Goal: Task Accomplishment & Management: Use online tool/utility

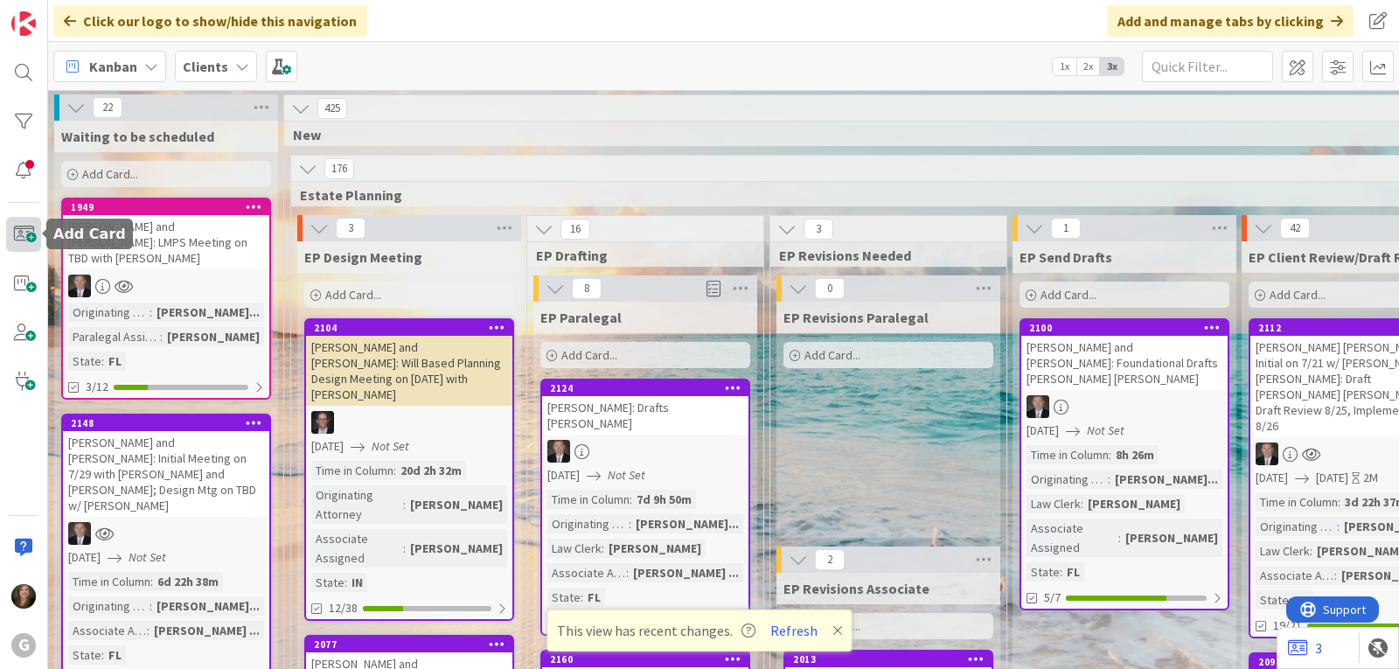
click at [21, 235] on span at bounding box center [23, 234] width 35 height 35
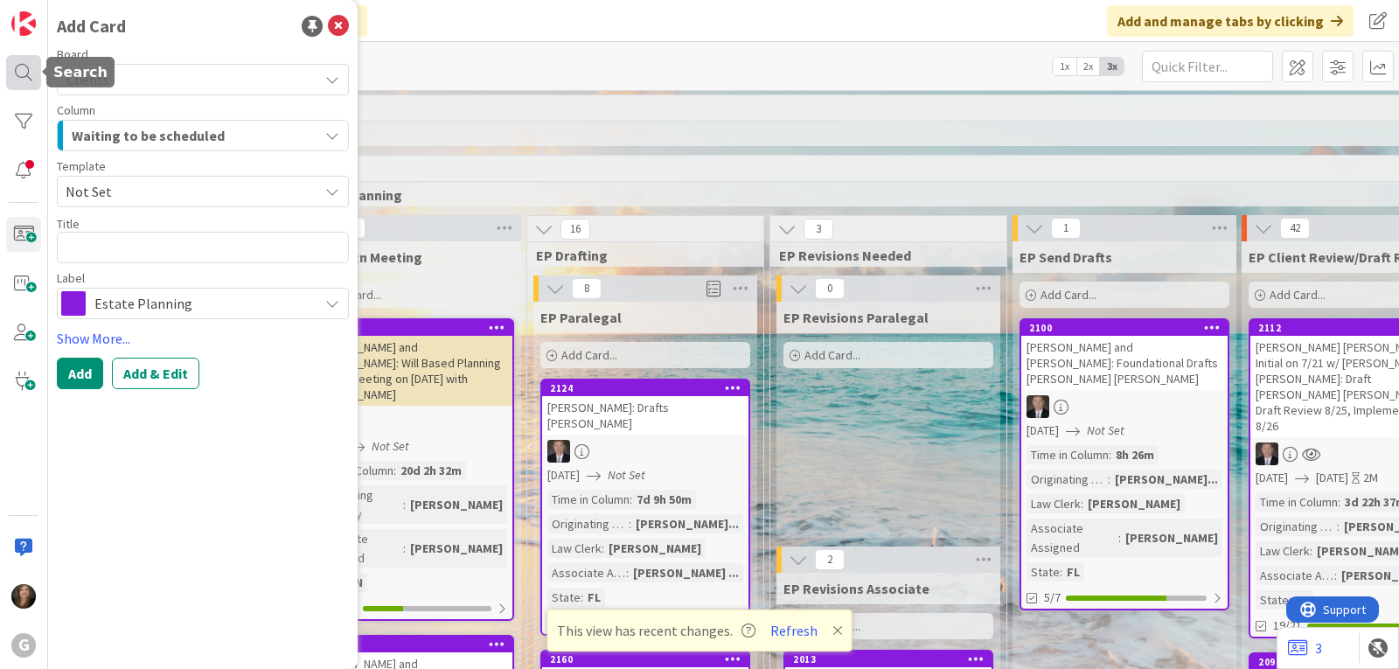
click at [8, 61] on div at bounding box center [23, 72] width 35 height 35
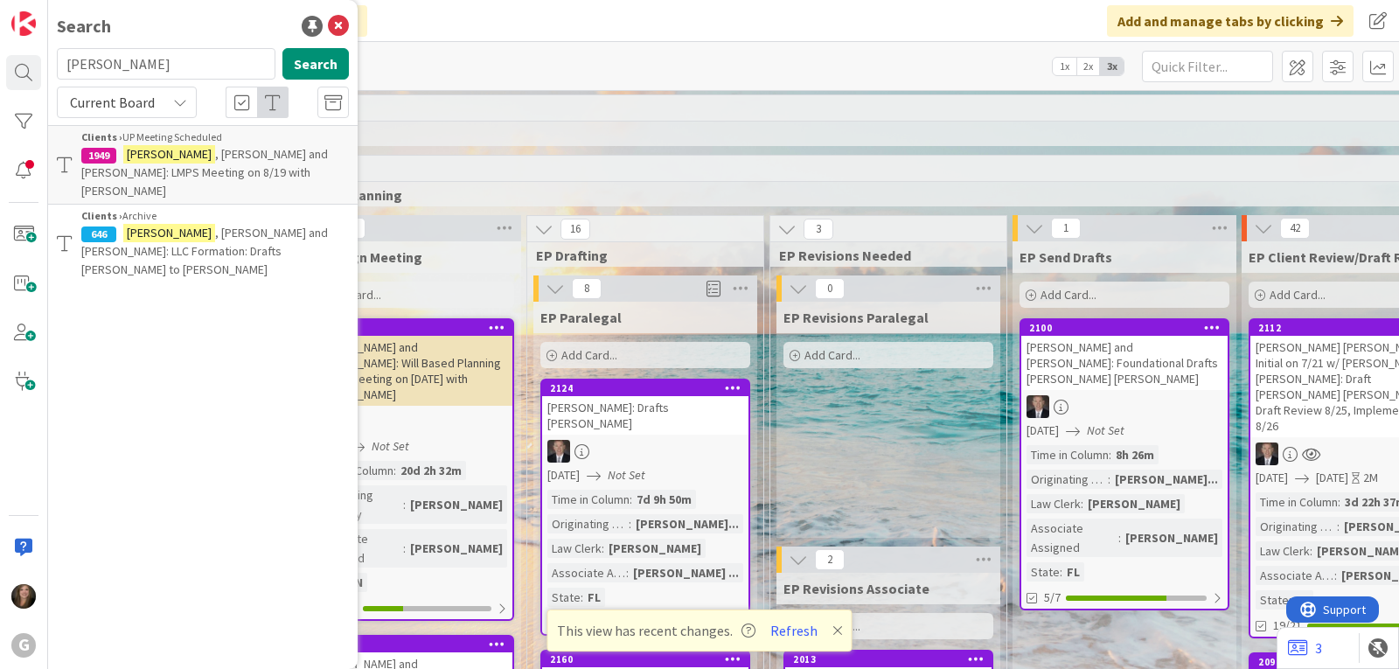
drag, startPoint x: 130, startPoint y: 59, endPoint x: 44, endPoint y: 59, distance: 86.6
click at [44, 59] on div "G Search [PERSON_NAME] Search Current Board Clients › UP Meeting Scheduled 1949…" at bounding box center [24, 334] width 48 height 669
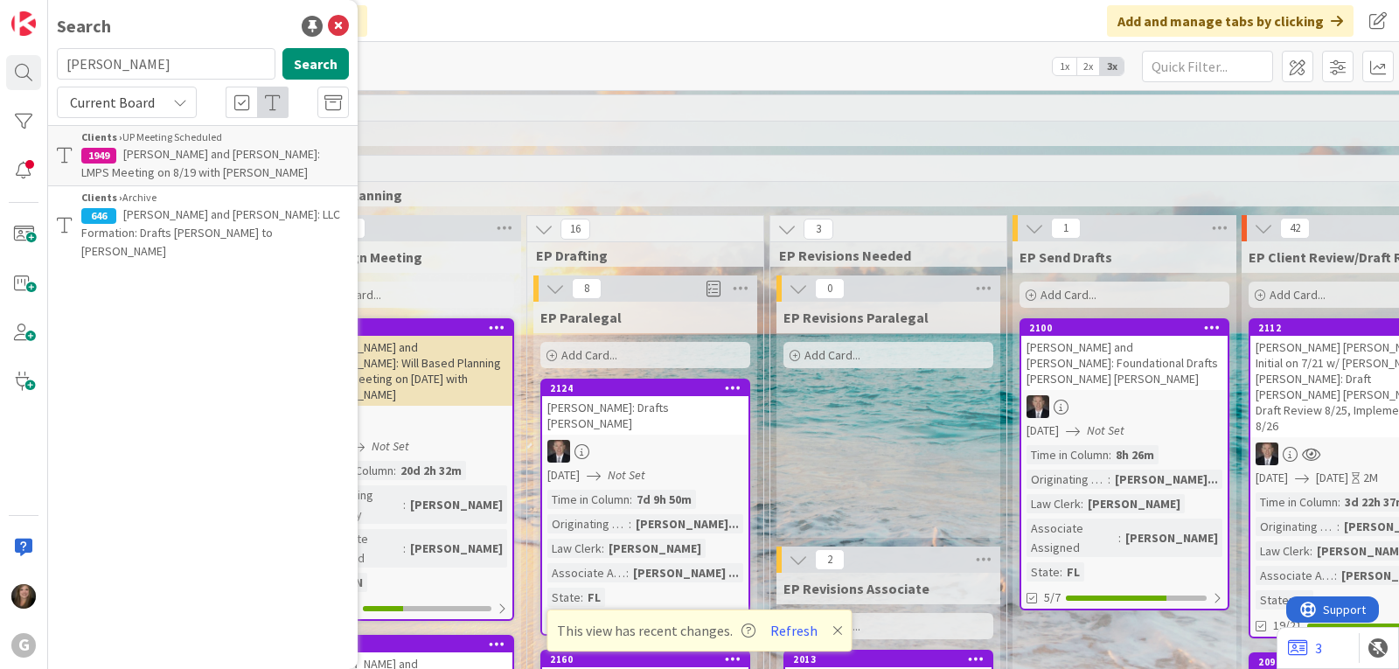
type input "[PERSON_NAME]"
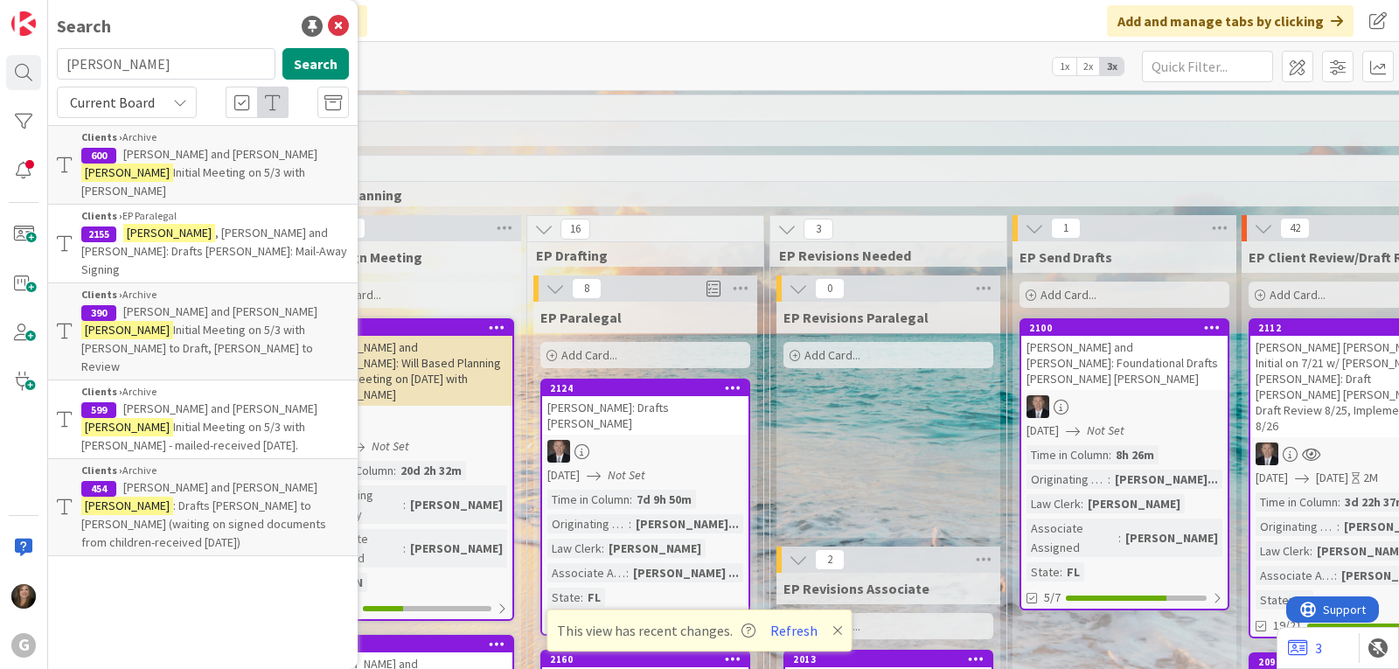
click at [207, 225] on span ", [PERSON_NAME] and [PERSON_NAME]: Drafts [PERSON_NAME]: Mail-Away Signing" at bounding box center [214, 251] width 266 height 52
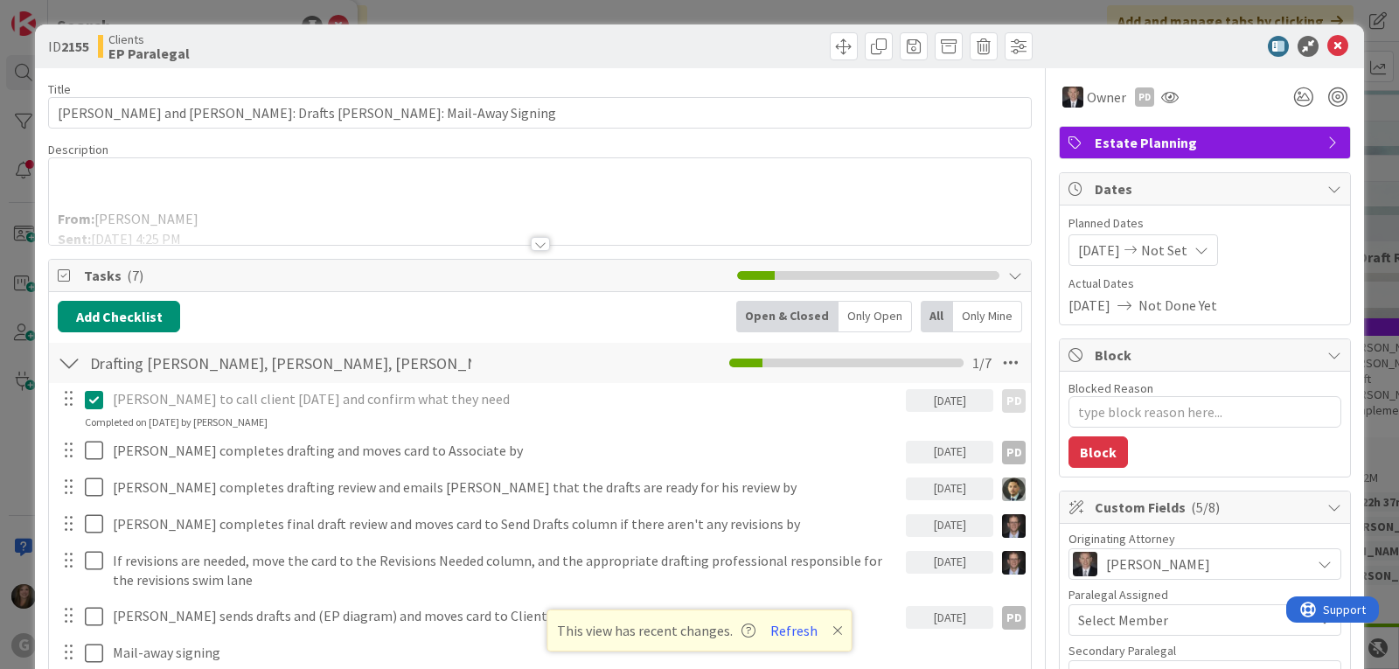
type textarea "x"
click at [786, 634] on button "Refresh" at bounding box center [793, 630] width 59 height 23
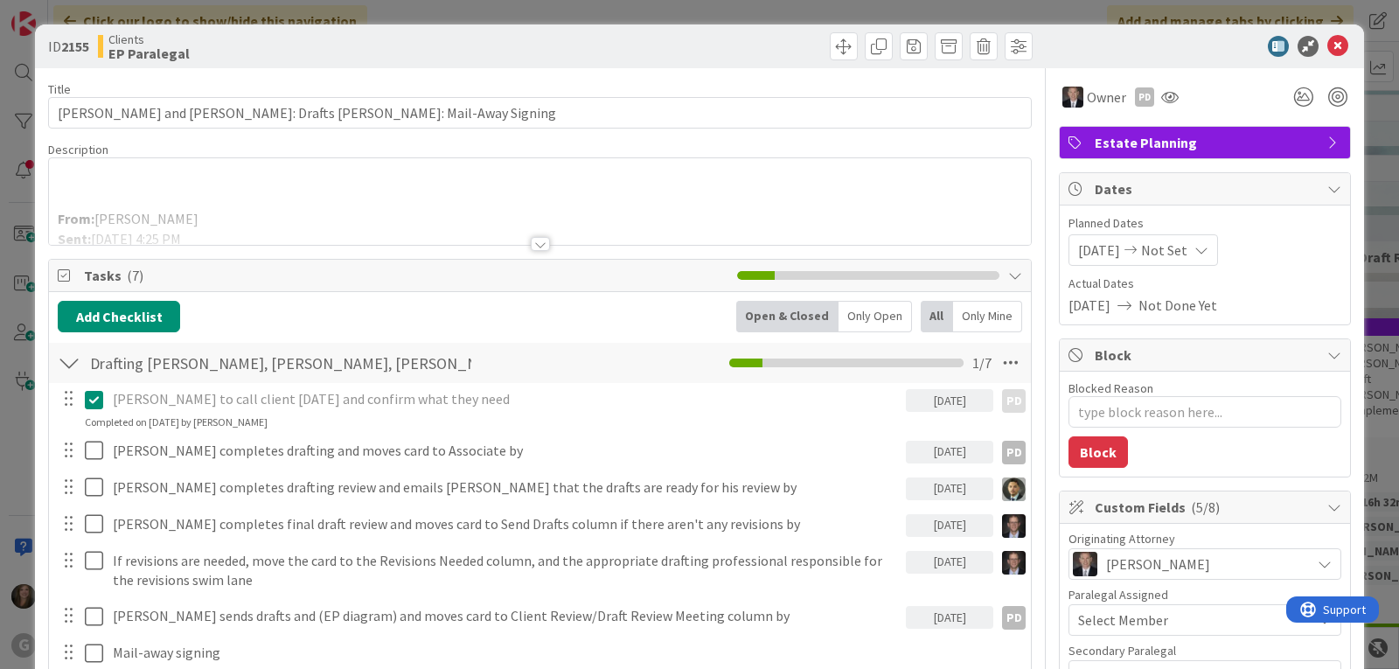
type textarea "x"
click at [1328, 45] on icon at bounding box center [1338, 46] width 21 height 21
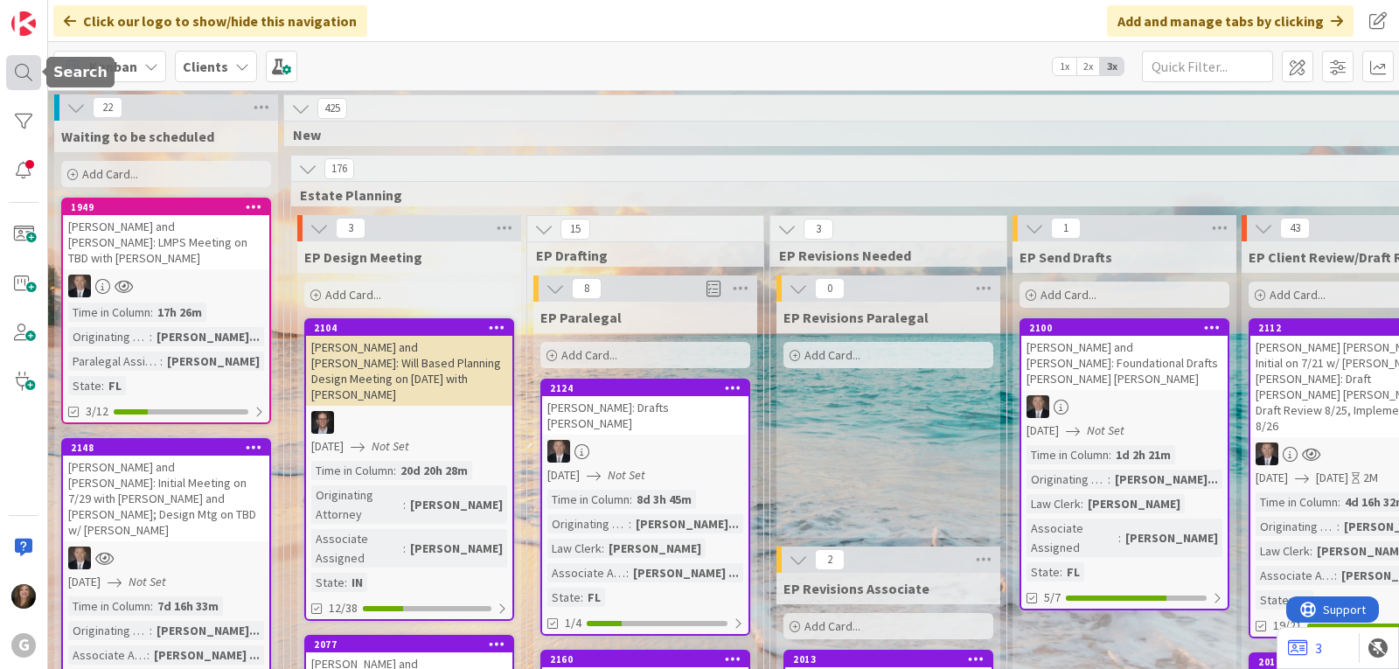
click at [21, 80] on div at bounding box center [23, 72] width 35 height 35
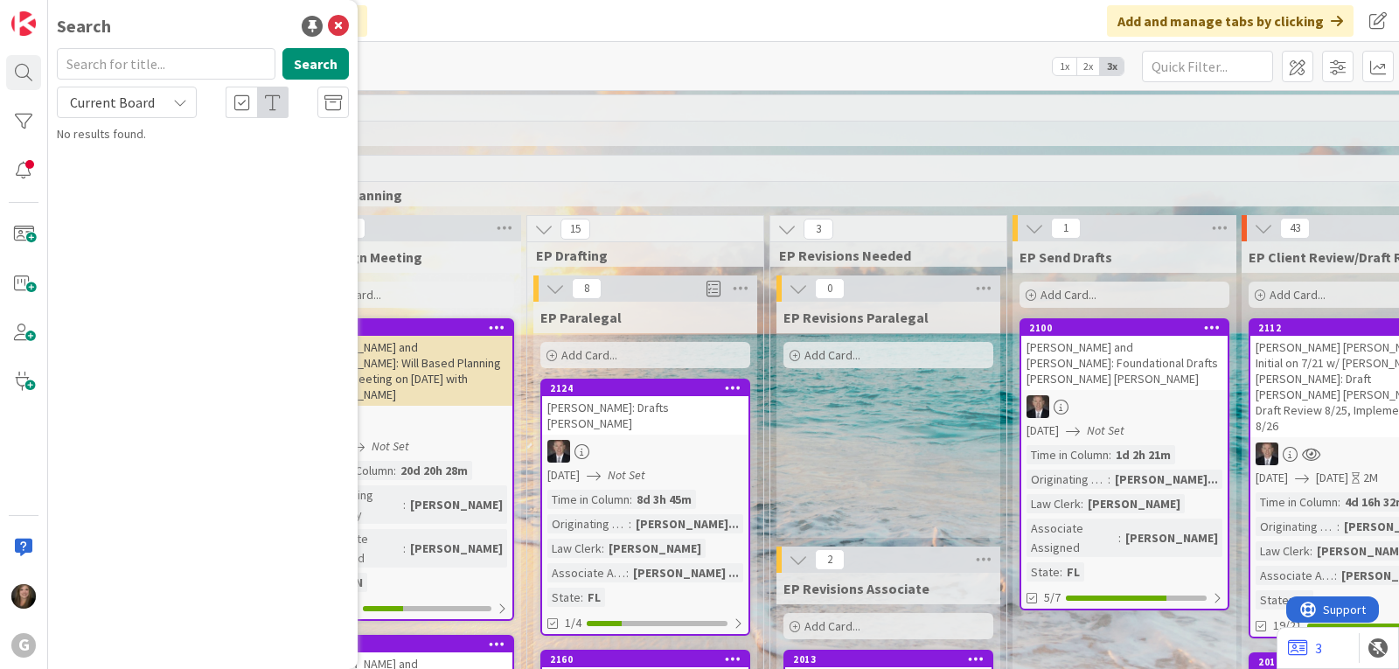
click at [129, 66] on input "text" at bounding box center [166, 63] width 219 height 31
type input "graebner"
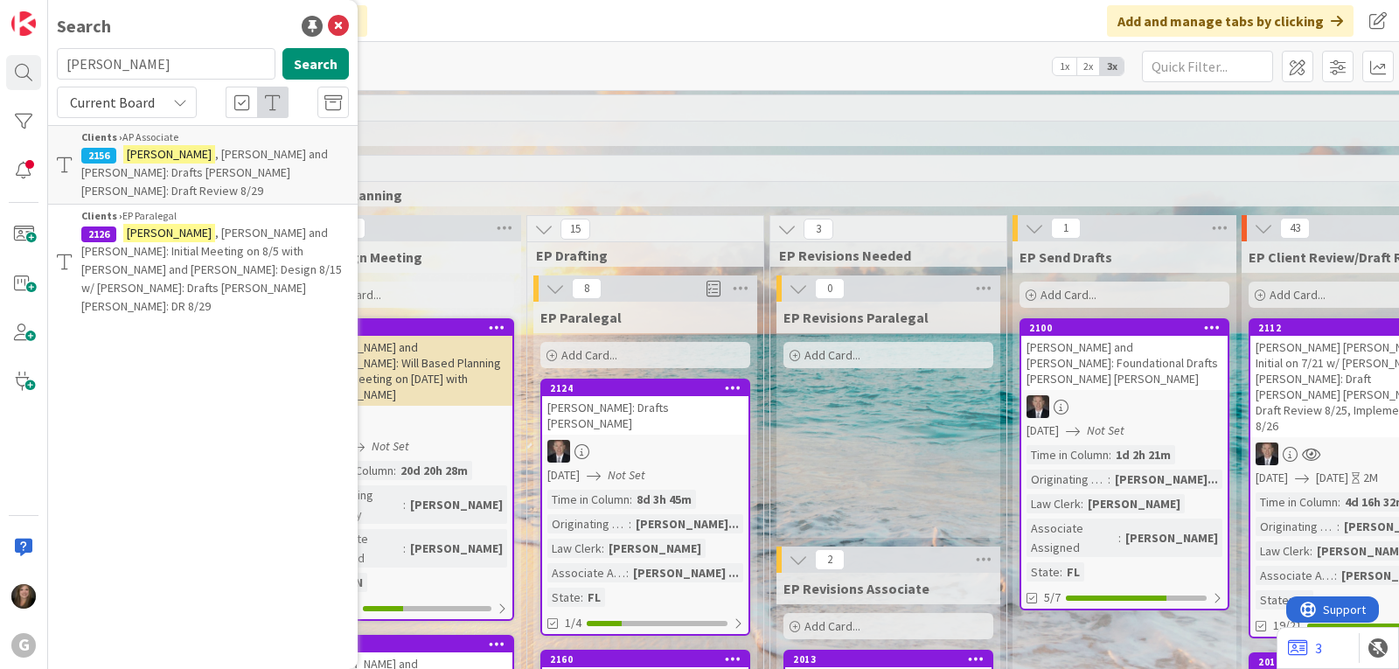
click at [156, 166] on span ", Paul and Amy: Drafts Chris Bobby: Draft Review 8/29" at bounding box center [204, 172] width 247 height 52
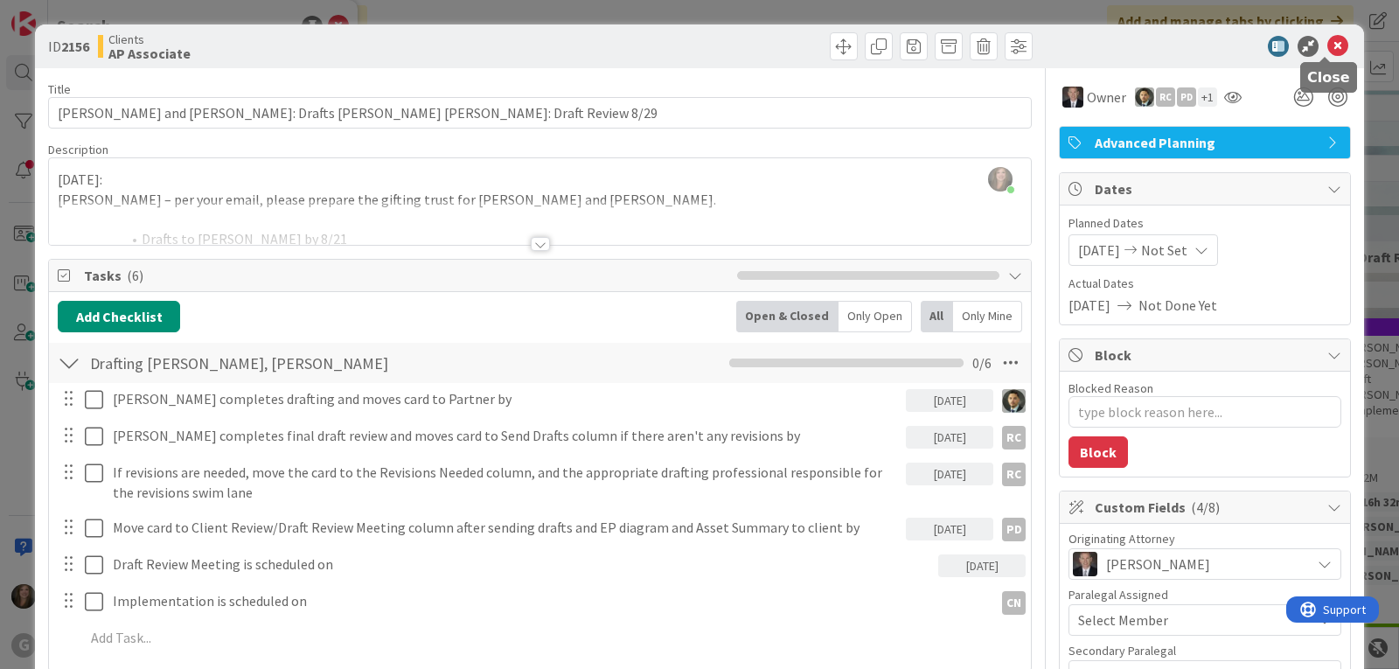
click at [1328, 40] on icon at bounding box center [1338, 46] width 21 height 21
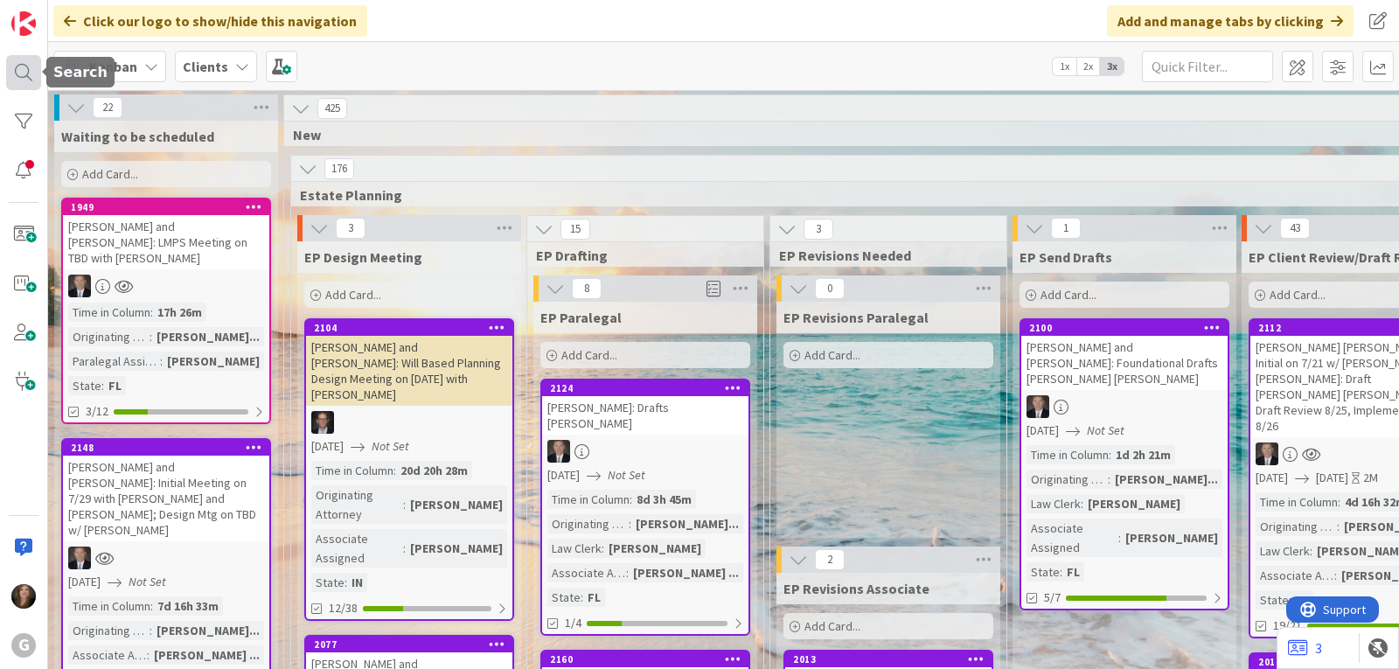
click at [18, 79] on div at bounding box center [23, 72] width 35 height 35
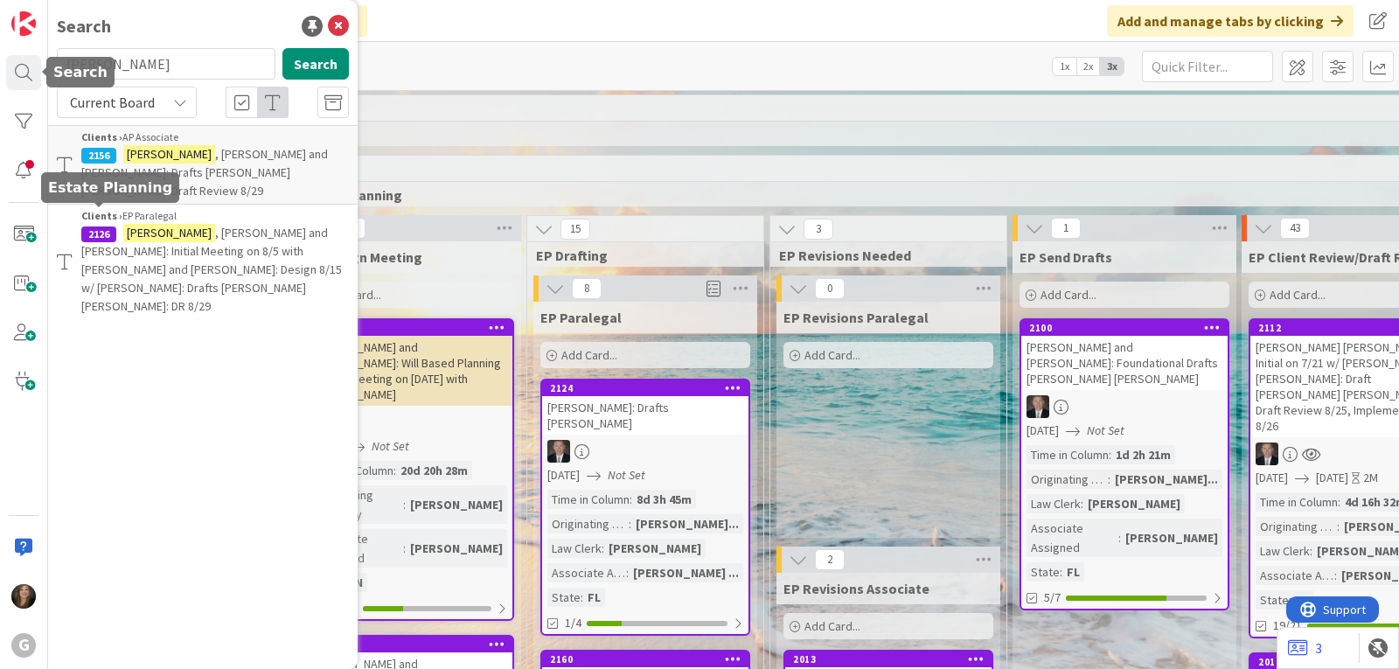
click at [127, 224] on mark "Graebner" at bounding box center [169, 233] width 92 height 18
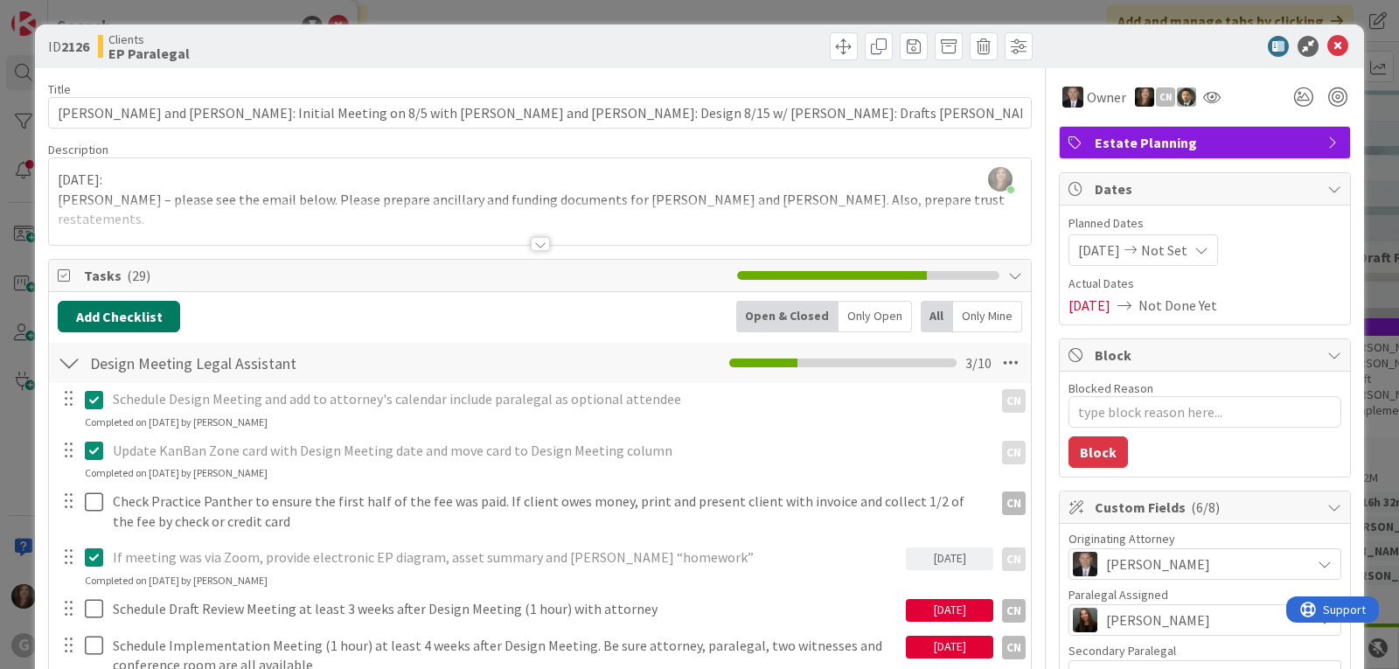
click at [123, 319] on button "Add Checklist" at bounding box center [119, 316] width 122 height 31
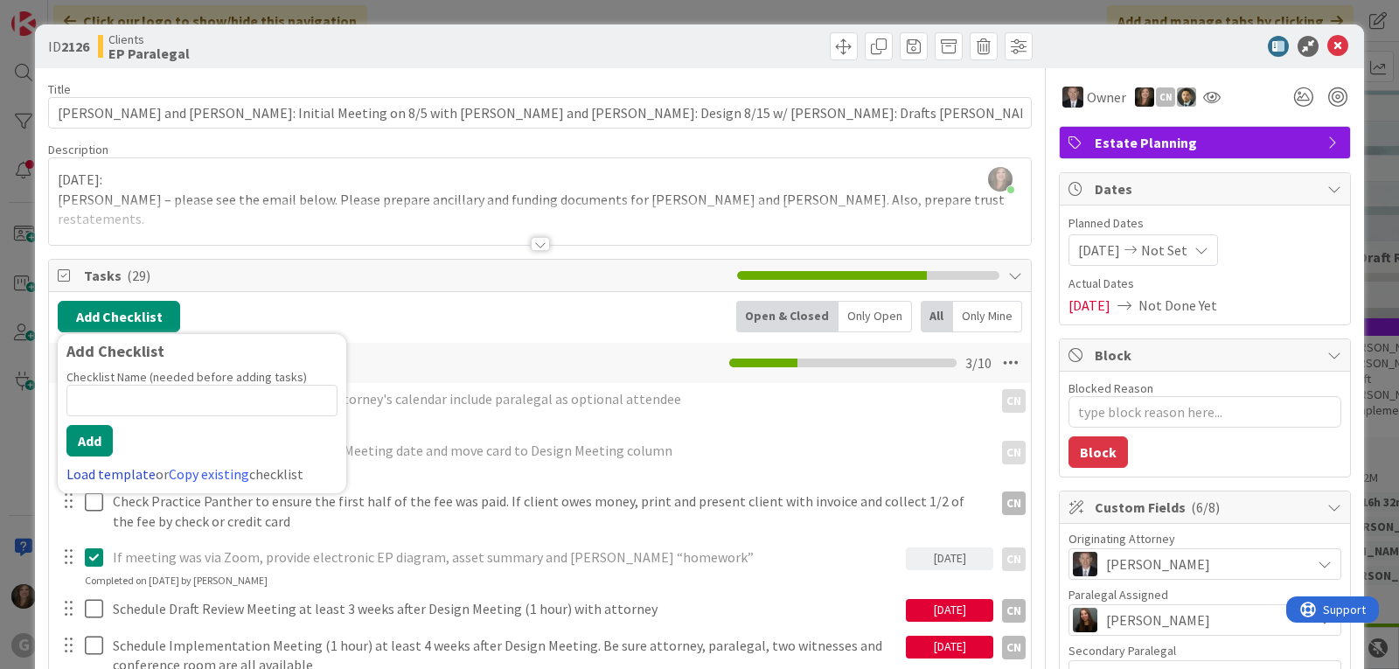
click at [94, 475] on link "Load template" at bounding box center [110, 473] width 89 height 17
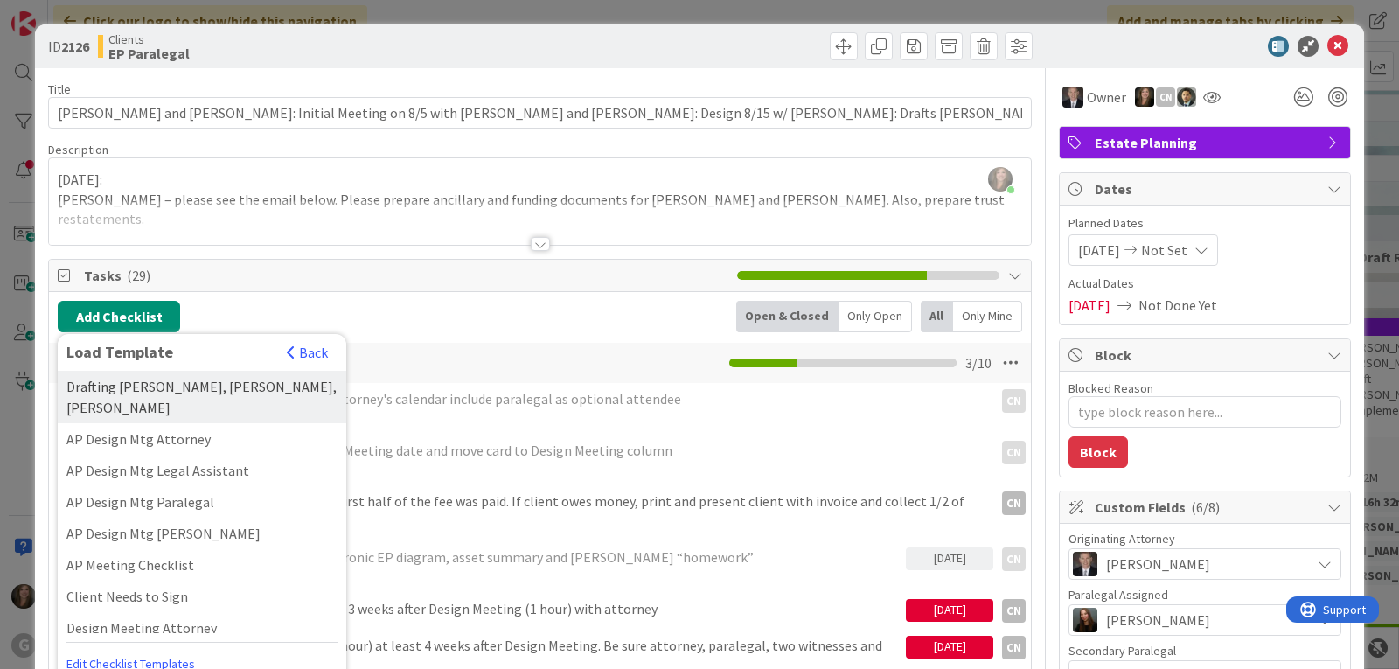
click at [148, 388] on div "Drafting Paul, Joel, Chris" at bounding box center [202, 397] width 289 height 52
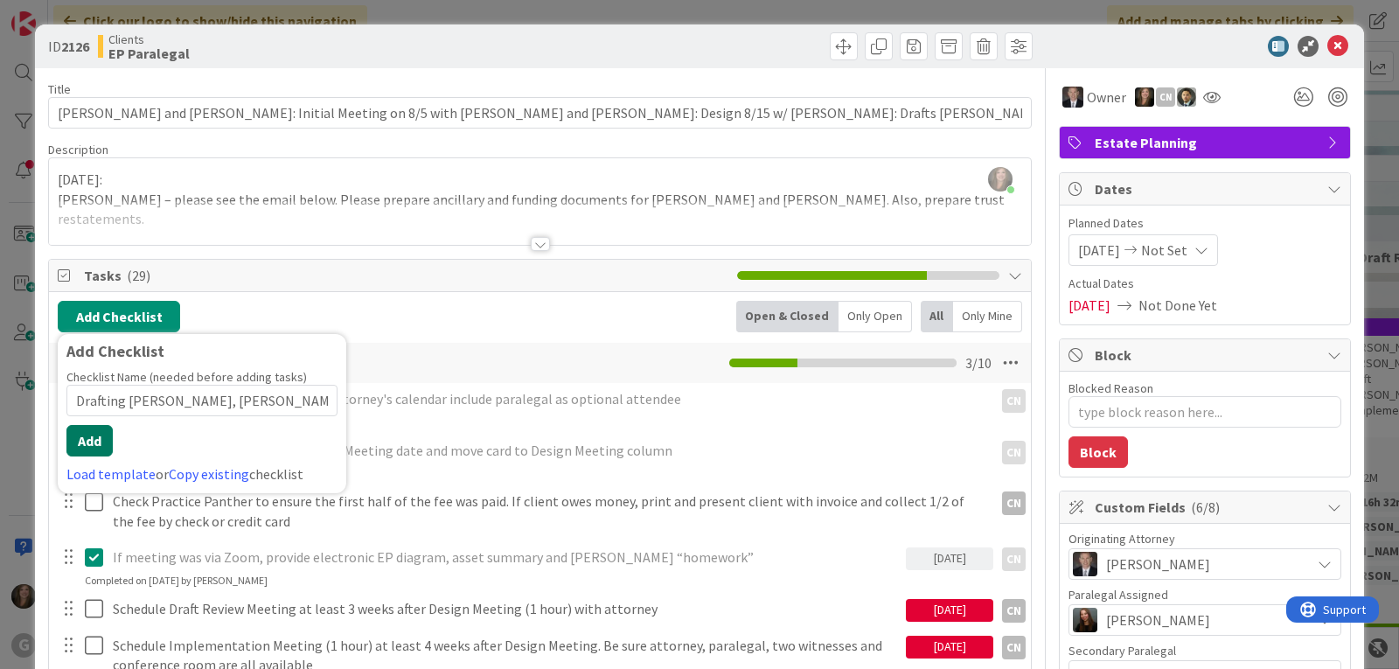
click at [97, 443] on button "Add" at bounding box center [89, 440] width 46 height 31
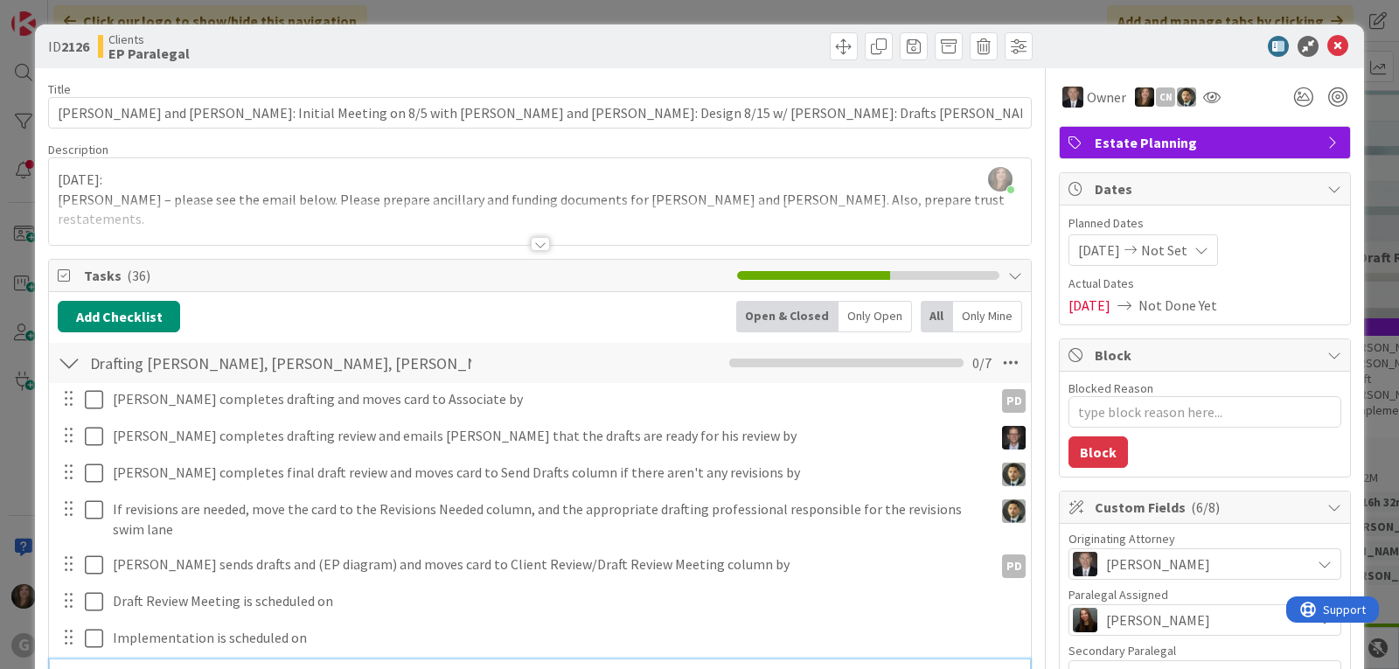
scroll to position [15, 0]
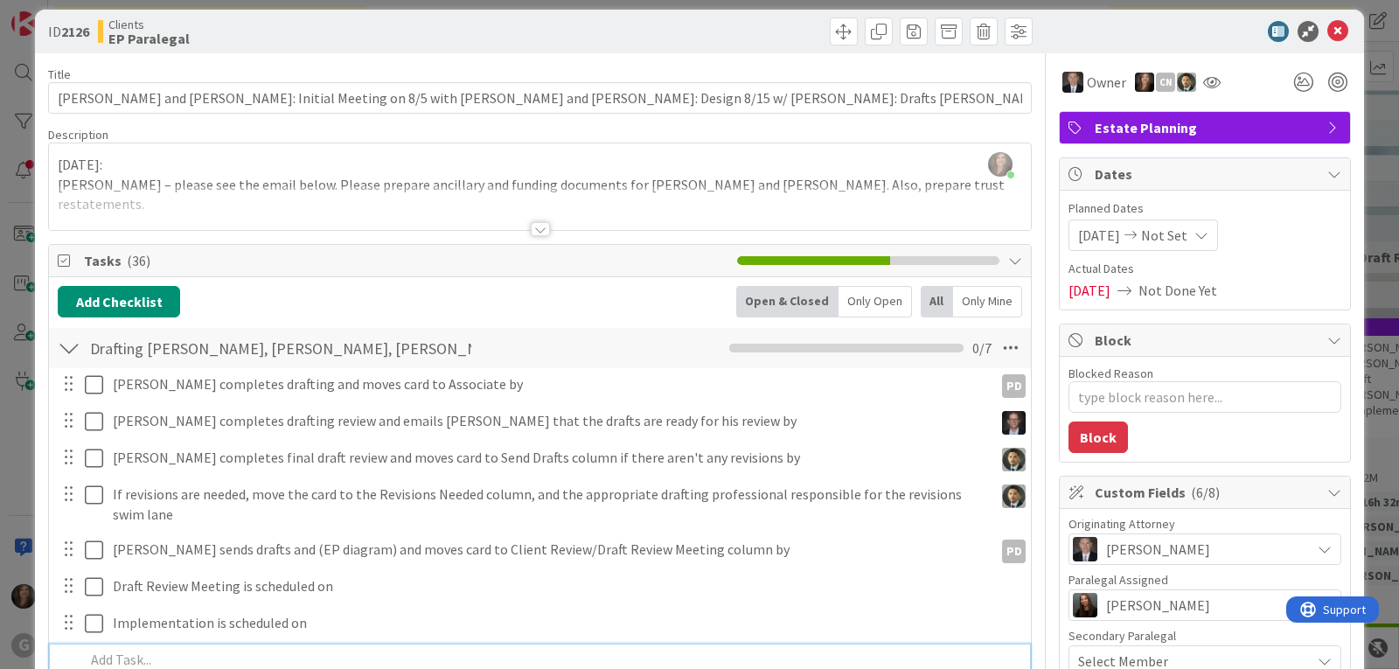
type textarea "x"
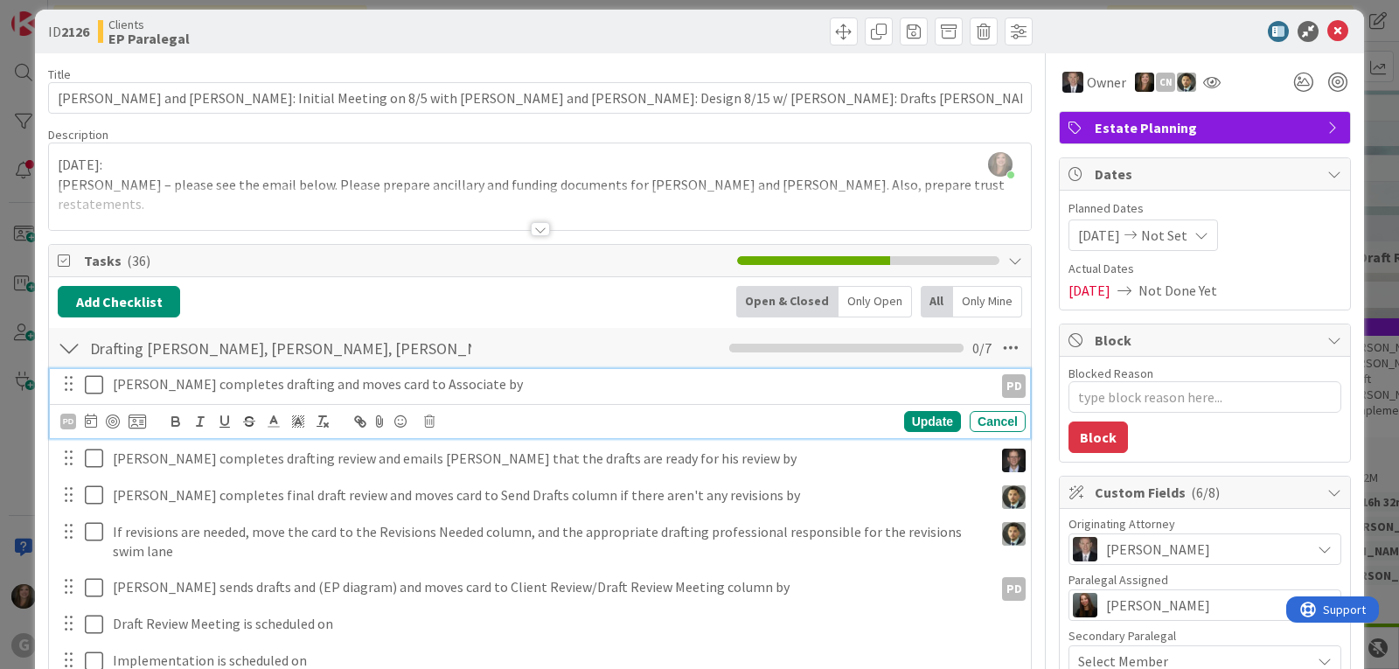
click at [282, 380] on div "Paul completes drafting and moves card to Associate by PD PD Update Cancel" at bounding box center [540, 403] width 980 height 69
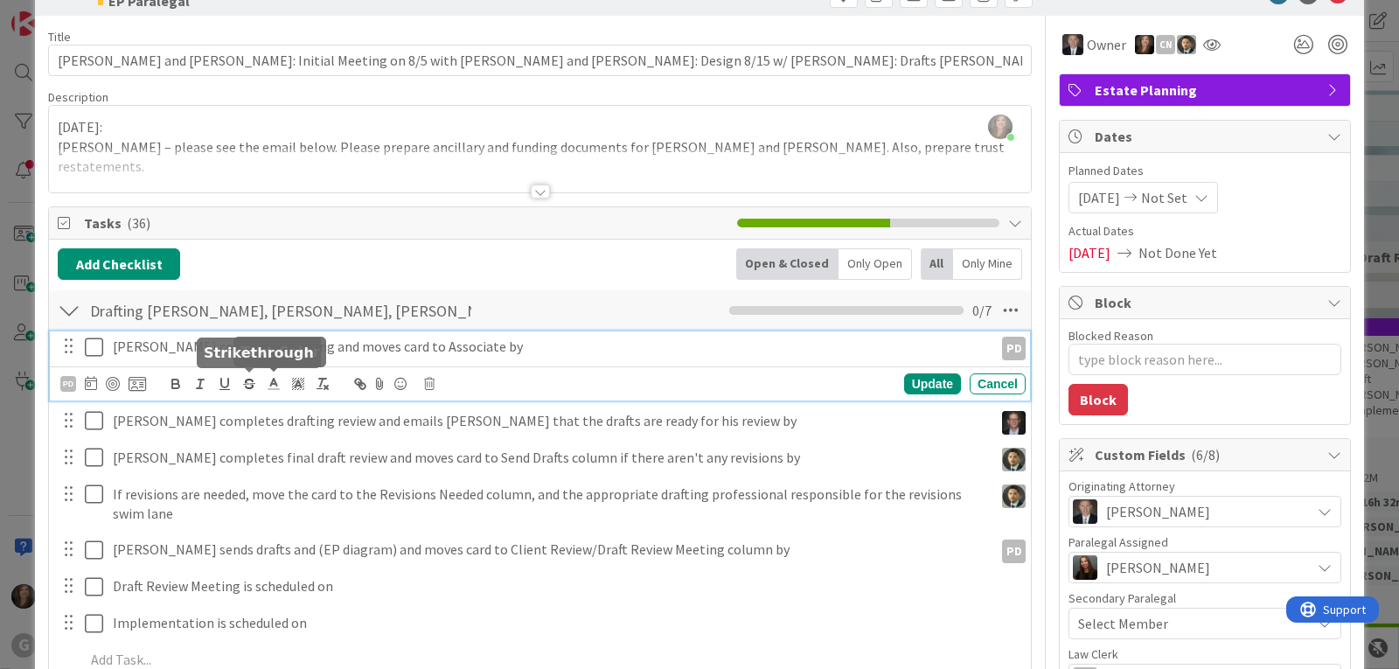
click at [92, 388] on icon at bounding box center [91, 383] width 12 height 14
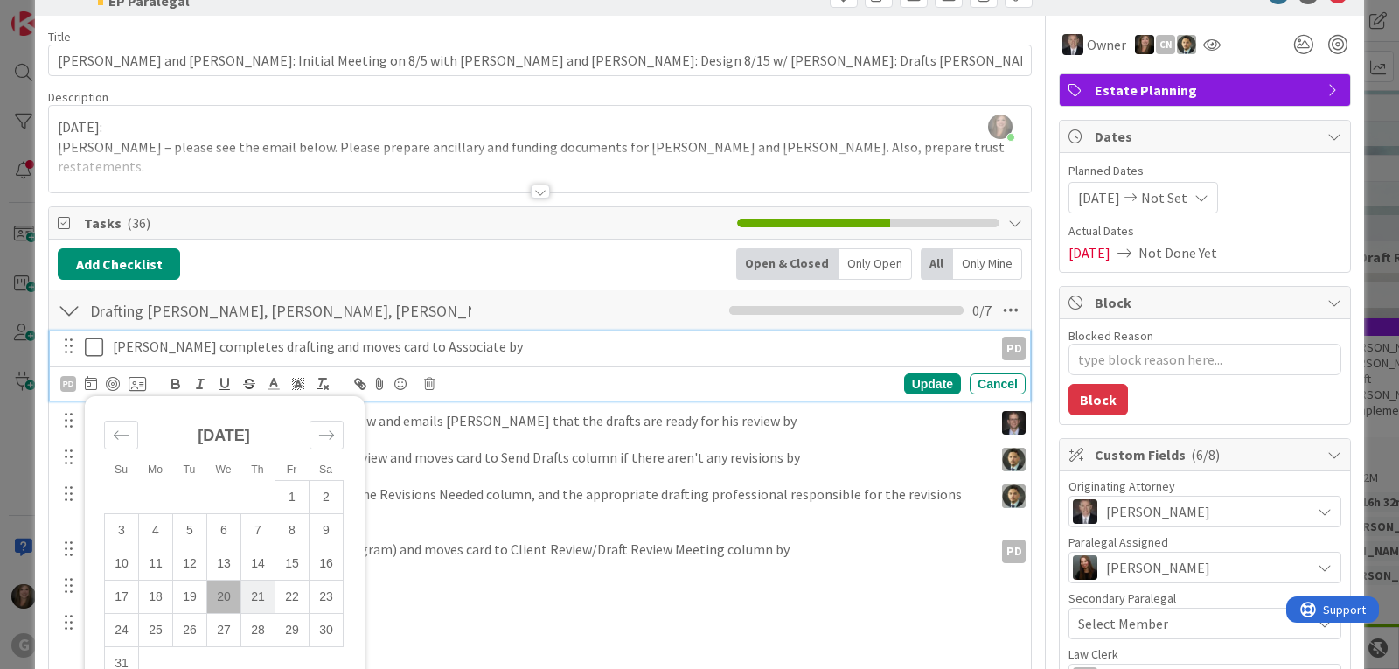
click at [256, 593] on td "21" at bounding box center [258, 596] width 34 height 33
type input "08/21/2025"
type textarea "x"
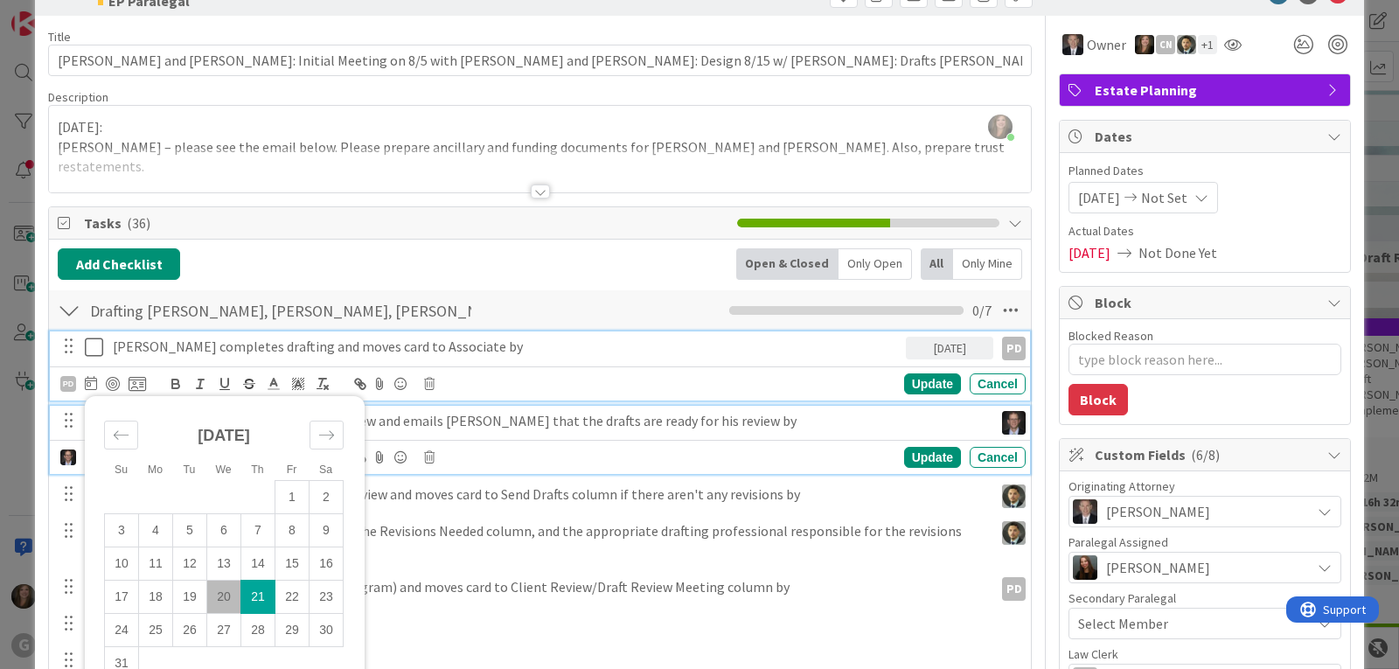
click at [485, 425] on p "Joel completes drafting review and emails Chris that the drafts are ready for h…" at bounding box center [550, 421] width 874 height 20
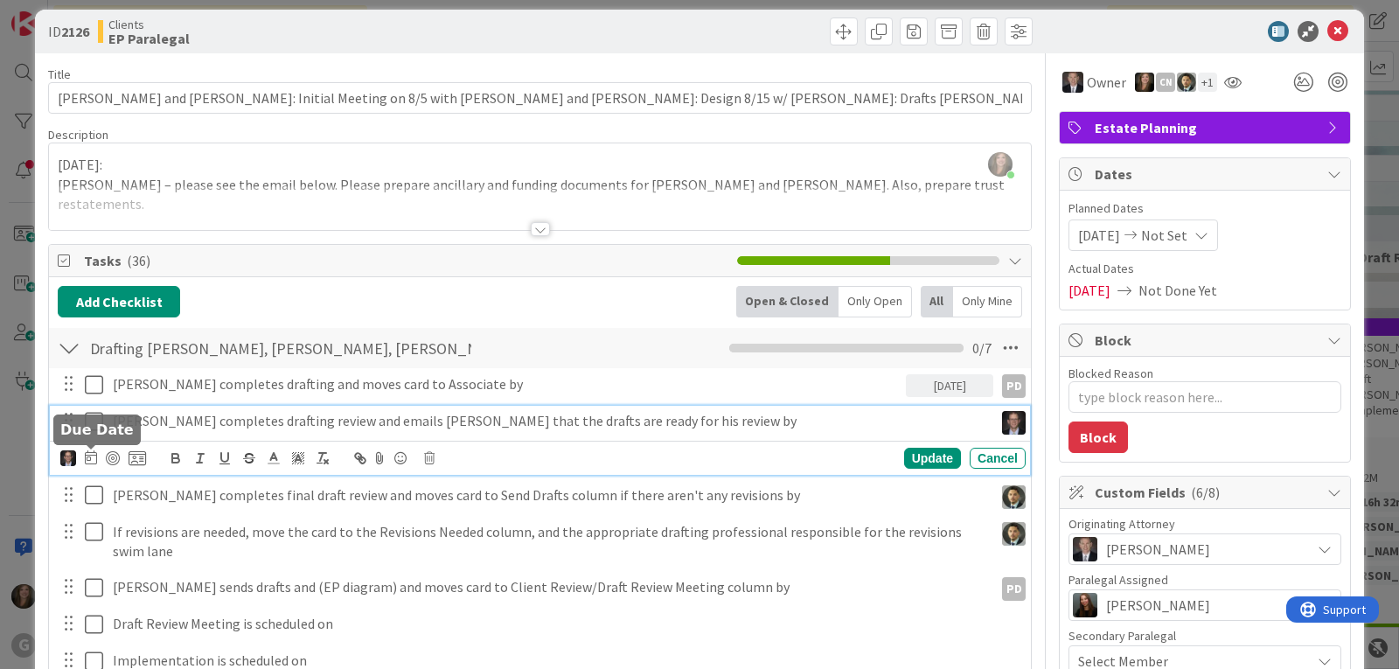
click at [87, 457] on icon at bounding box center [91, 457] width 12 height 14
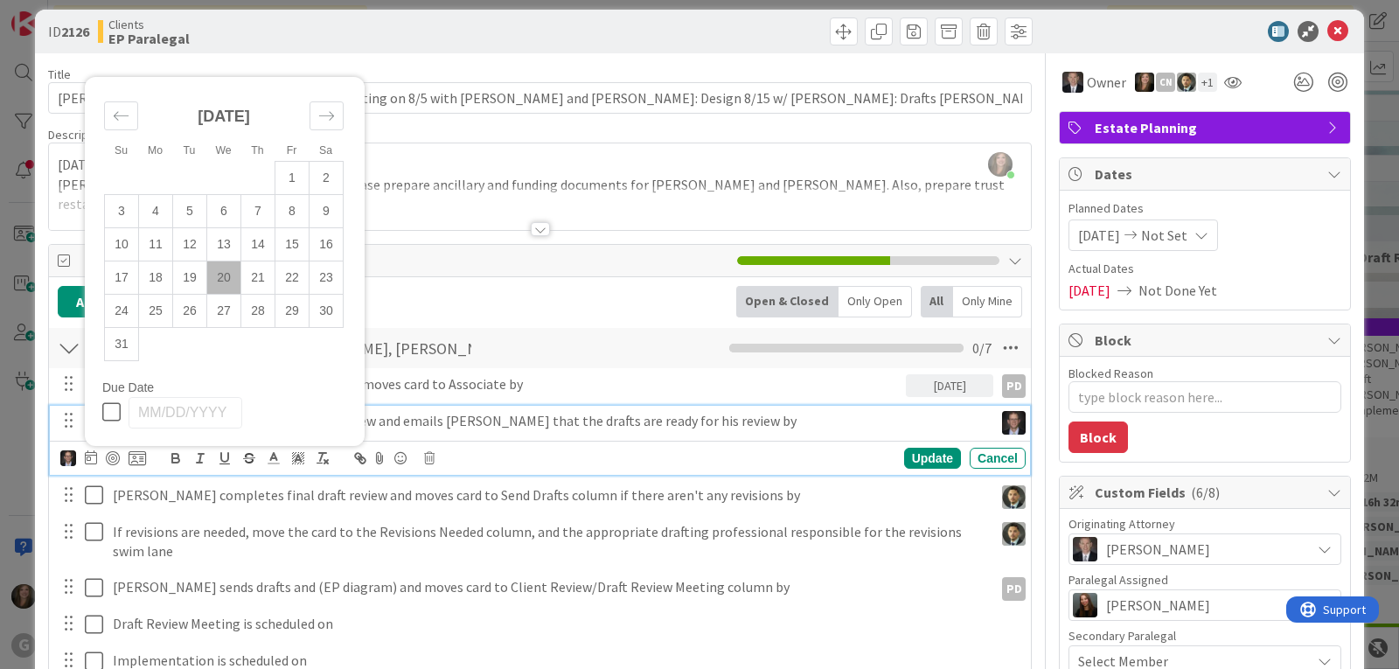
scroll to position [102, 0]
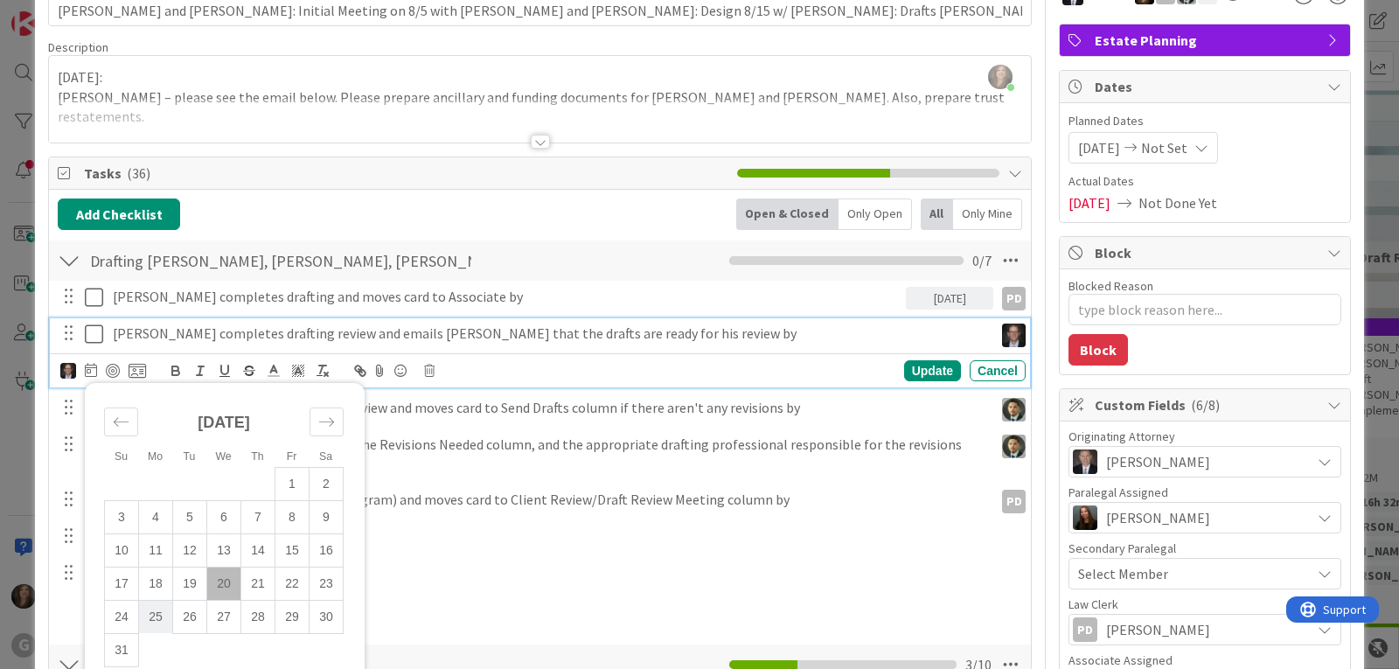
click at [157, 613] on td "25" at bounding box center [156, 616] width 34 height 33
type input "[DATE]"
type textarea "x"
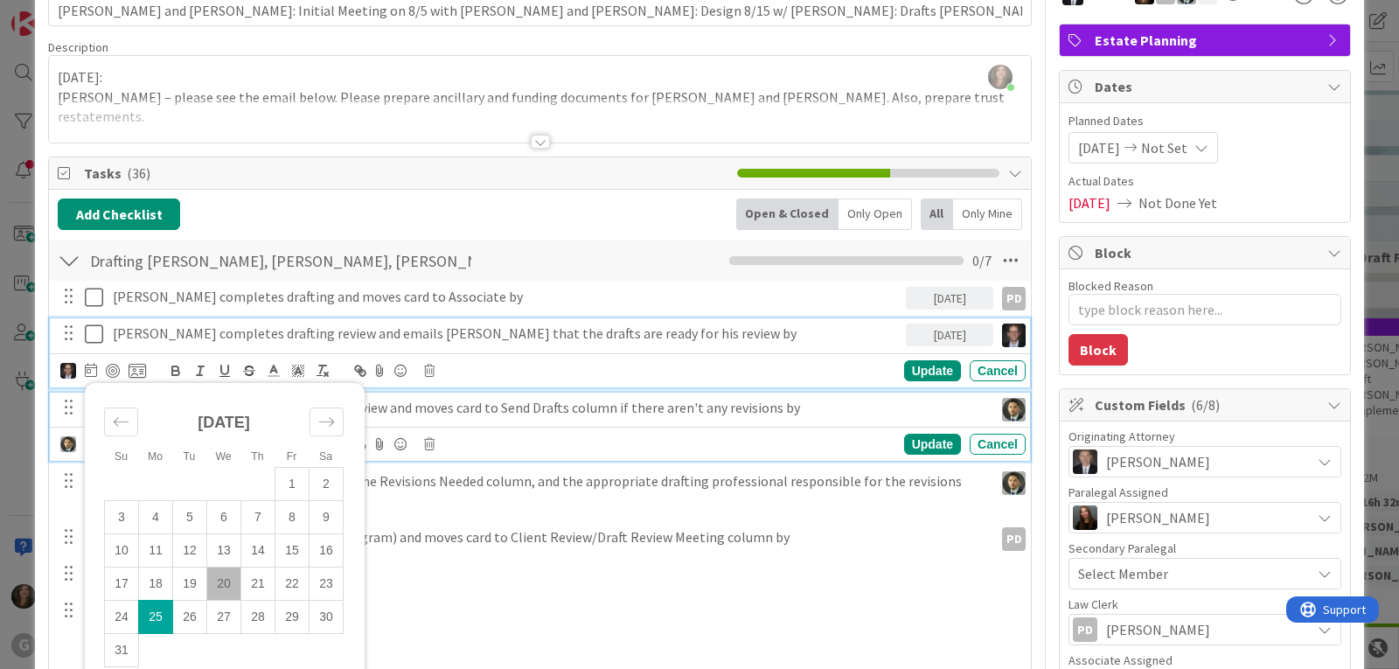
click at [523, 404] on p "Chris completes final draft review and moves card to Send Drafts column if ther…" at bounding box center [550, 408] width 874 height 20
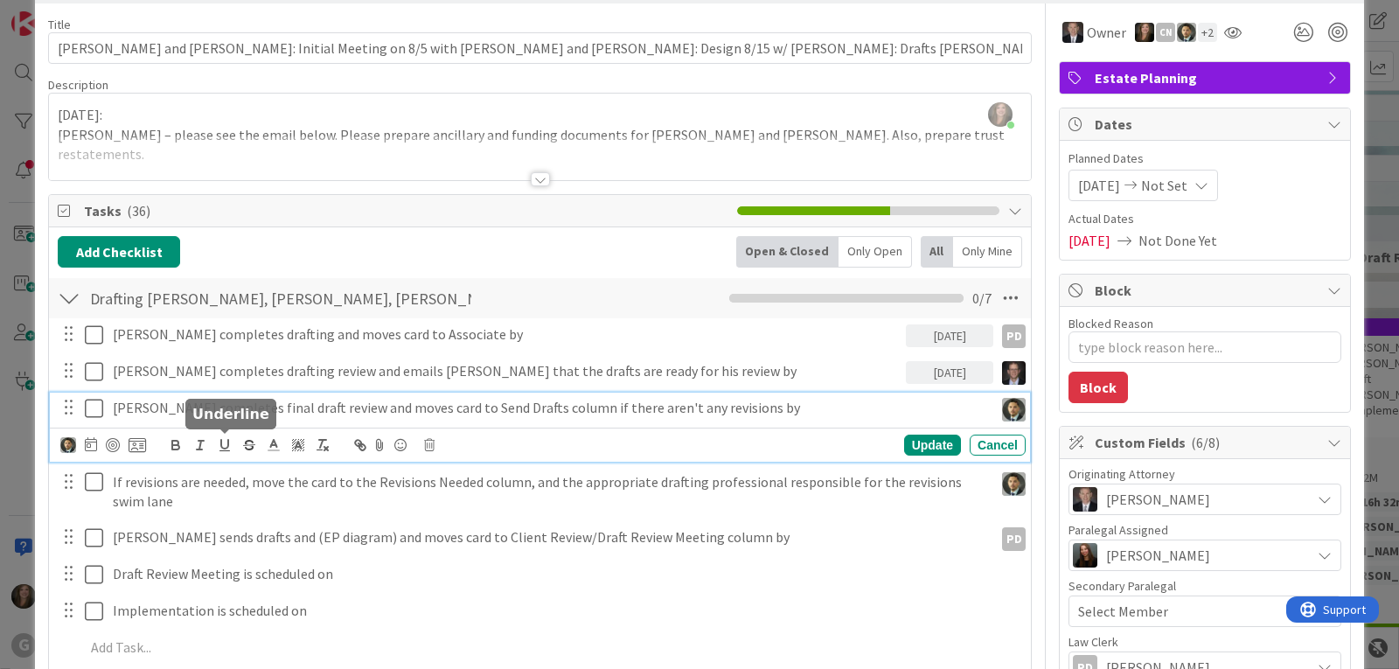
click at [87, 447] on icon at bounding box center [91, 444] width 12 height 14
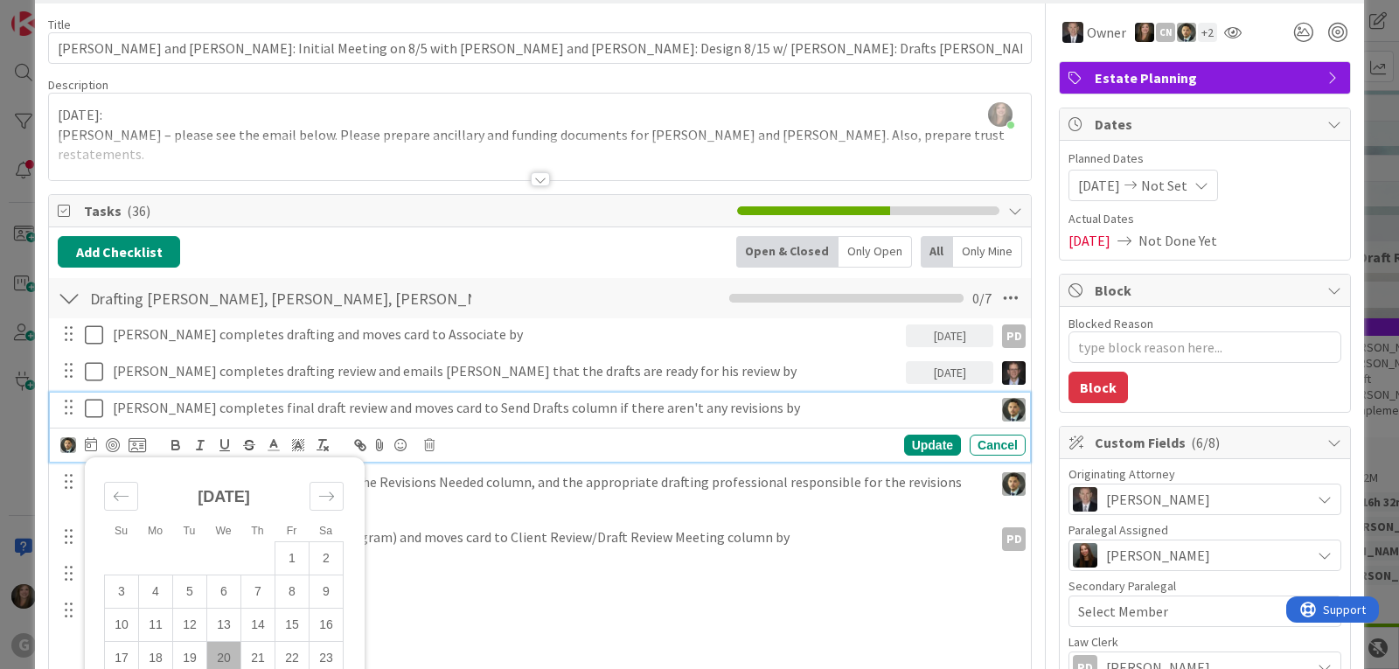
scroll to position [240, 0]
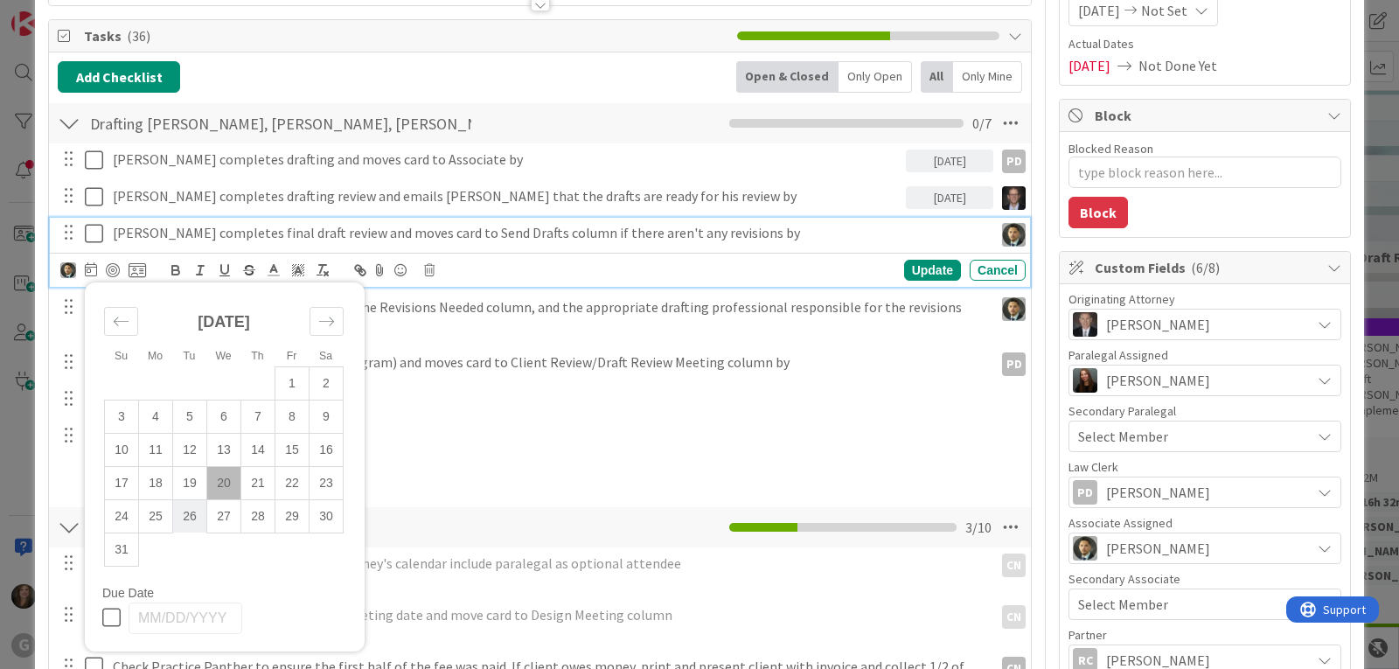
click at [185, 513] on td "26" at bounding box center [190, 515] width 34 height 33
type input "[DATE]"
click at [192, 515] on td "26" at bounding box center [190, 515] width 34 height 33
type textarea "x"
click at [468, 488] on div "Add Add Multiple Cancel" at bounding box center [540, 472] width 980 height 31
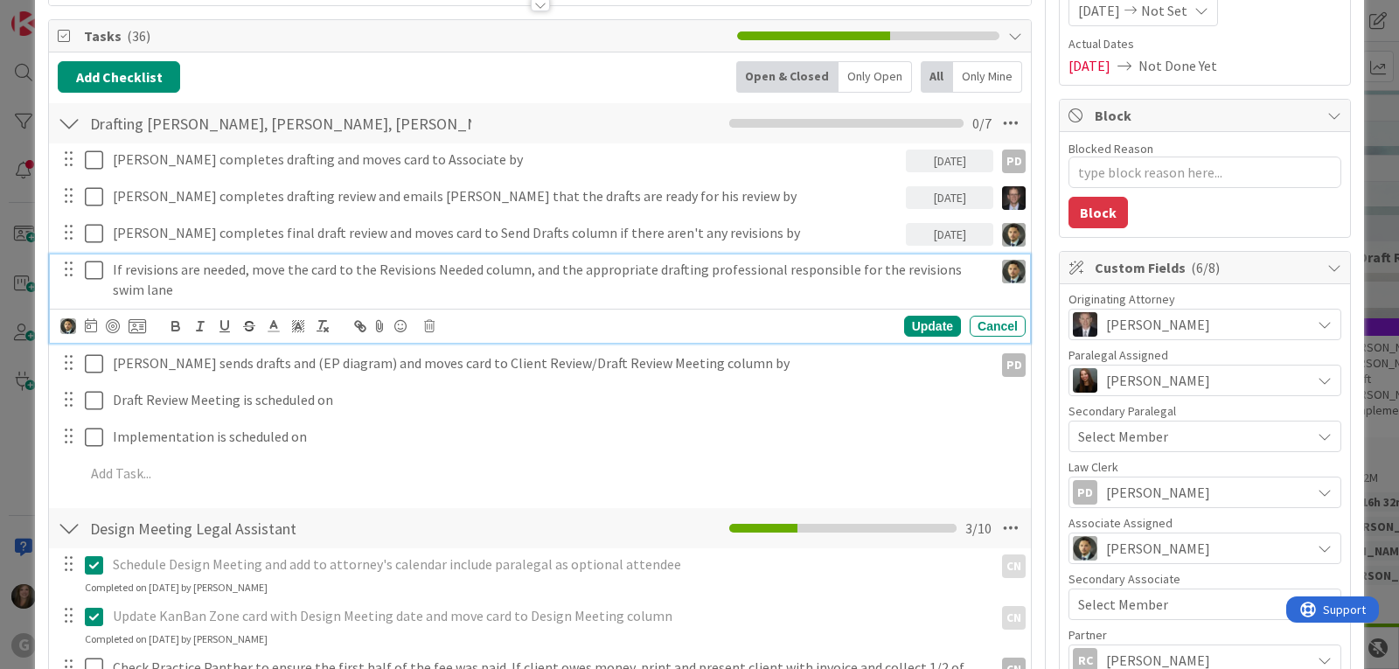
click at [361, 279] on p "If revisions are needed, move the card to the Revisions Needed column, and the …" at bounding box center [550, 279] width 874 height 39
click at [86, 323] on icon at bounding box center [91, 325] width 12 height 14
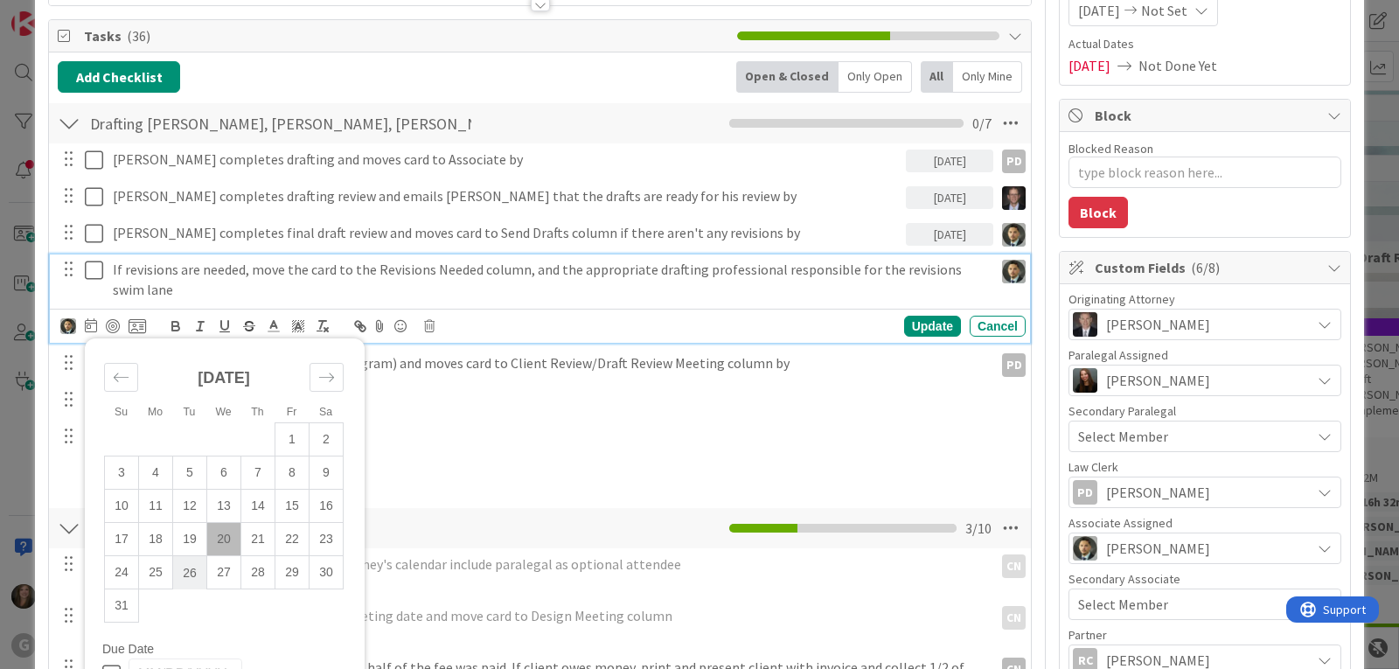
click at [188, 573] on td "26" at bounding box center [190, 572] width 34 height 33
type input "[DATE]"
type textarea "x"
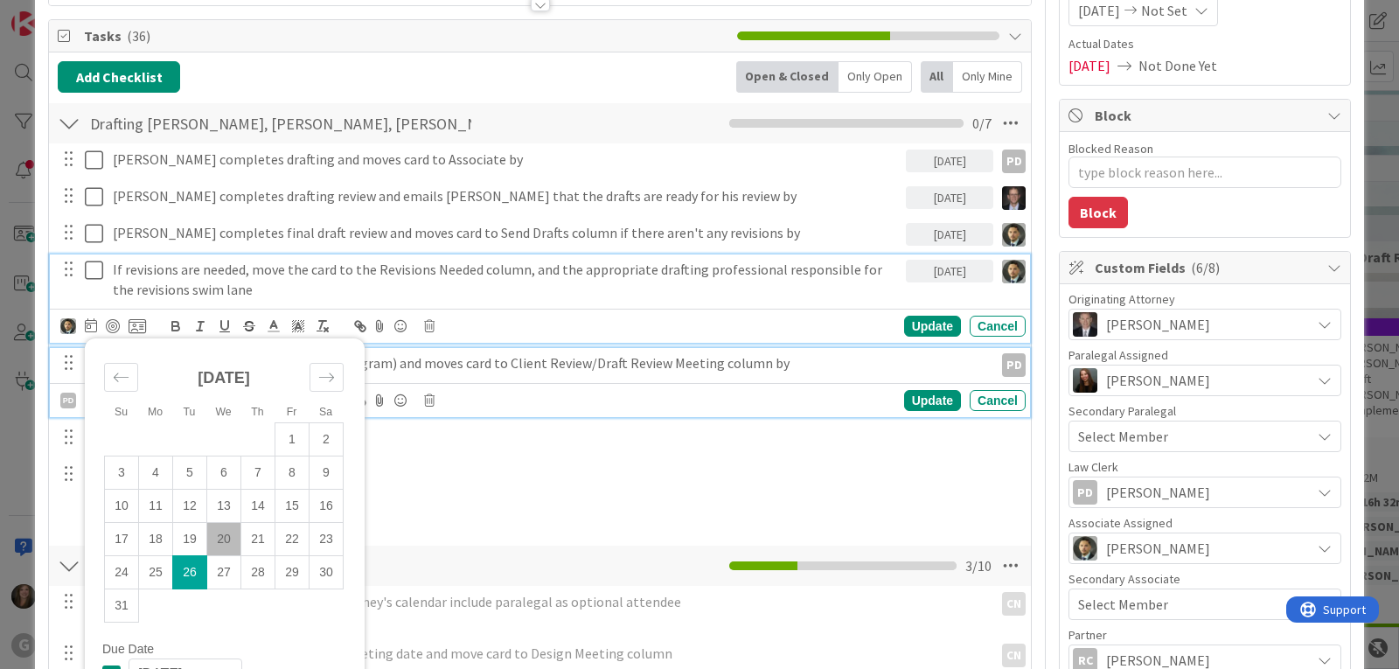
click at [572, 369] on p "[PERSON_NAME] sends drafts and (EP diagram) and moves card to Client Review/Dra…" at bounding box center [550, 363] width 874 height 20
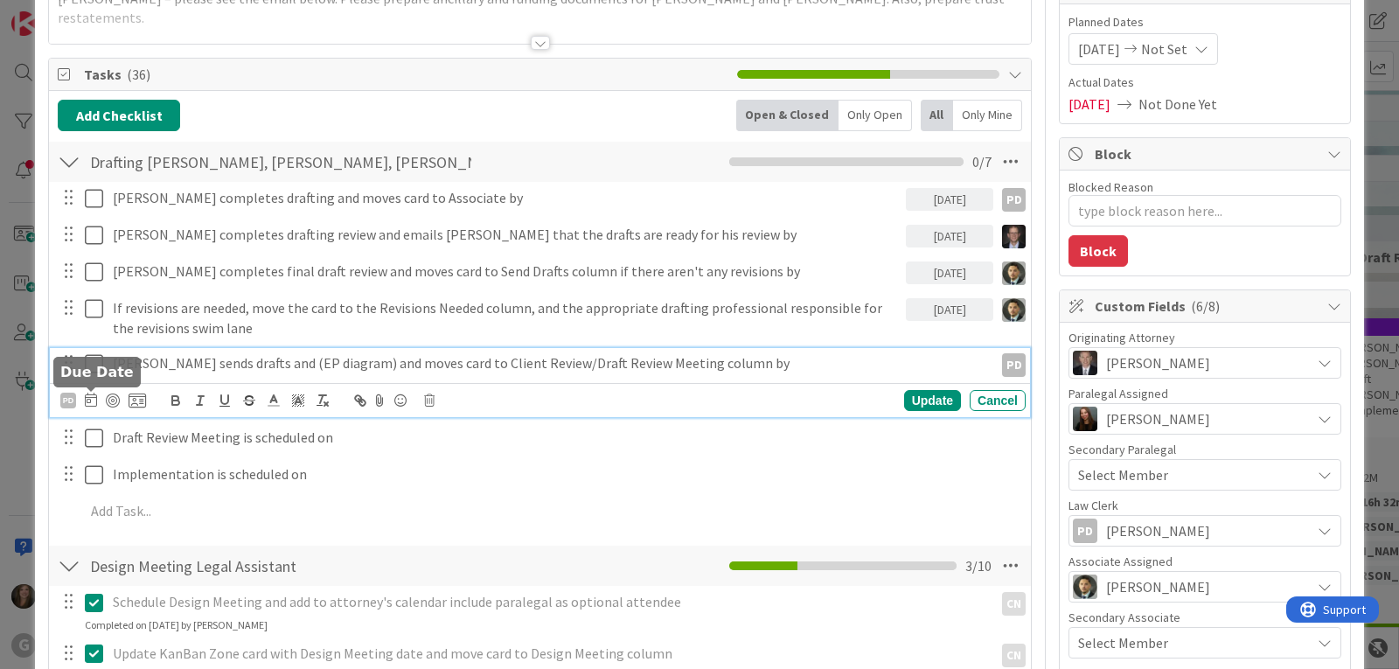
click at [89, 401] on icon at bounding box center [91, 400] width 12 height 14
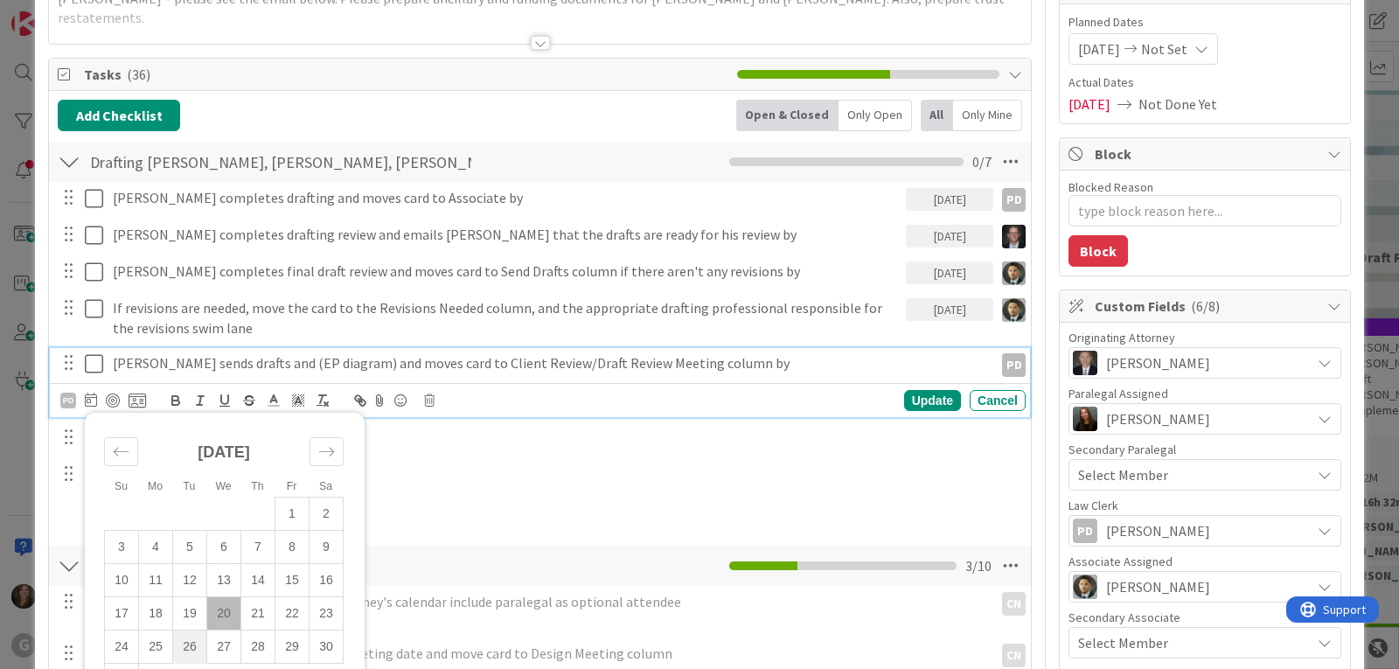
click at [192, 652] on td "26" at bounding box center [190, 647] width 34 height 33
type input "[DATE]"
type textarea "x"
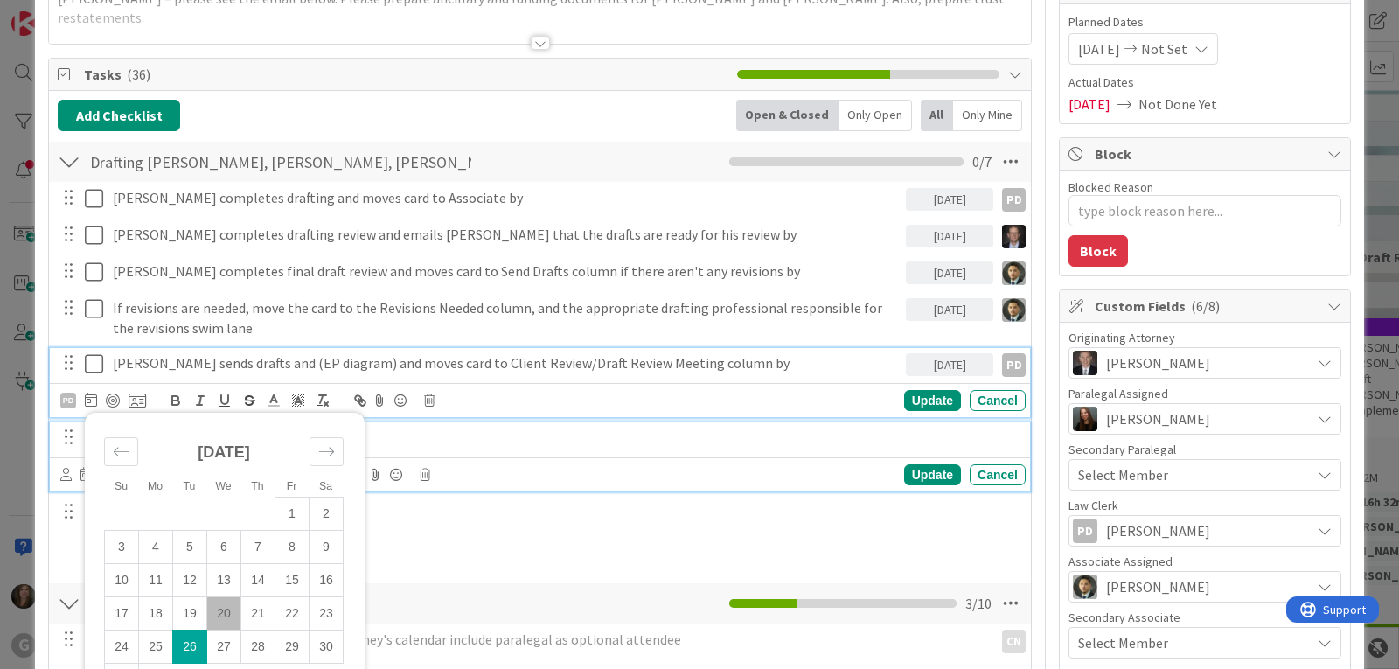
click at [576, 438] on p "Draft Review Meeting is scheduled on" at bounding box center [566, 438] width 906 height 20
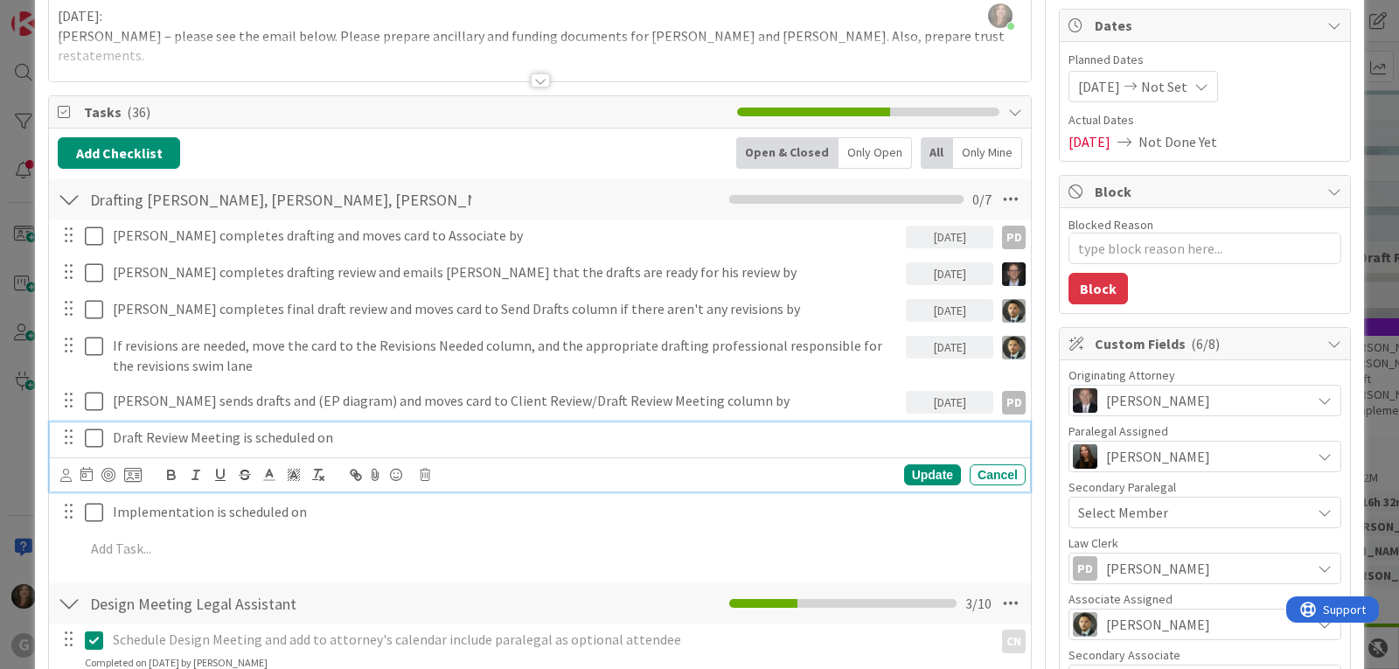
click at [227, 436] on p "Draft Review Meeting is scheduled on" at bounding box center [566, 438] width 906 height 20
click at [88, 478] on icon at bounding box center [86, 474] width 12 height 14
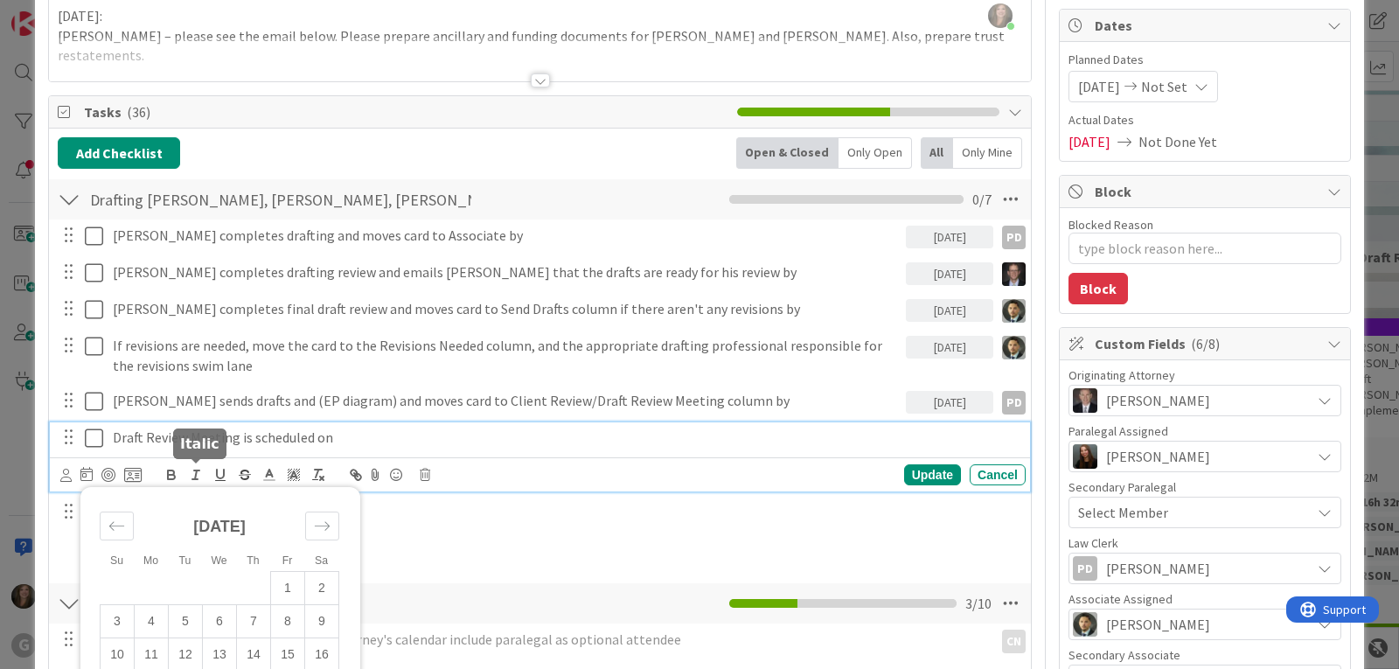
scroll to position [426, 0]
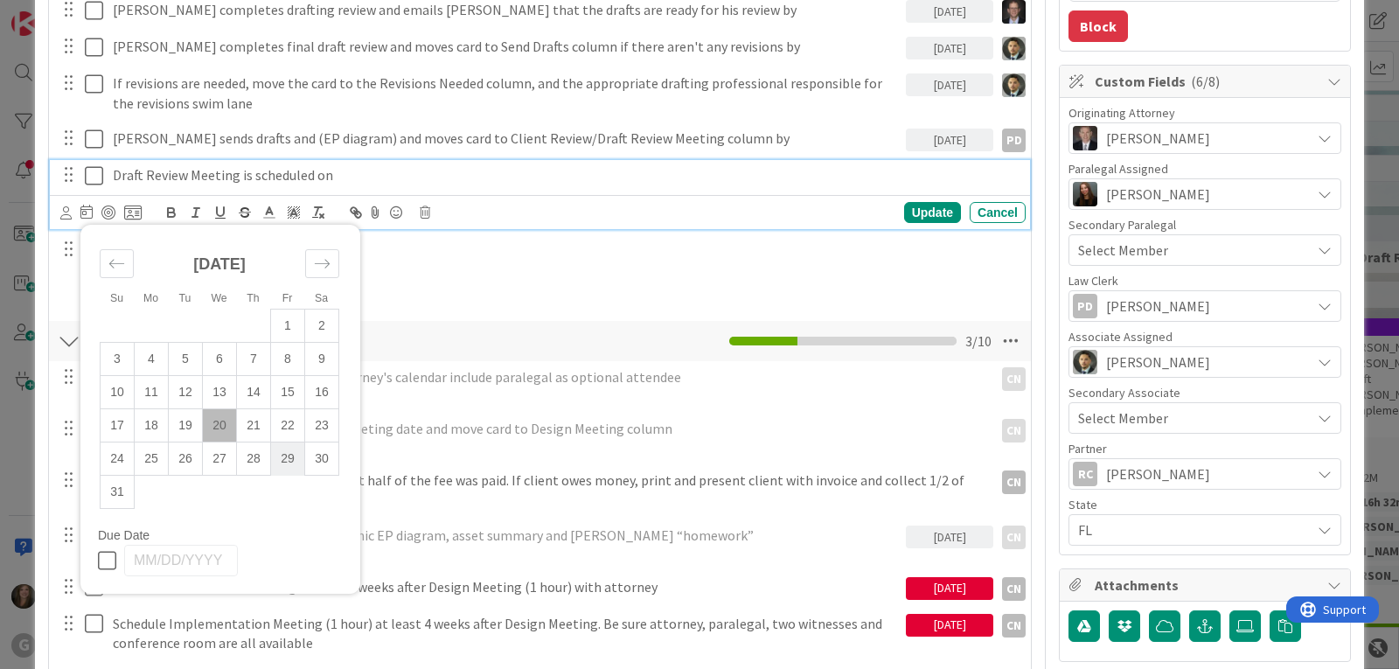
click at [282, 457] on td "29" at bounding box center [288, 459] width 34 height 33
type input "[DATE]"
click at [926, 206] on div "Update" at bounding box center [932, 212] width 57 height 21
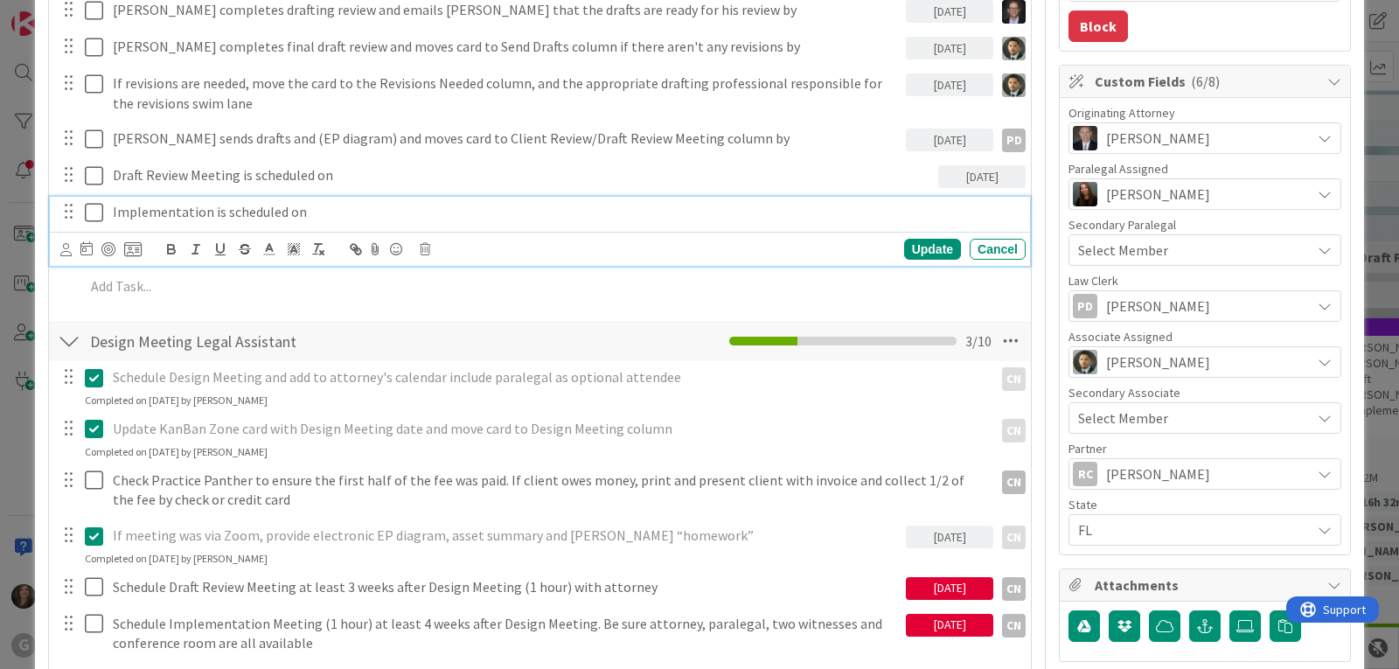
click at [182, 217] on p "Implementation is scheduled on" at bounding box center [566, 212] width 906 height 20
click at [65, 249] on icon at bounding box center [65, 249] width 11 height 13
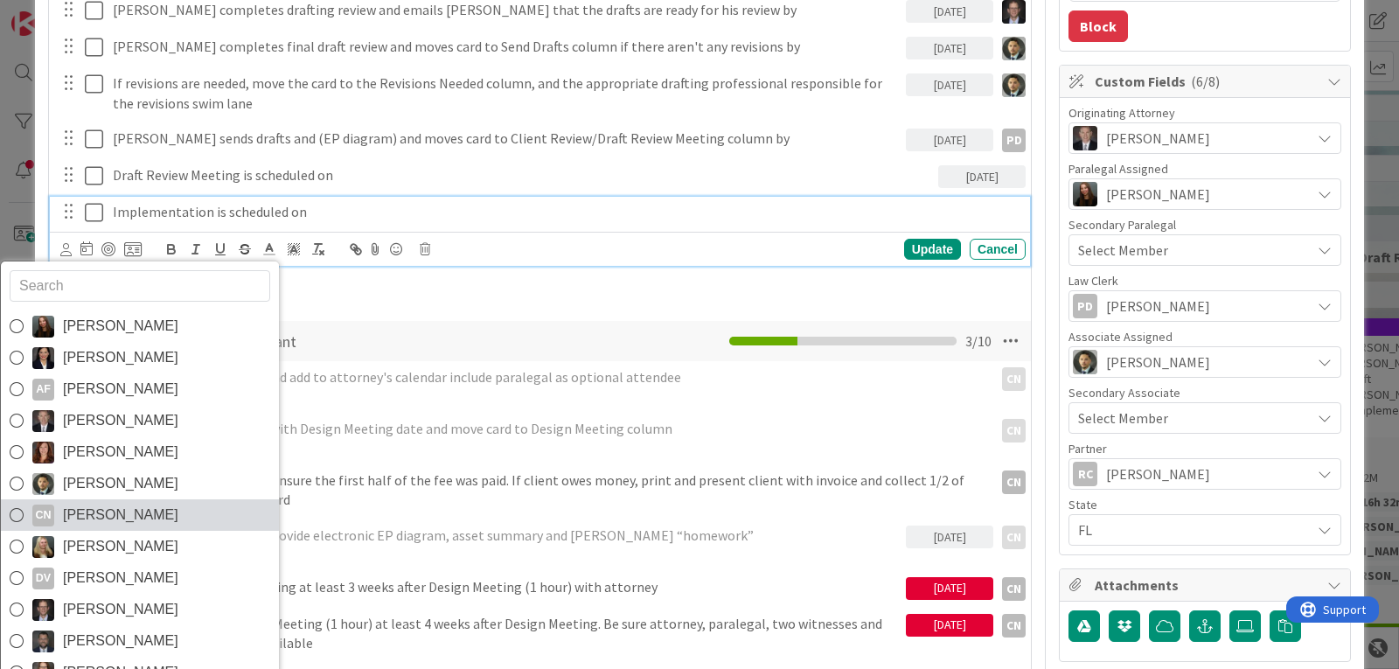
click at [94, 521] on span "[PERSON_NAME]" at bounding box center [120, 515] width 115 height 26
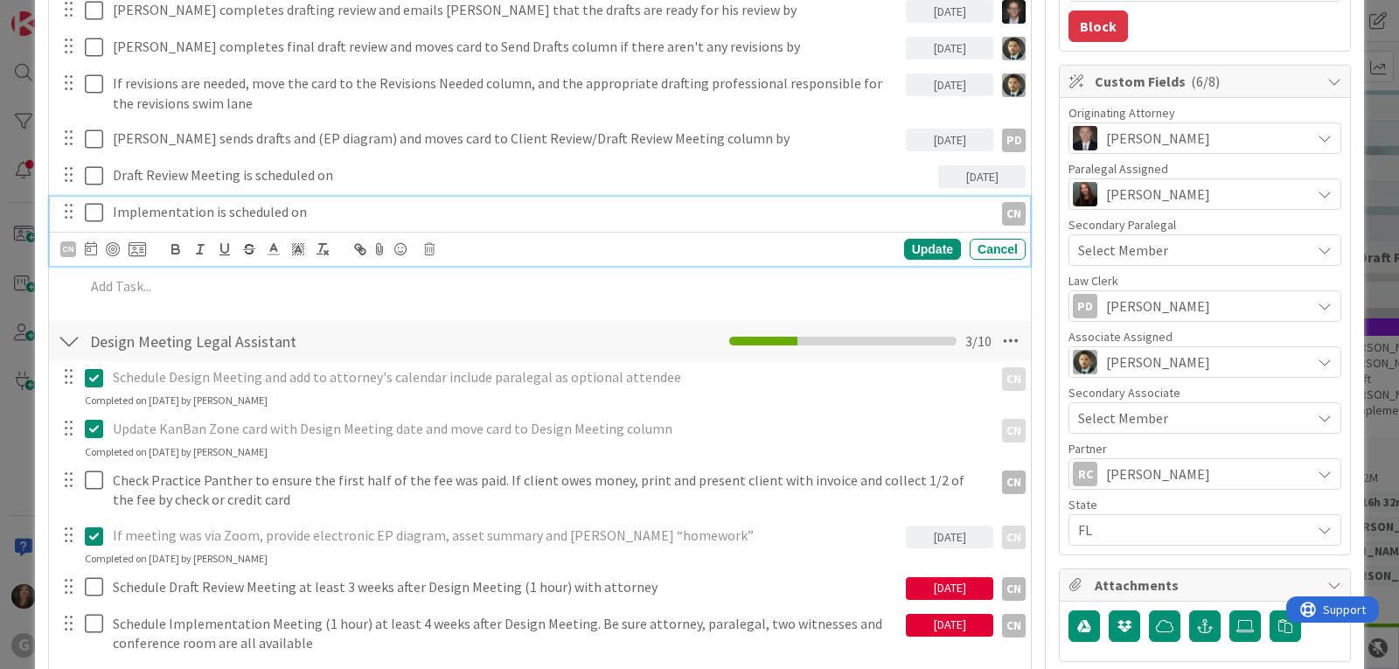
type textarea "x"
click at [912, 246] on div "Update" at bounding box center [932, 249] width 57 height 21
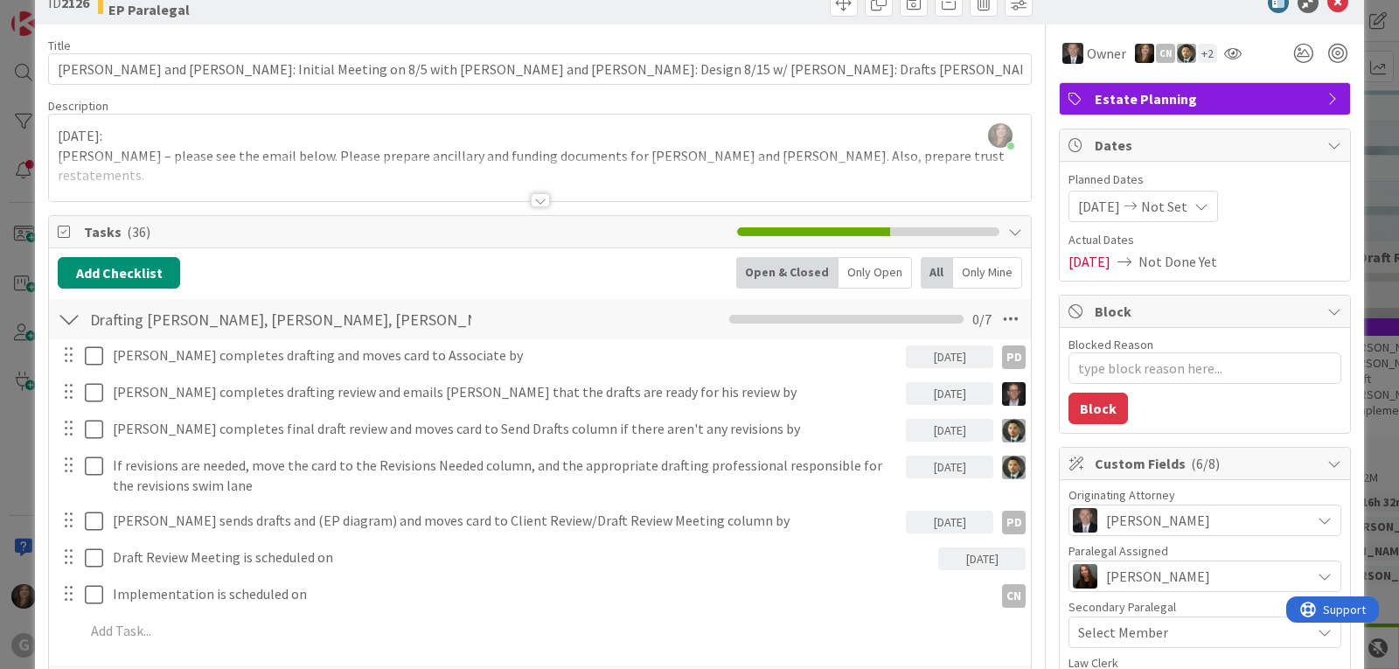
scroll to position [0, 0]
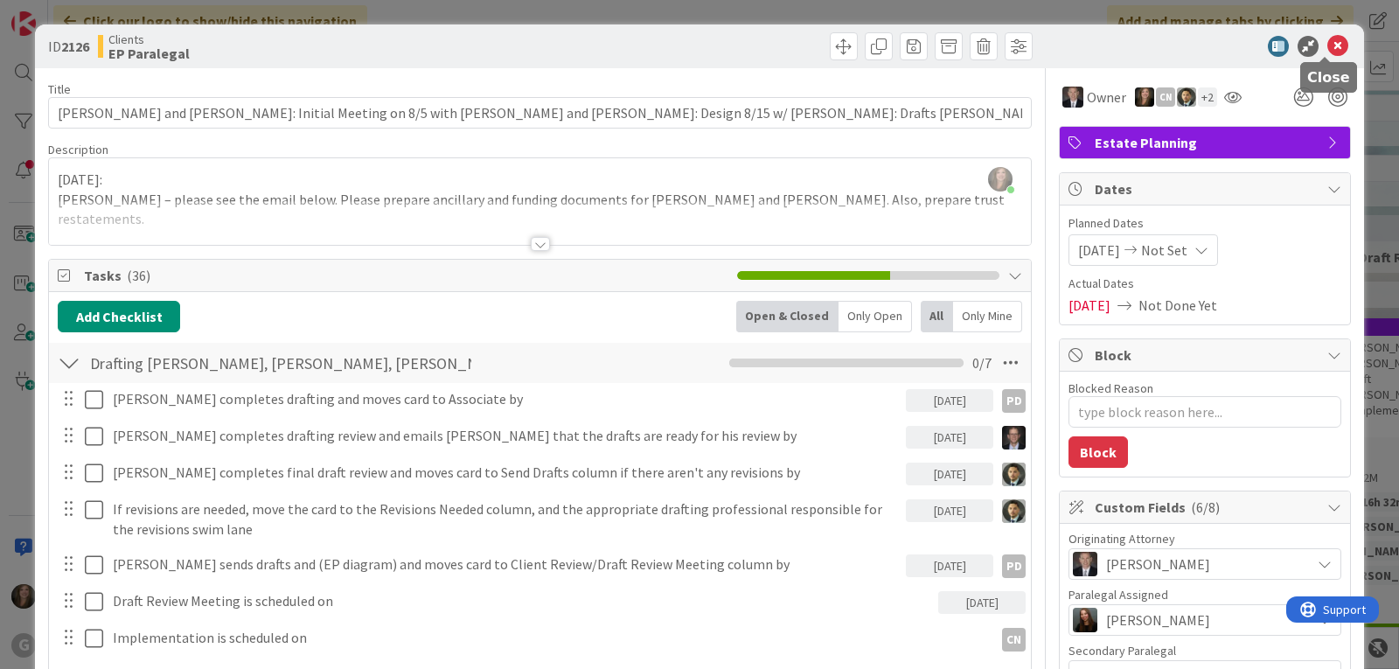
click at [1329, 42] on icon at bounding box center [1338, 46] width 21 height 21
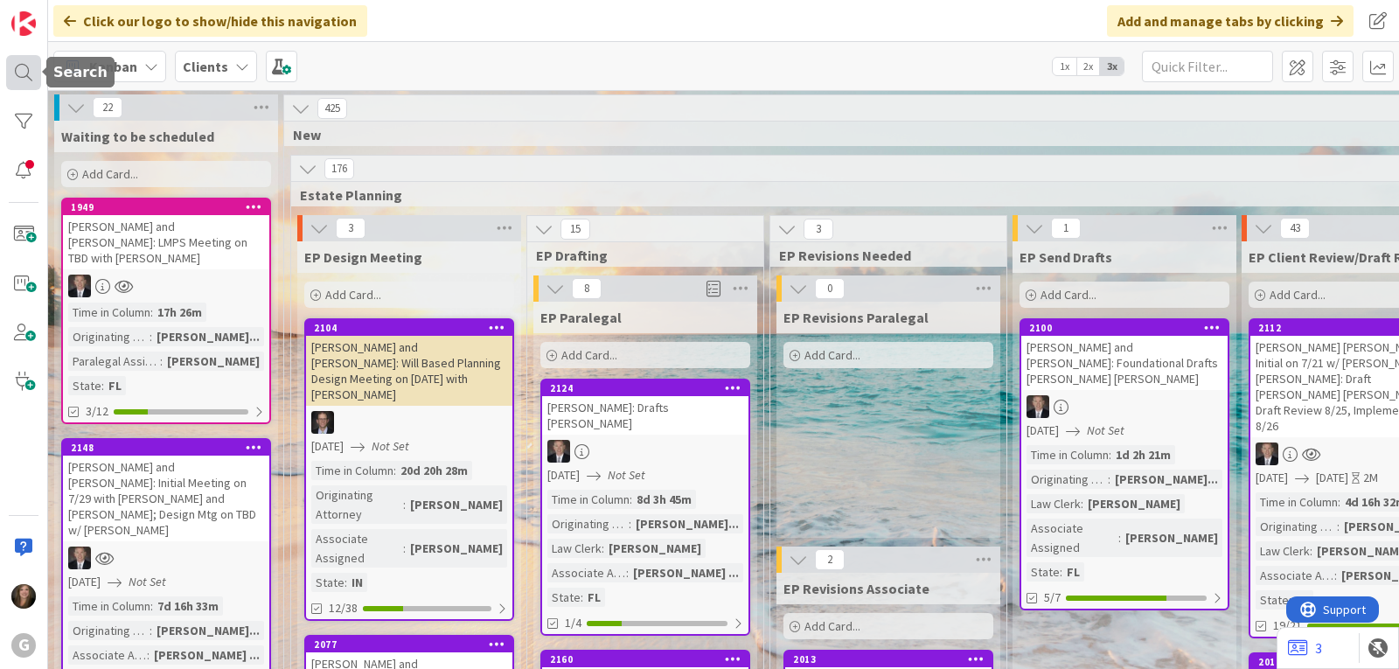
click at [32, 76] on div at bounding box center [23, 72] width 35 height 35
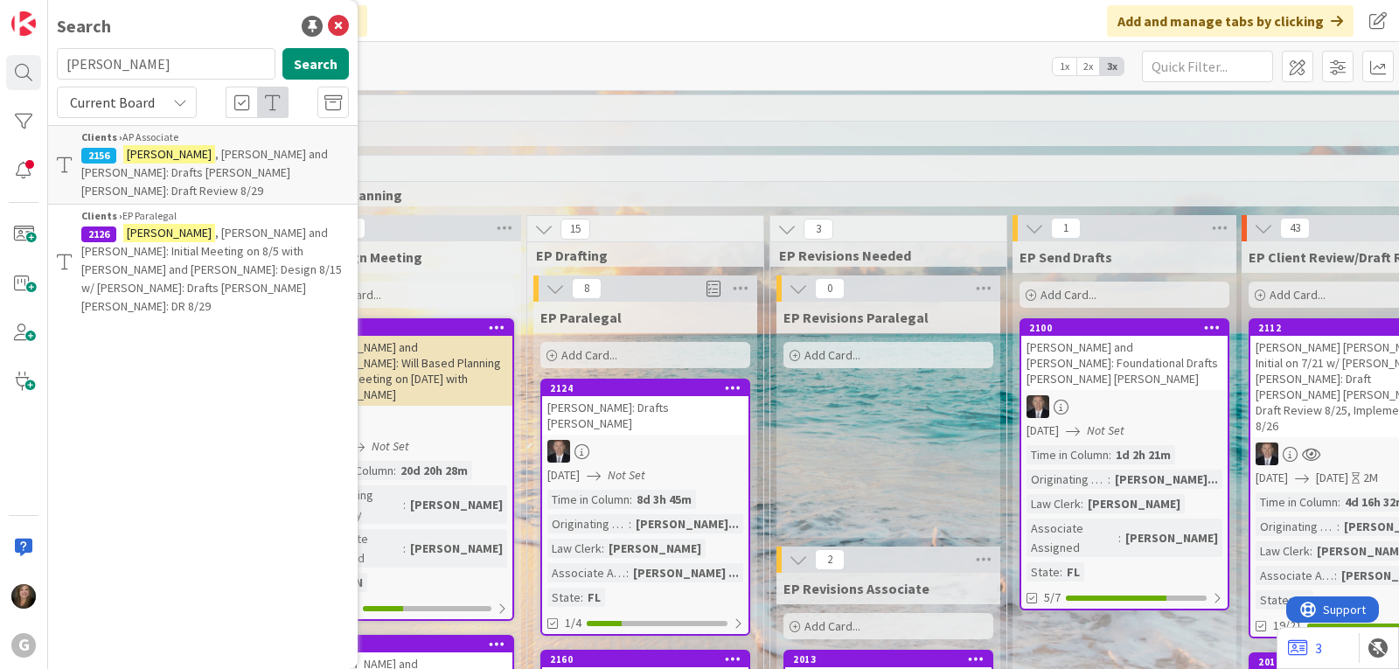
drag, startPoint x: 132, startPoint y: 66, endPoint x: 55, endPoint y: 66, distance: 77.0
click at [55, 66] on div "graebner Search" at bounding box center [202, 67] width 313 height 38
type input "bennett"
click at [220, 225] on span ", Frank and Carol: Funding Documents Cindy Chris; TBD if Signing is Needed" at bounding box center [211, 260] width 261 height 71
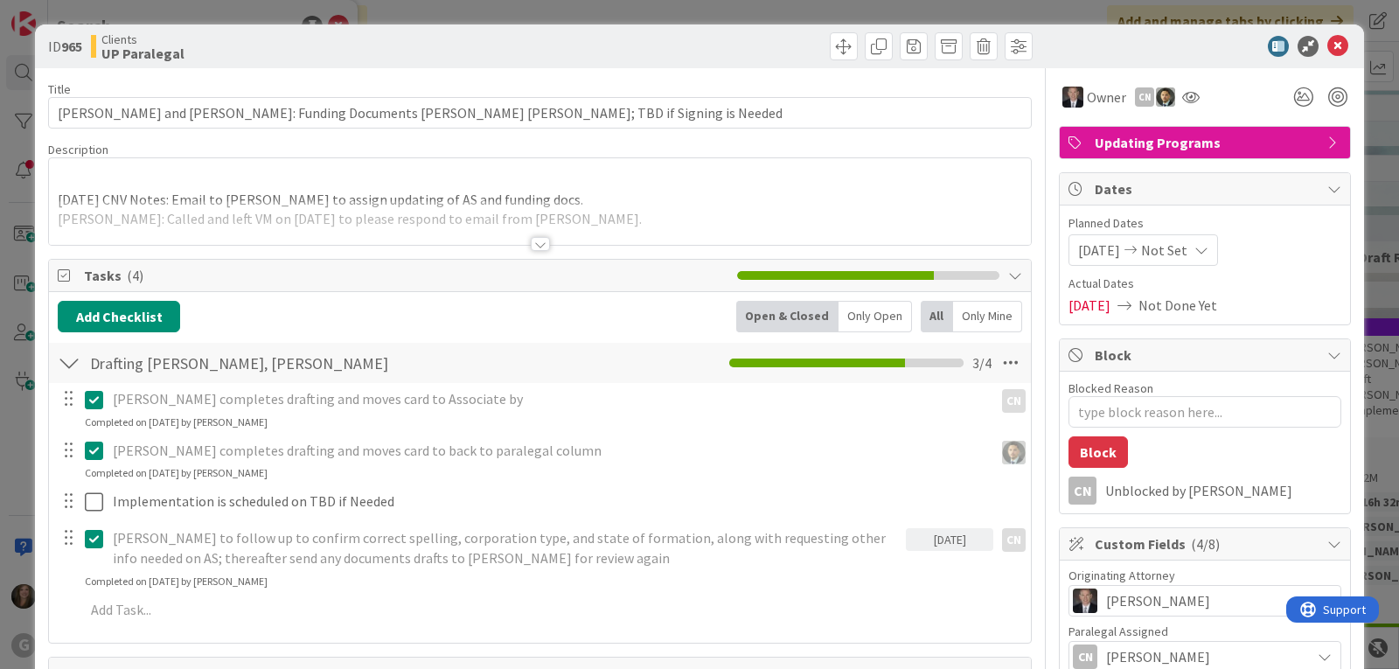
type textarea "x"
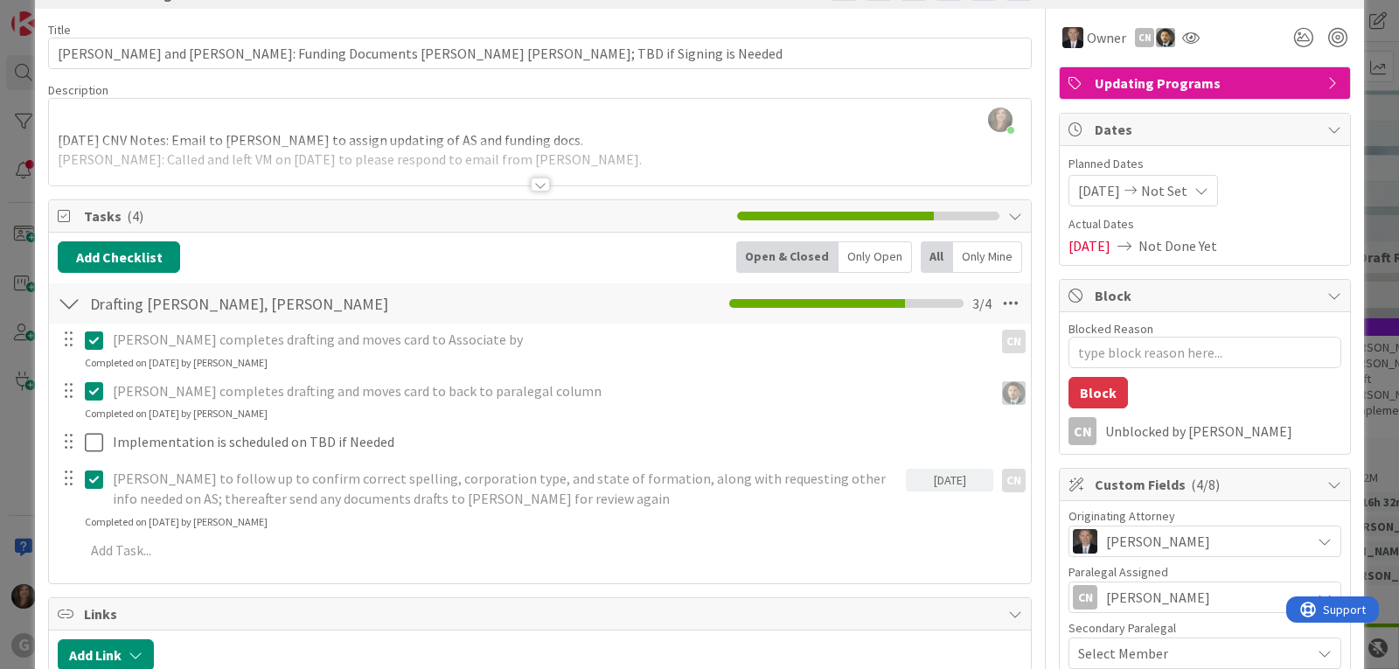
scroll to position [87, 0]
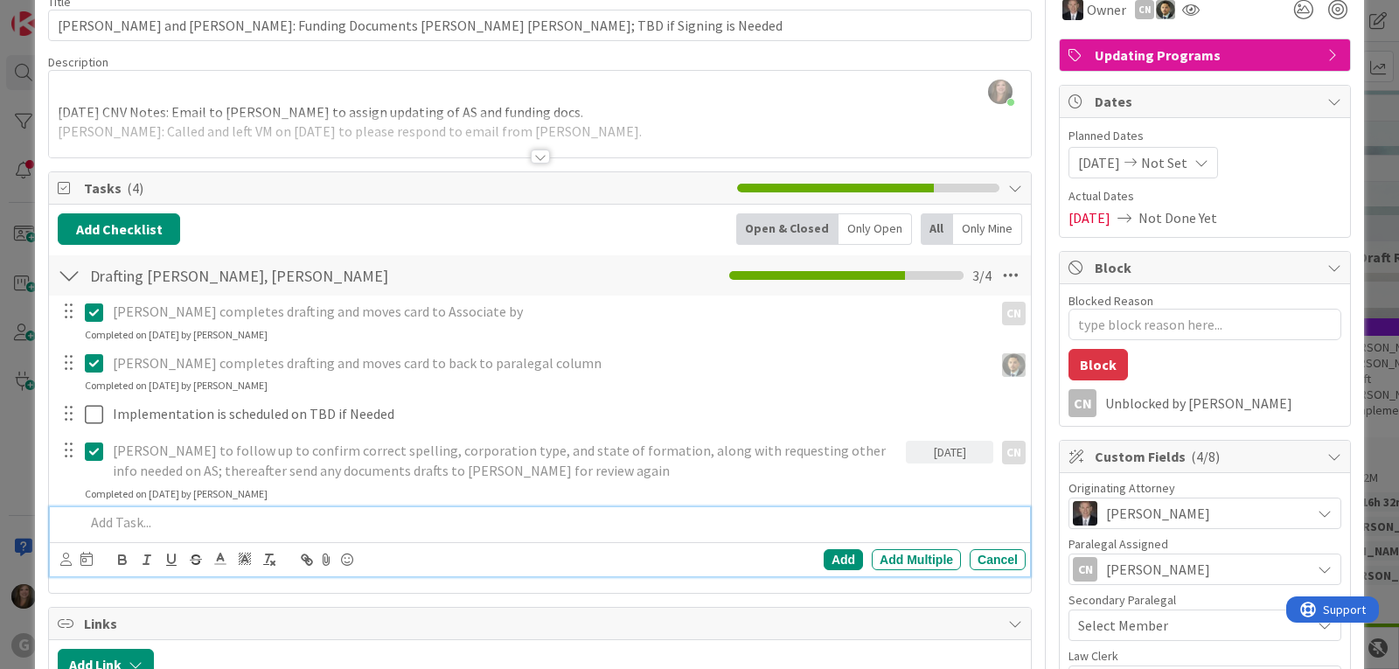
click at [105, 518] on p at bounding box center [552, 523] width 934 height 20
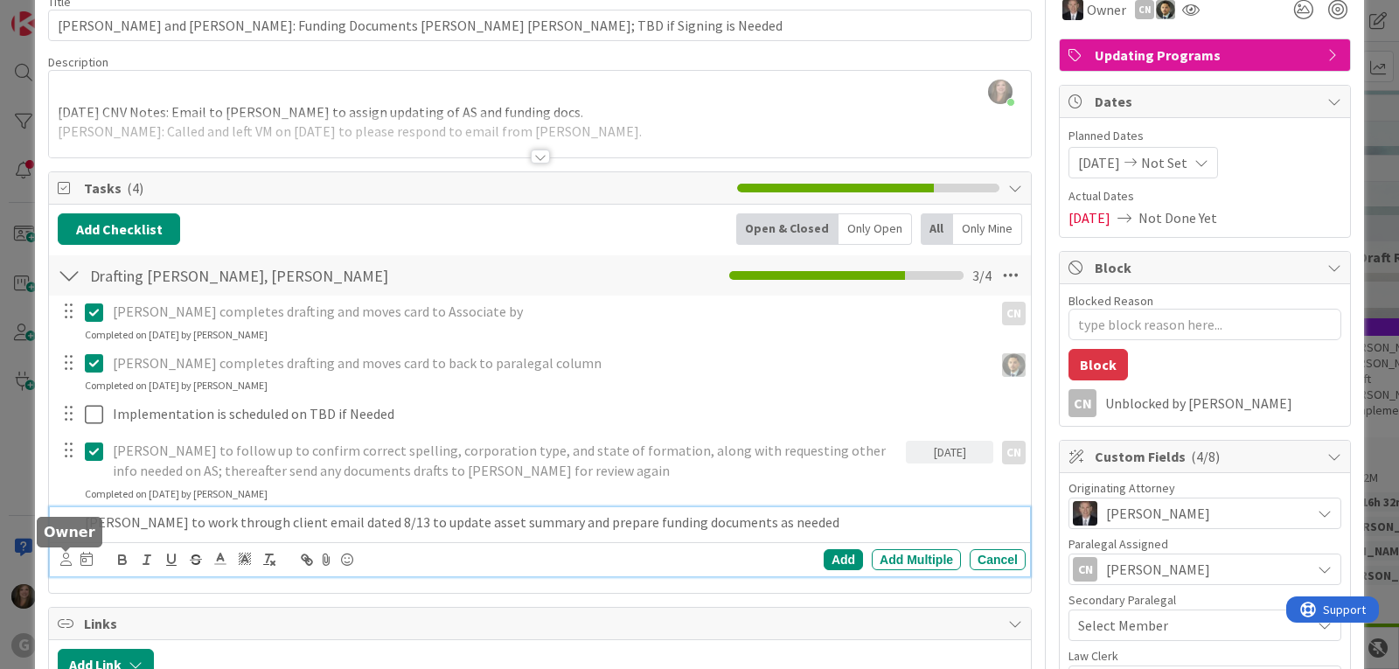
click at [67, 562] on icon at bounding box center [65, 559] width 11 height 13
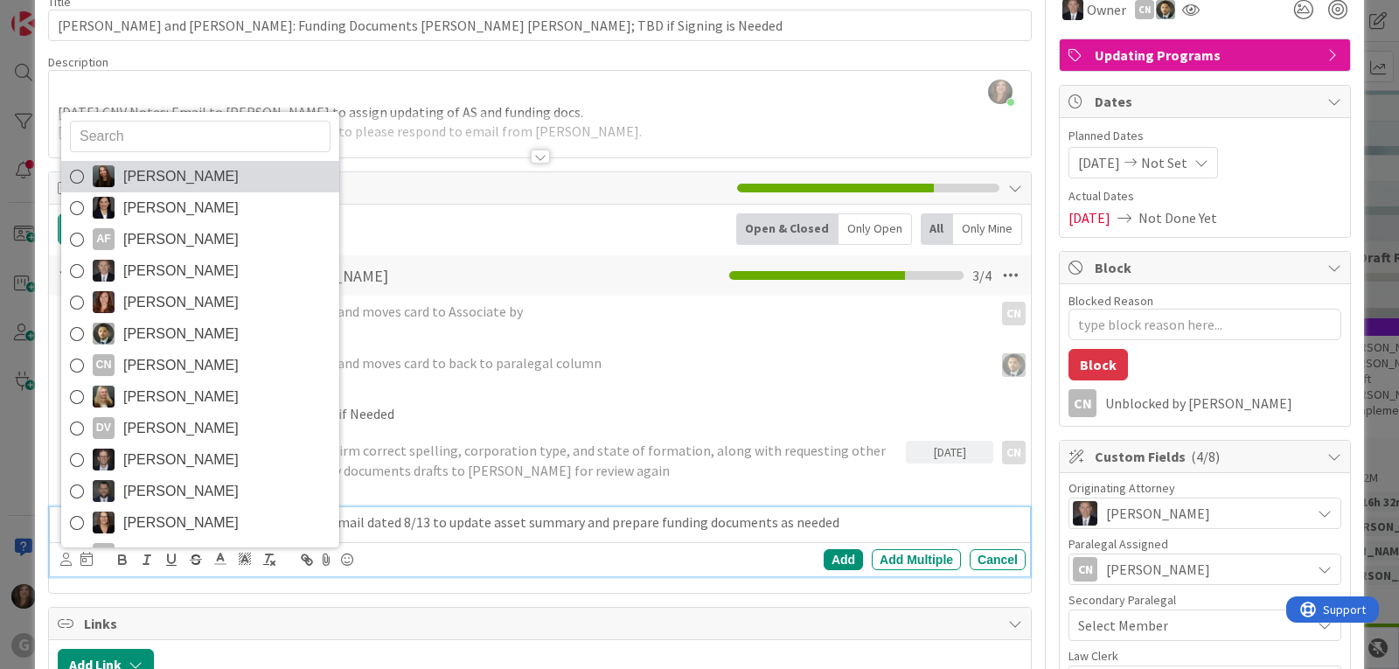
click at [164, 176] on span "[PERSON_NAME]" at bounding box center [180, 177] width 115 height 26
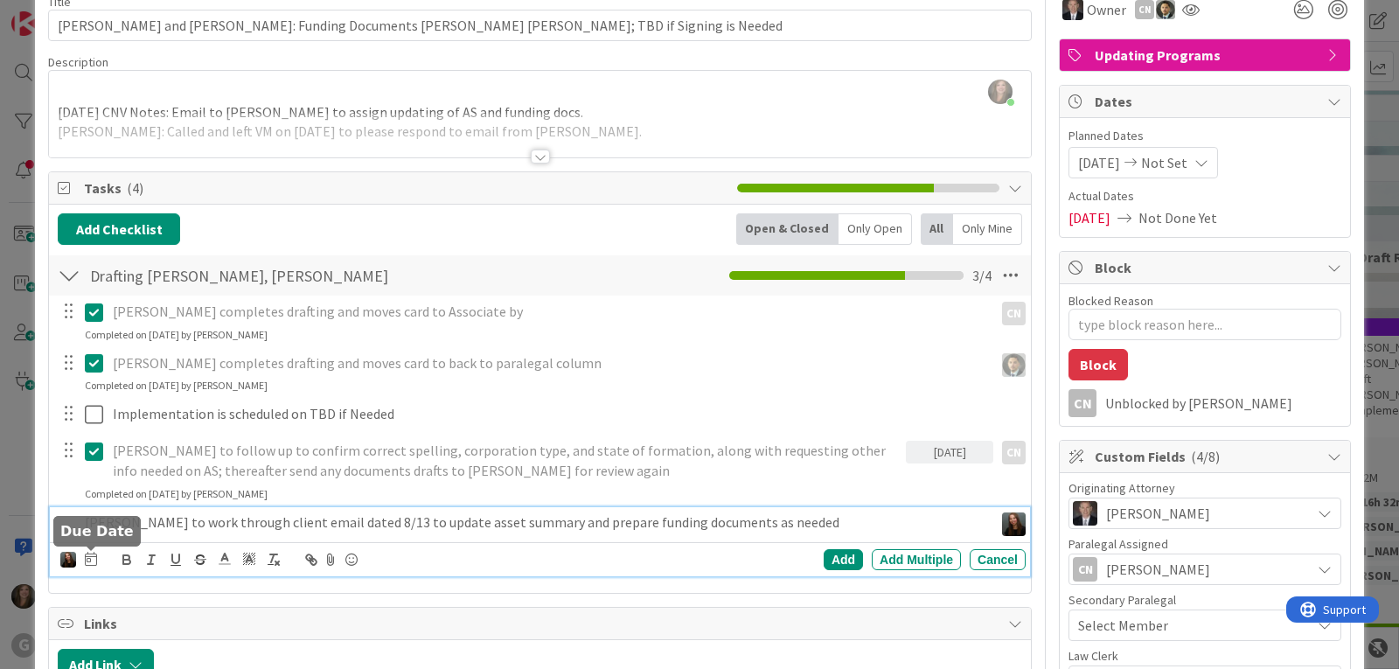
click at [94, 562] on icon at bounding box center [91, 559] width 12 height 14
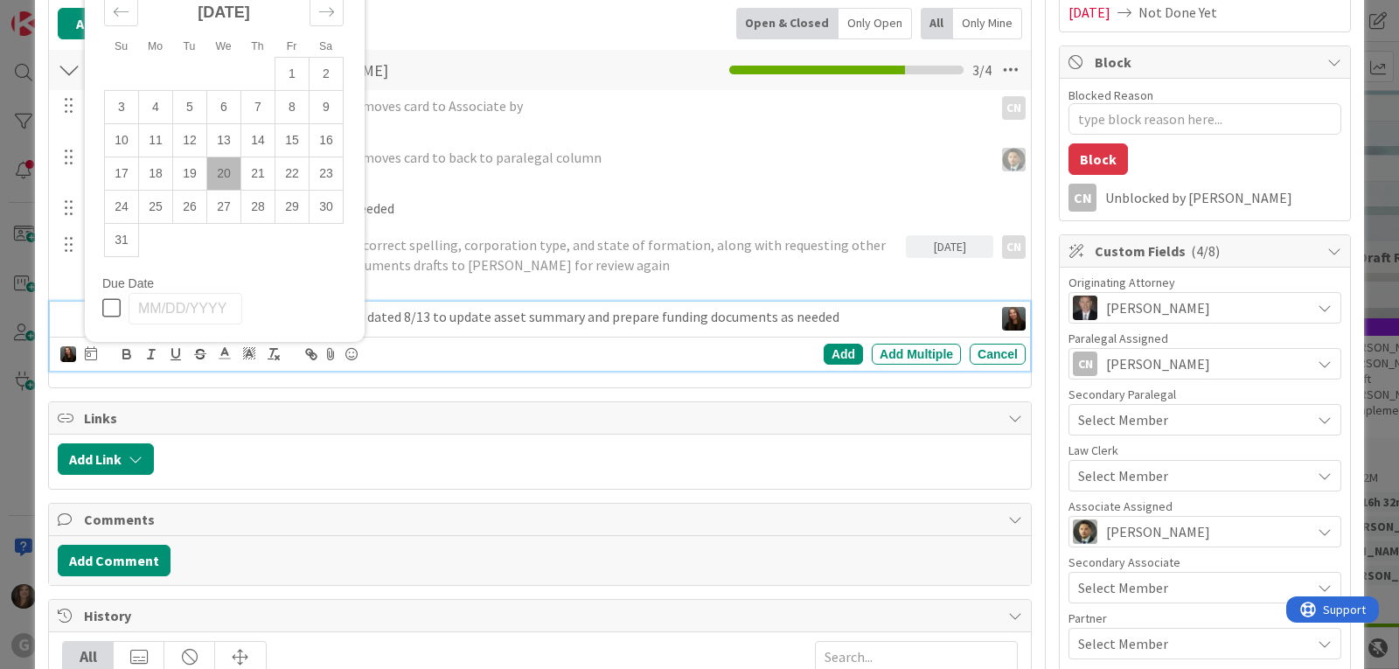
scroll to position [350, 0]
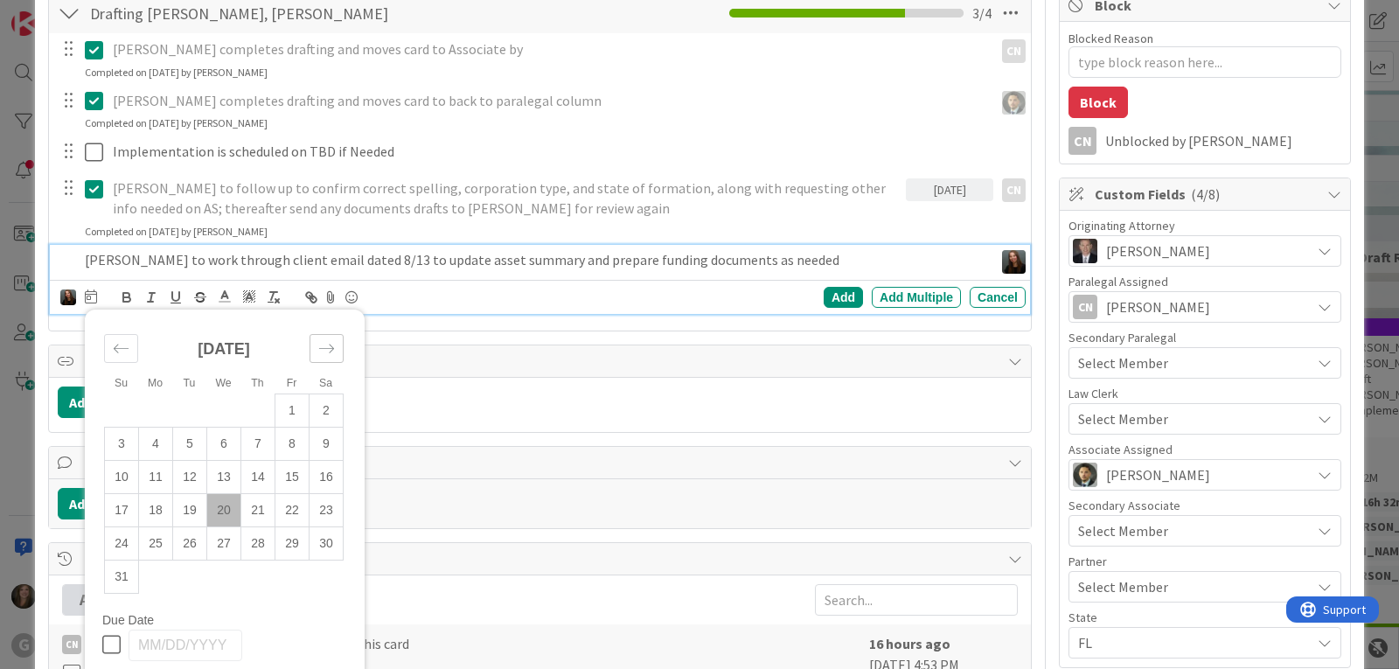
click at [323, 345] on icon "Move forward to switch to the next month." at bounding box center [326, 348] width 17 height 17
click at [225, 405] on td "3" at bounding box center [224, 410] width 34 height 33
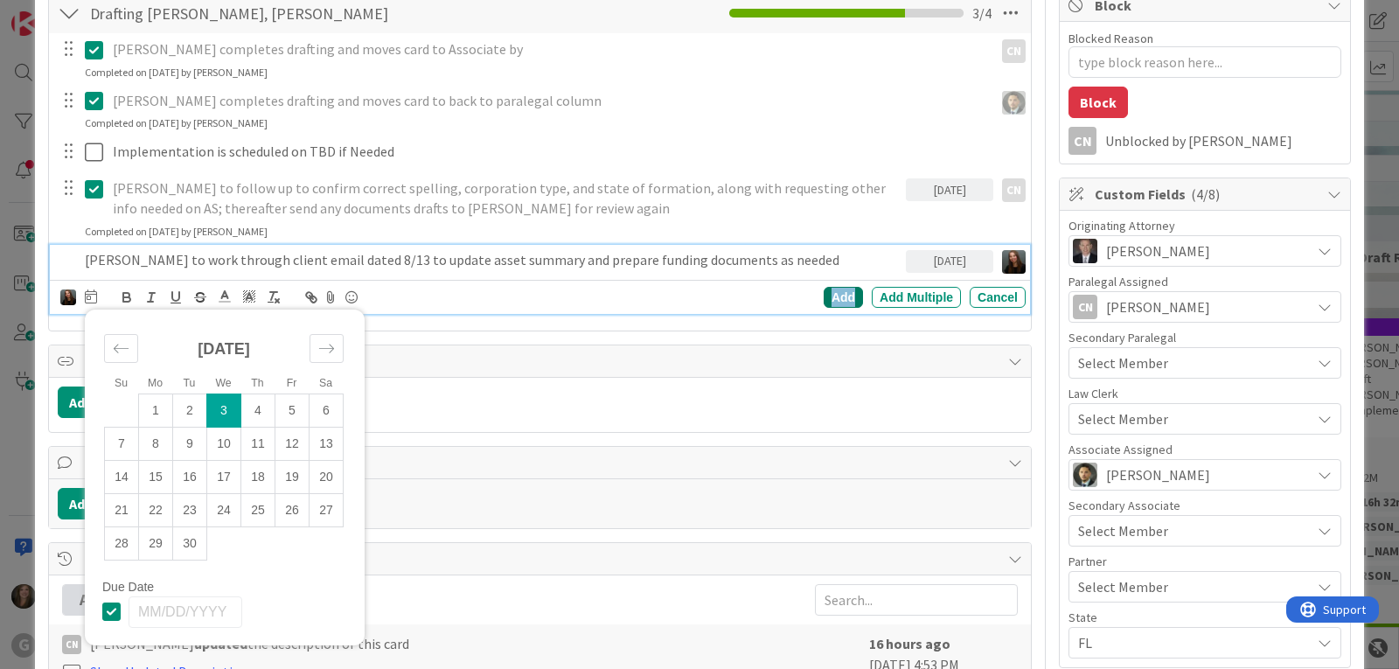
click at [825, 296] on div "Add" at bounding box center [843, 297] width 39 height 21
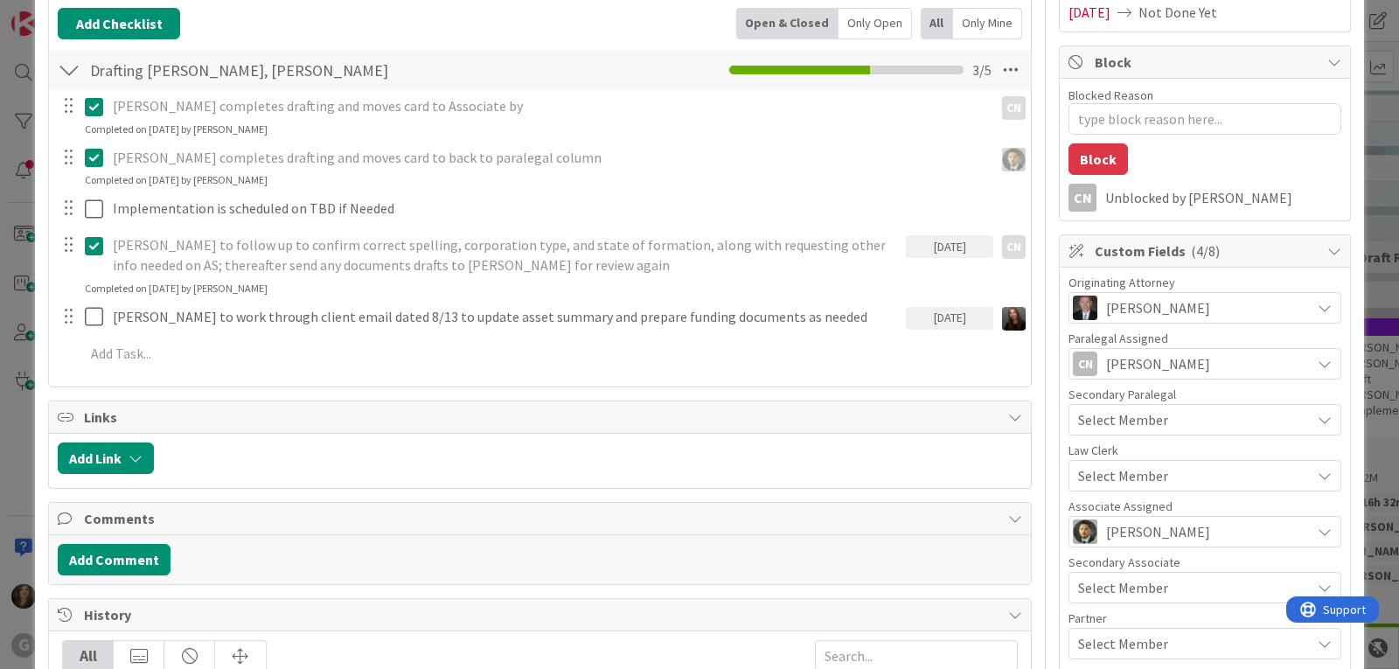
scroll to position [262, 0]
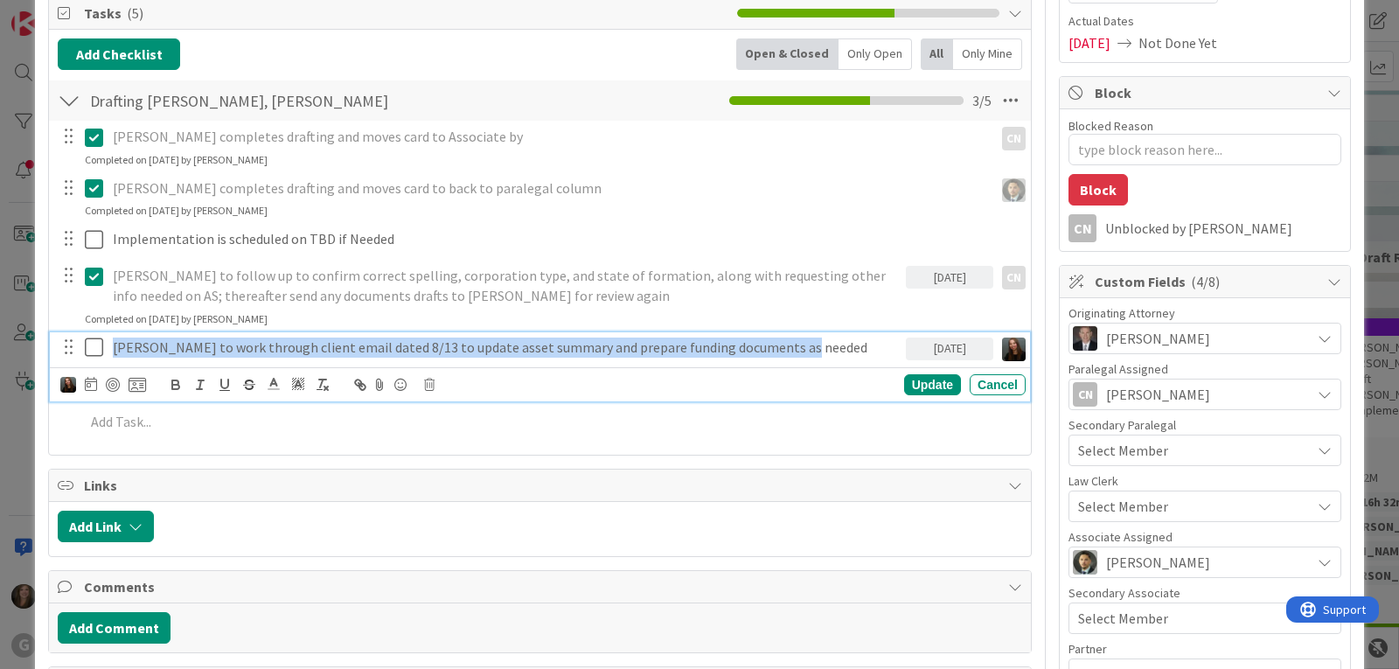
drag, startPoint x: 839, startPoint y: 352, endPoint x: 60, endPoint y: 340, distance: 778.5
click at [60, 340] on div "Amanda to work through client email dated 8/13 to update asset summary and prep…" at bounding box center [541, 347] width 969 height 31
copy p "Amanda to work through client email dated 8/13 to update asset summary and prep…"
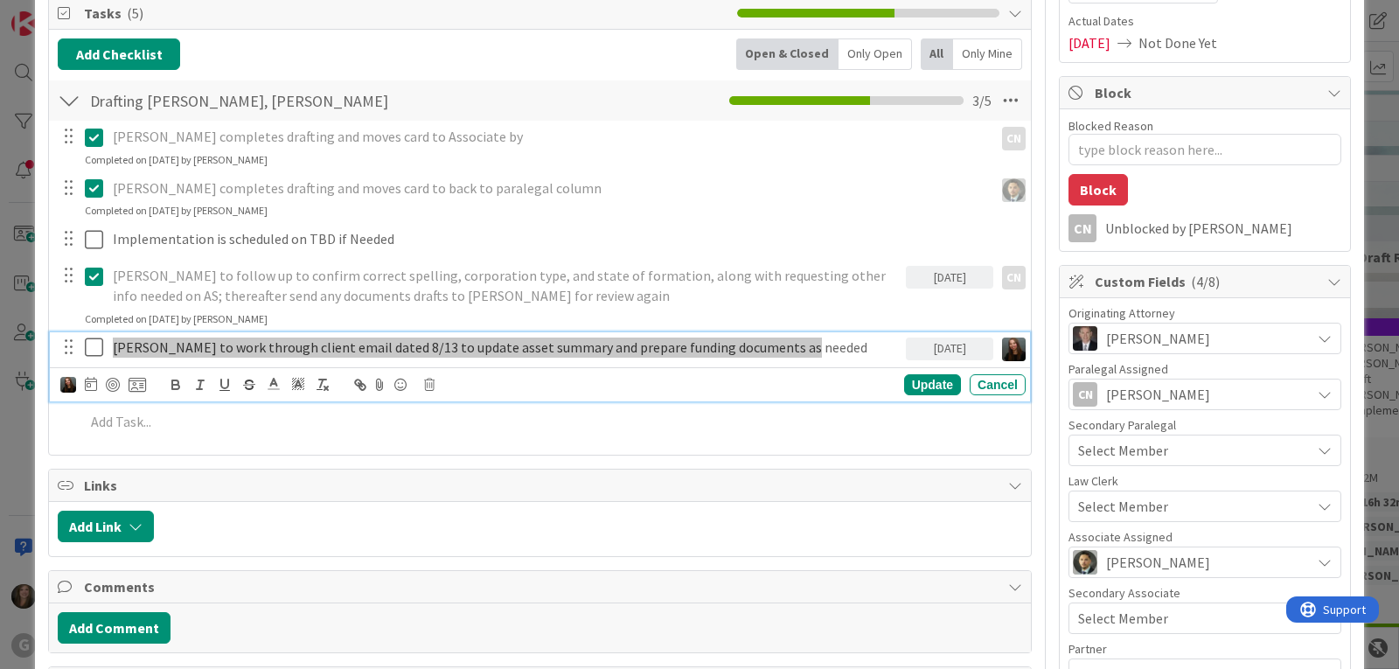
scroll to position [175, 0]
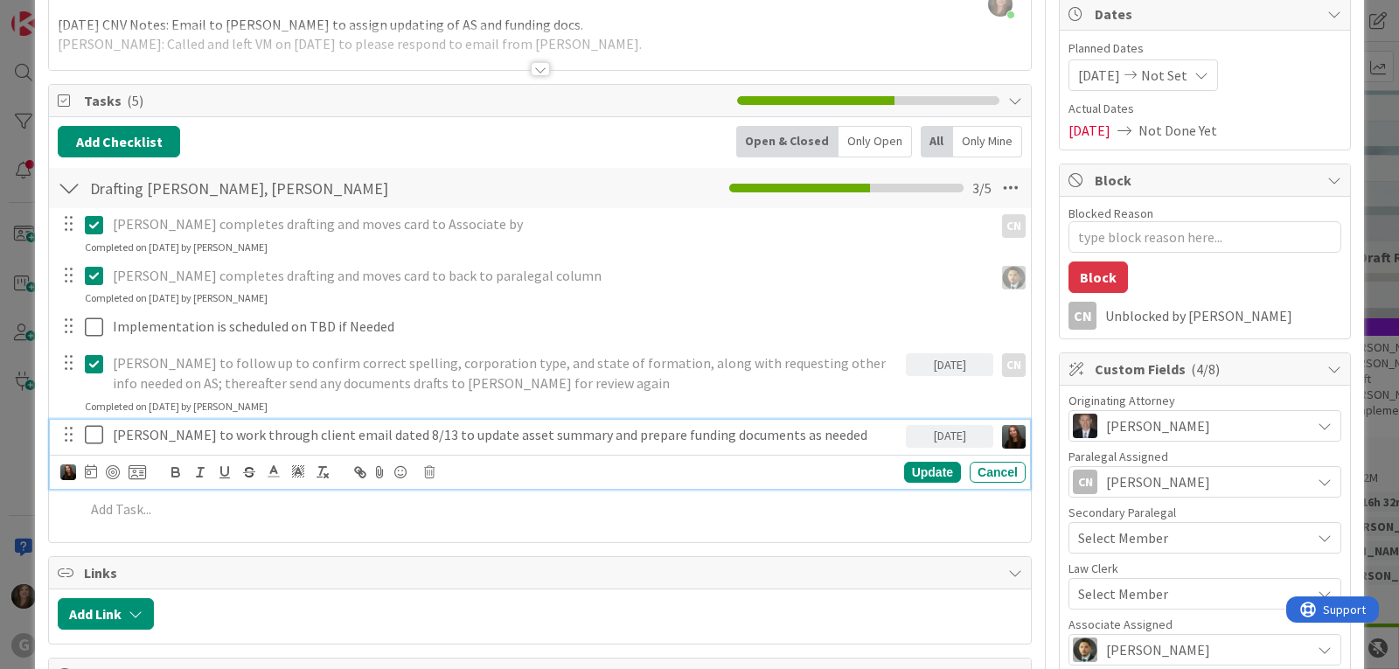
click at [1297, 541] on div "Select Member" at bounding box center [1194, 537] width 233 height 21
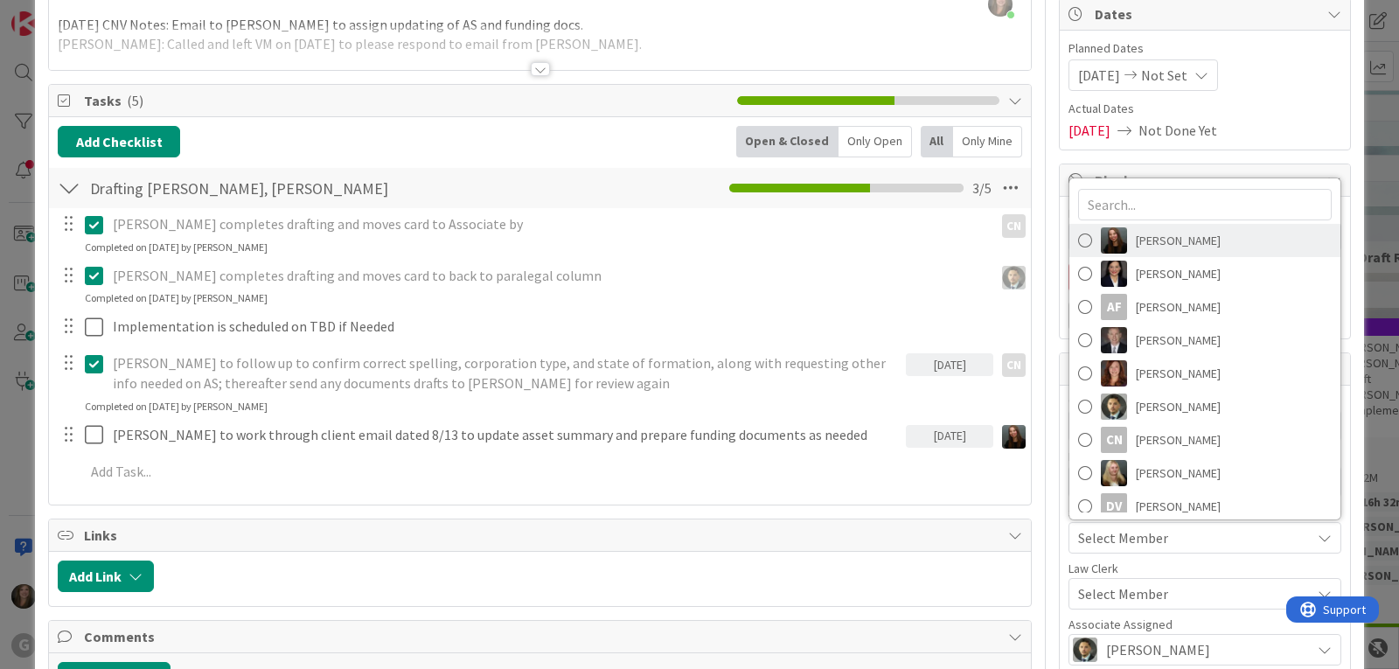
click at [1179, 243] on span "[PERSON_NAME]" at bounding box center [1178, 240] width 85 height 26
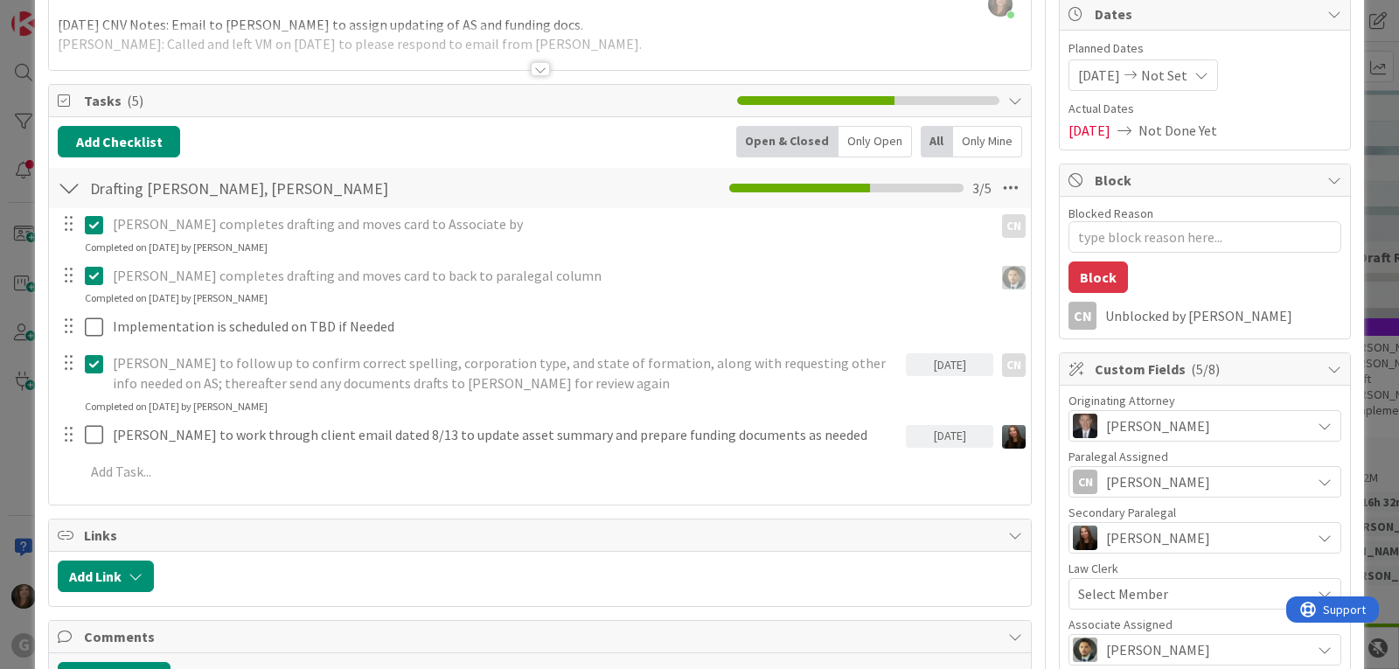
type textarea "x"
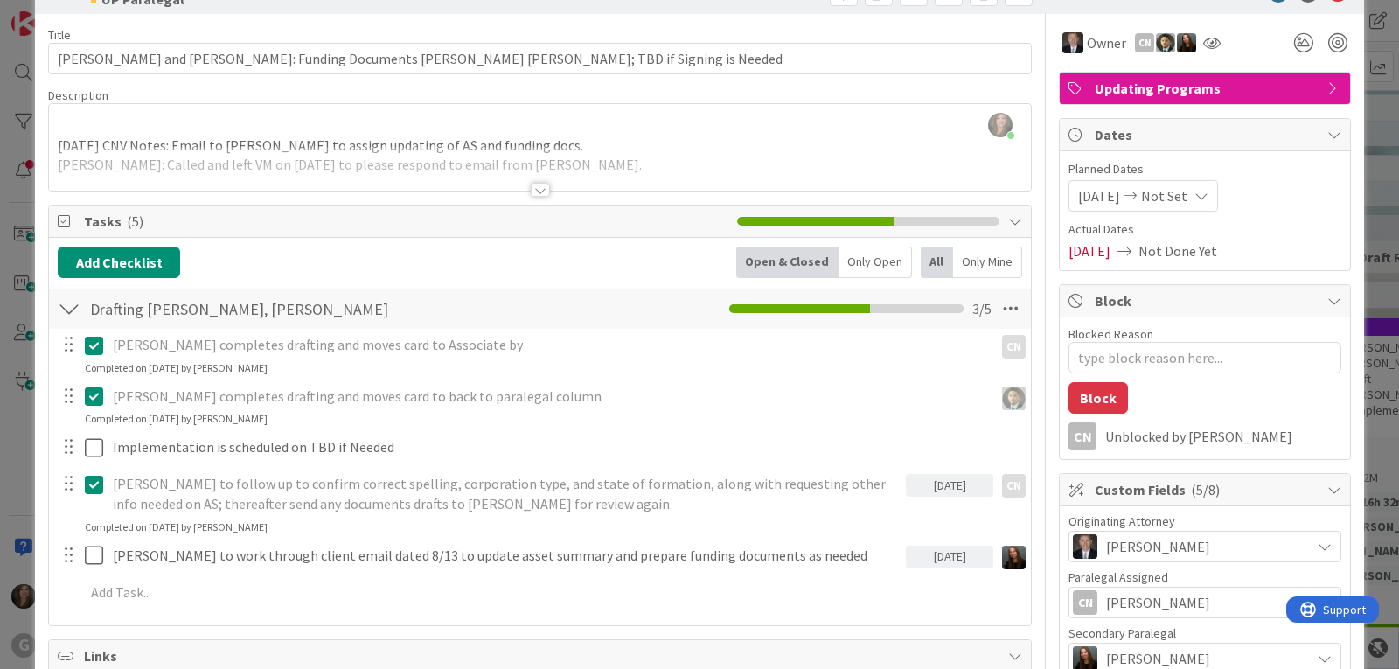
scroll to position [0, 0]
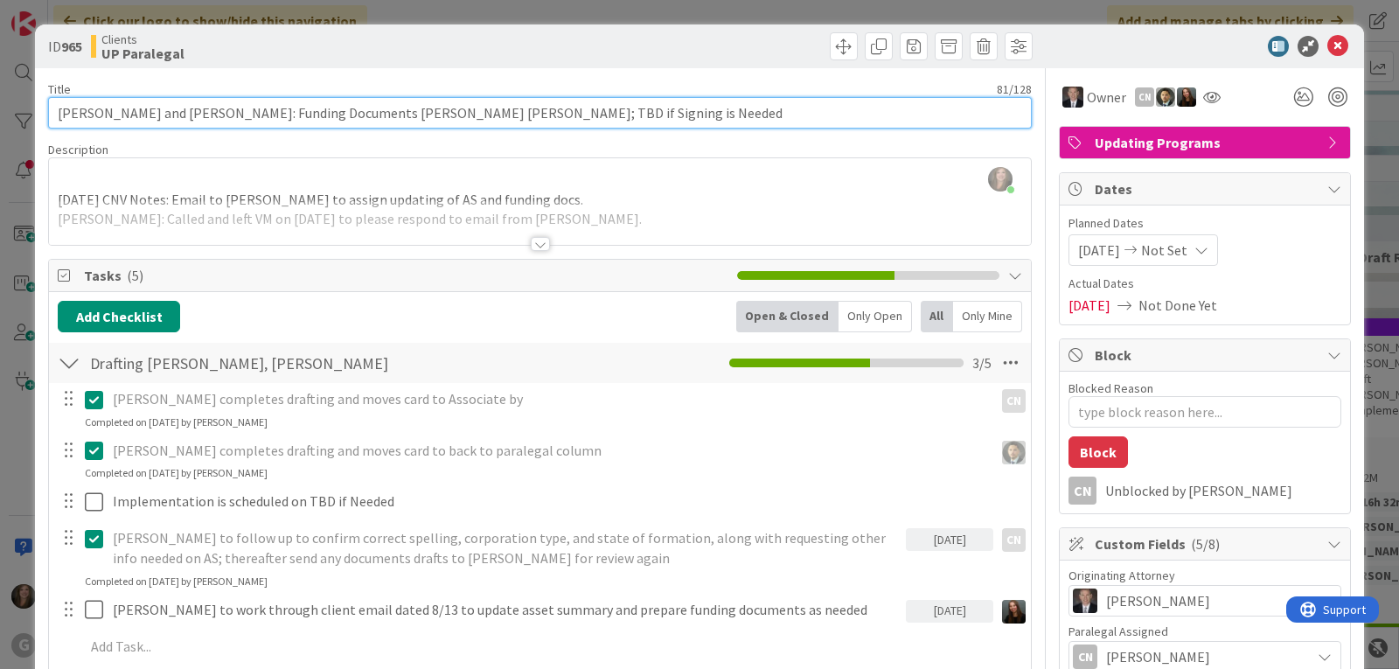
drag, startPoint x: 362, startPoint y: 111, endPoint x: 330, endPoint y: 110, distance: 32.4
click at [330, 110] on input "[PERSON_NAME] and [PERSON_NAME]: Funding Documents [PERSON_NAME] [PERSON_NAME];…" at bounding box center [540, 112] width 984 height 31
click at [554, 116] on input "[PERSON_NAME] and [PERSON_NAME]: Funding Documents [PERSON_NAME] [PERSON_NAME];…" at bounding box center [540, 112] width 984 height 31
type input "Bennett, Frank and Carol: Funding Documents Cindy Chris; TBD if Signing is Need…"
type textarea "x"
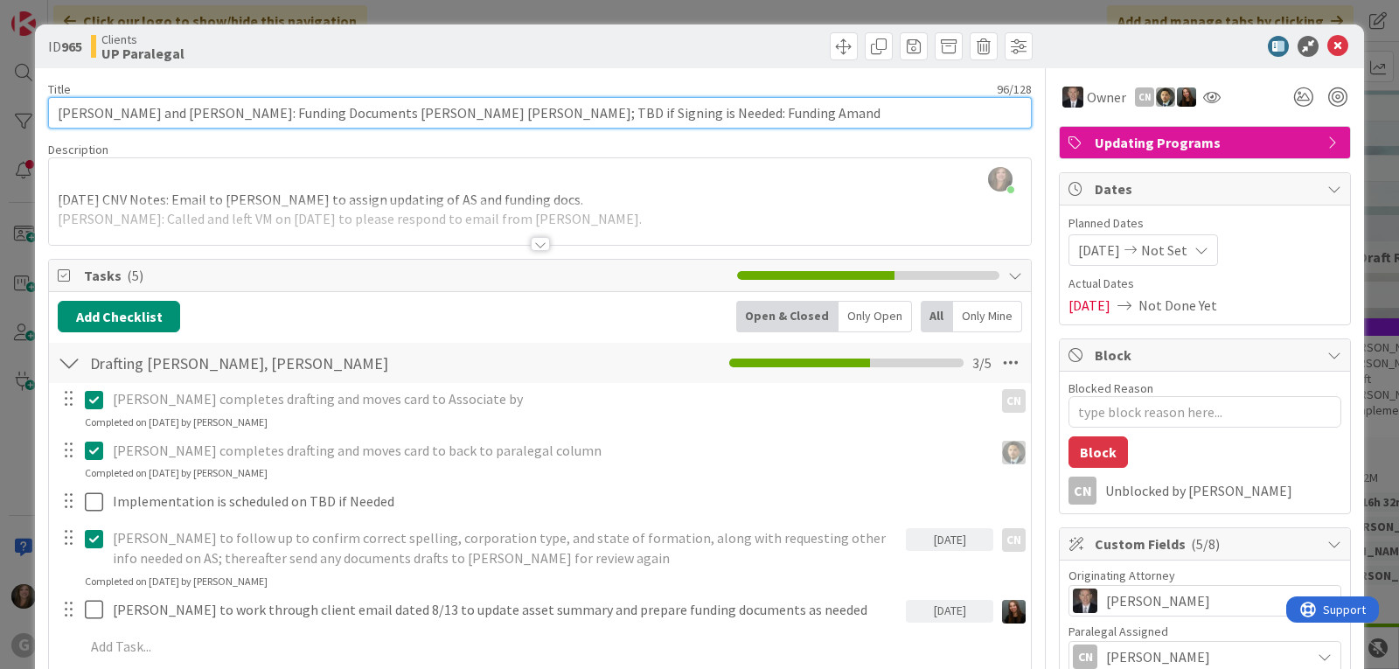
type input "Bennett, Frank and Carol: Funding Documents Cindy Chris; TBD if Signing is Need…"
type textarea "x"
type input "Bennett, Frank and Carol: Funding Documents Cindy Chris; TBD if Signing is Need…"
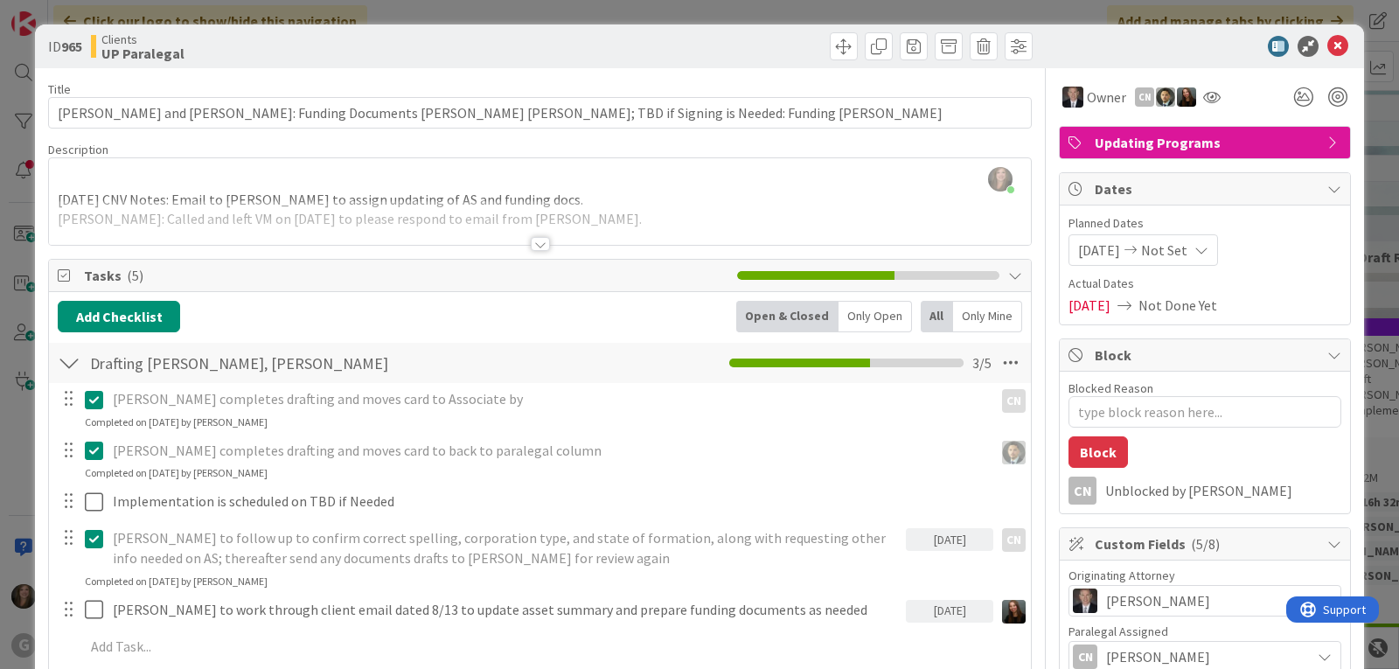
type textarea "x"
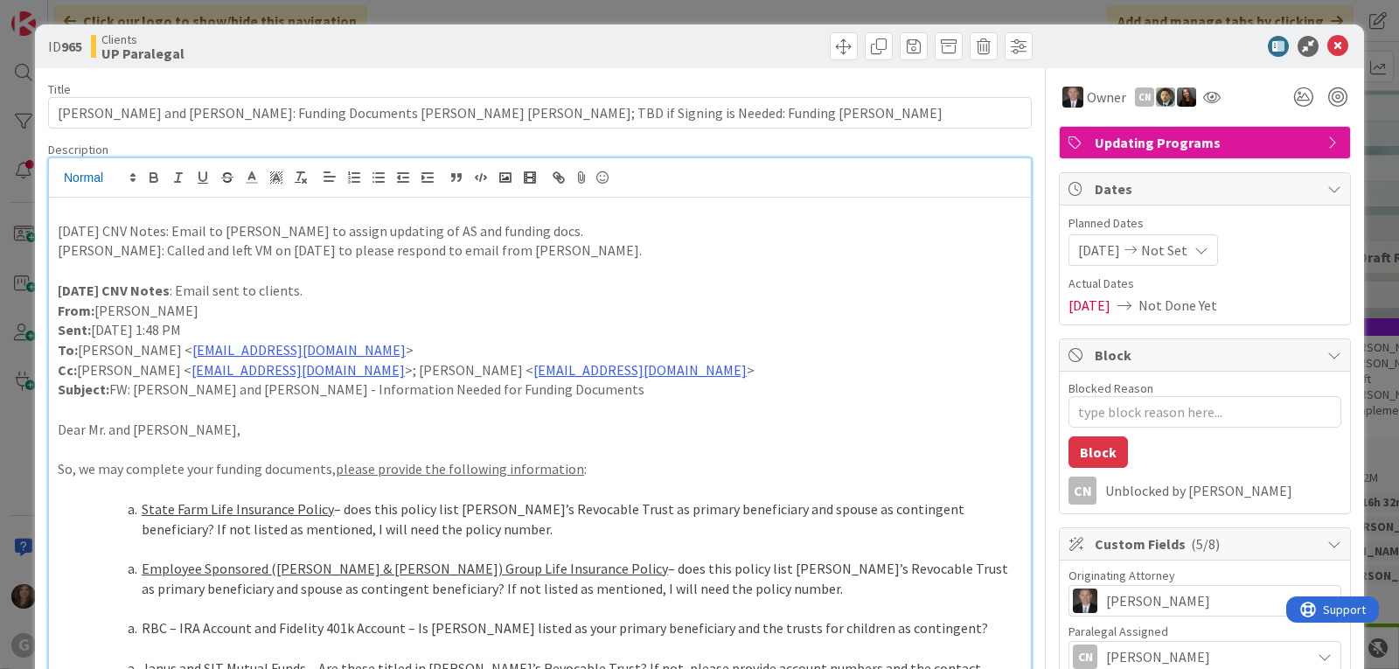
click at [70, 178] on div "Shari Brousseau joined 3 m ago 8.19.25 CNV Notes: Email to Shari to assign upda…" at bounding box center [540, 625] width 982 height 935
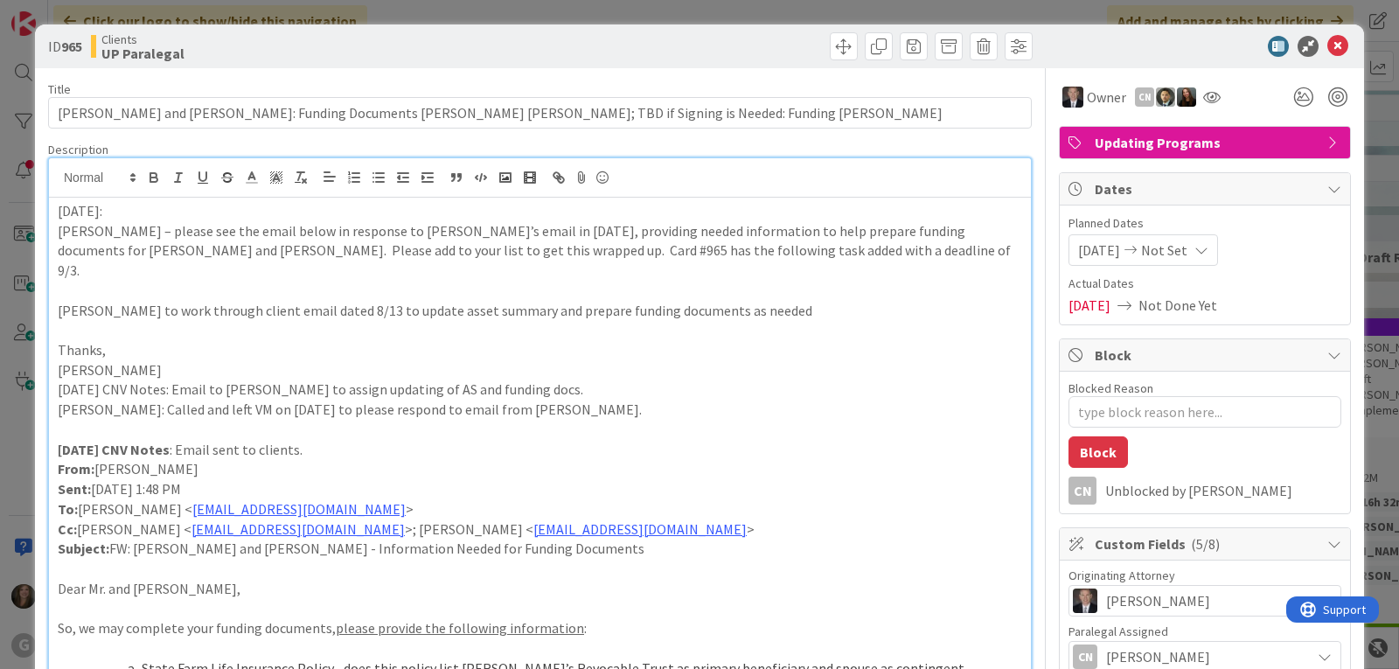
click at [101, 360] on p "Shari" at bounding box center [540, 370] width 965 height 20
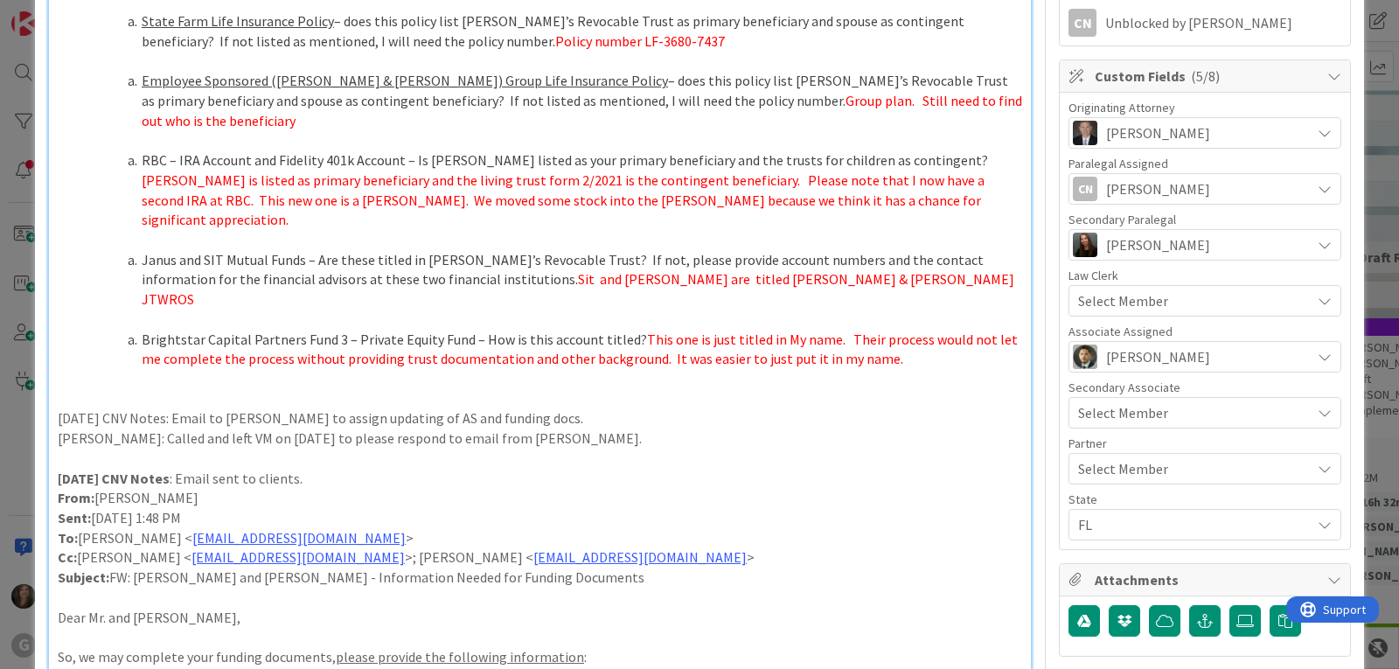
scroll to position [544, 0]
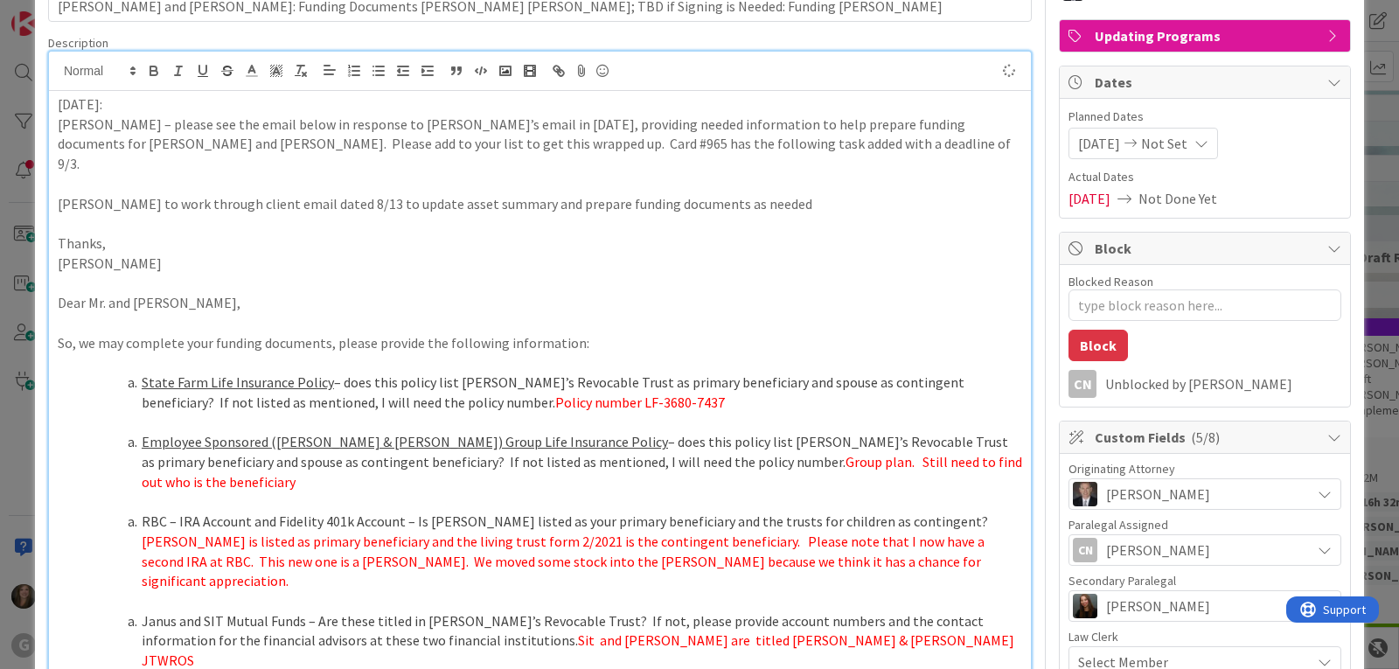
type textarea "x"
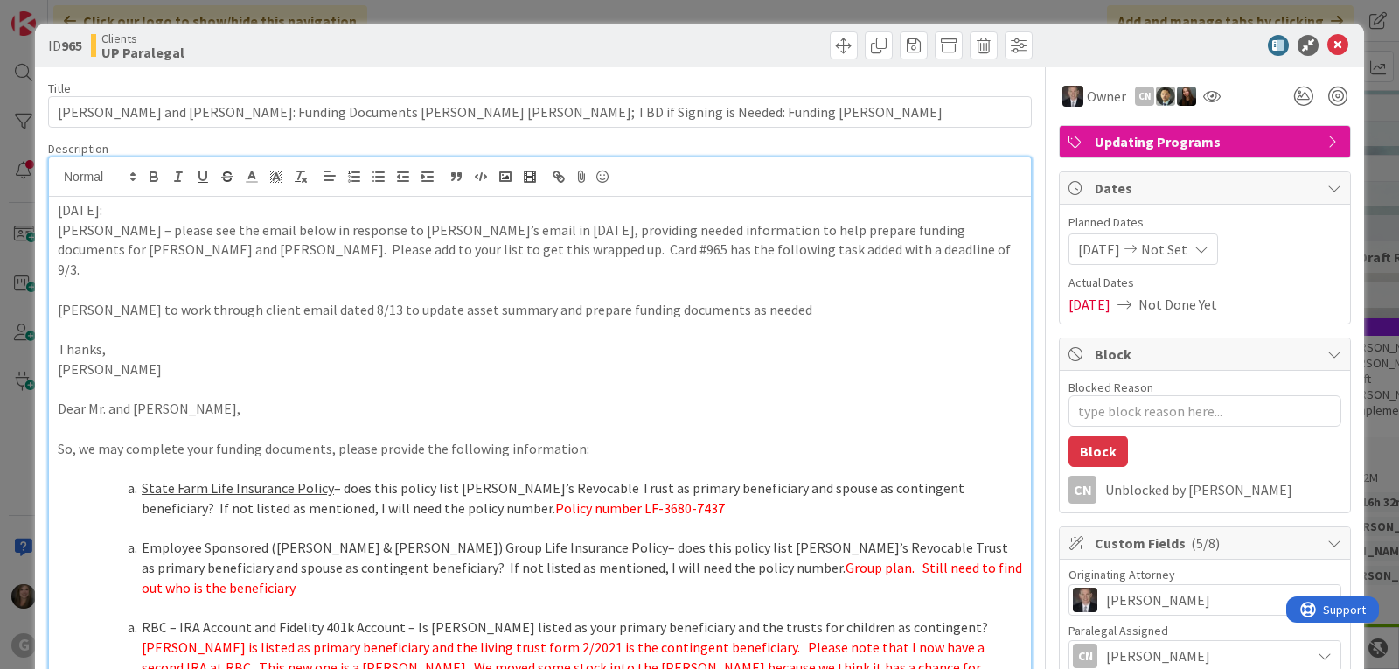
scroll to position [0, 0]
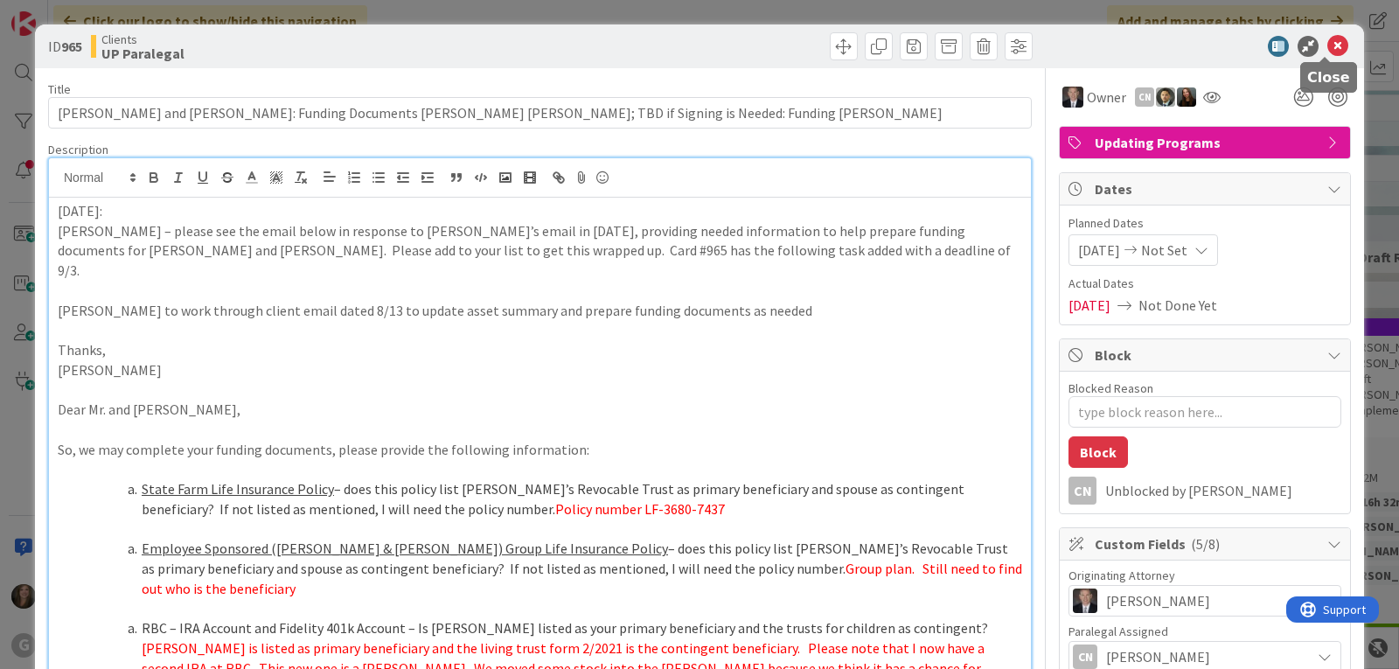
click at [1329, 45] on icon at bounding box center [1338, 46] width 21 height 21
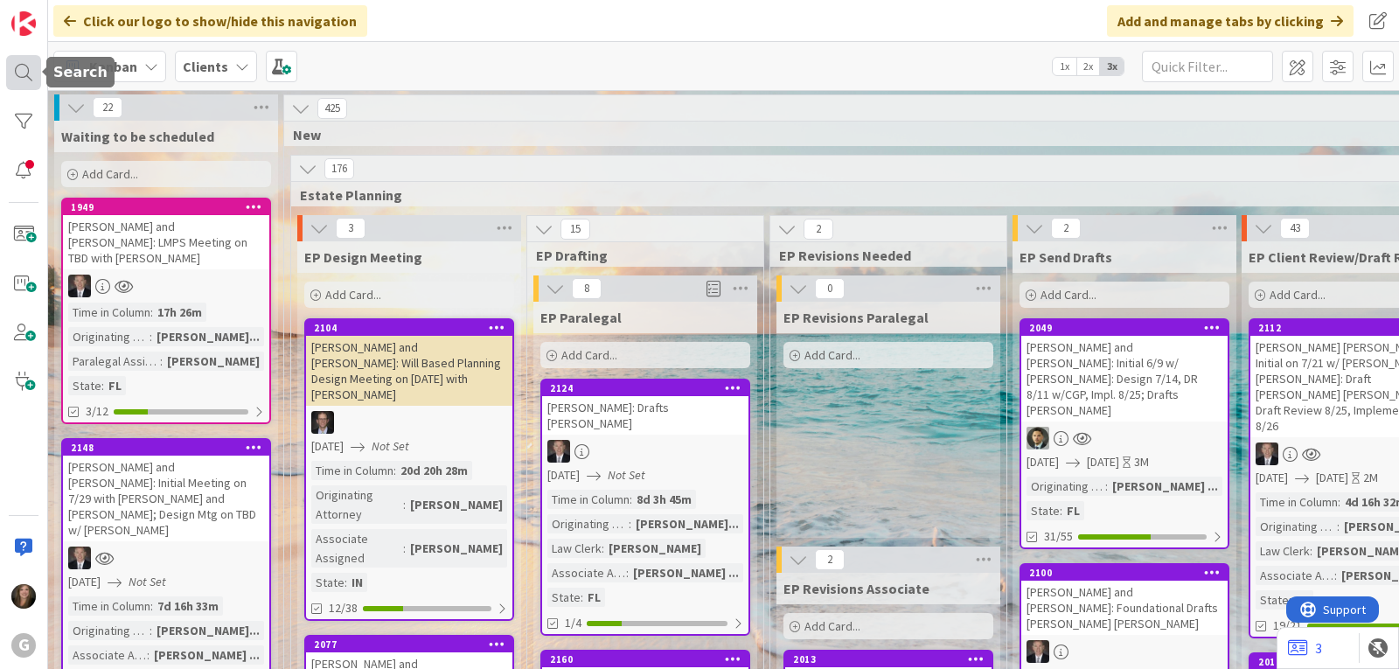
click at [20, 69] on div at bounding box center [23, 72] width 35 height 35
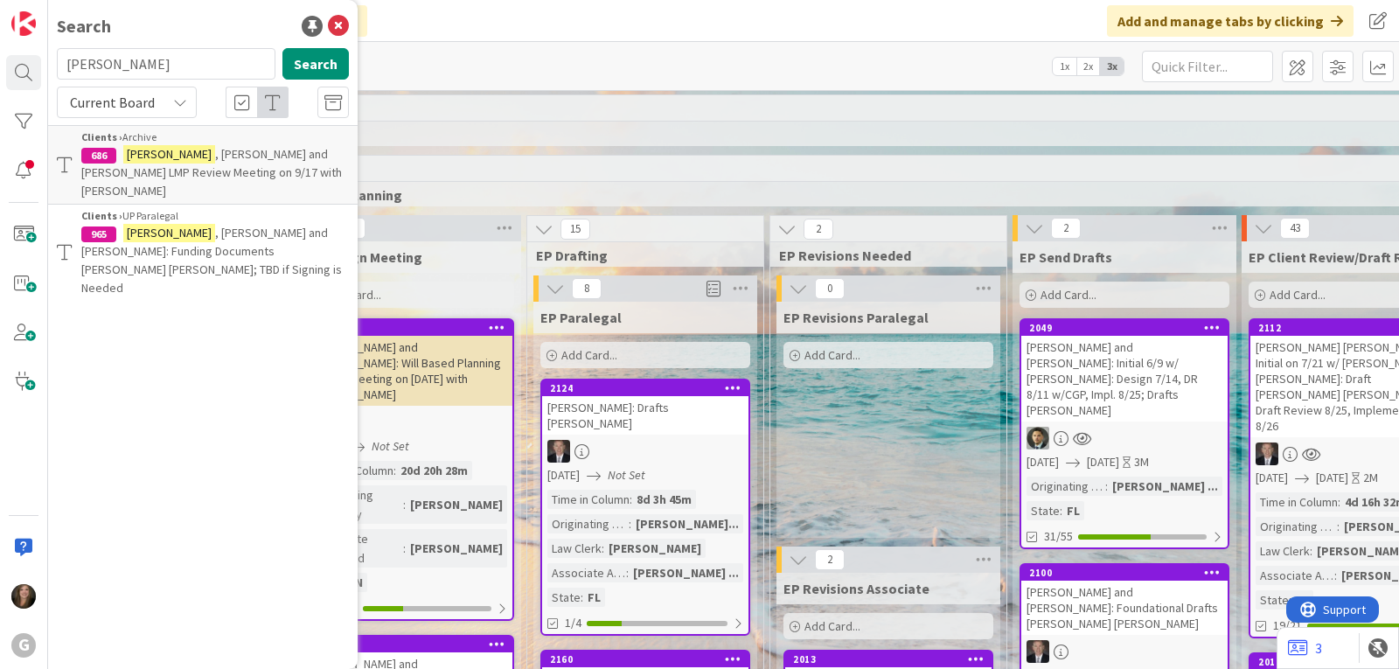
drag, startPoint x: 136, startPoint y: 65, endPoint x: 57, endPoint y: 58, distance: 79.0
click at [57, 58] on input "bennett" at bounding box center [166, 63] width 219 height 31
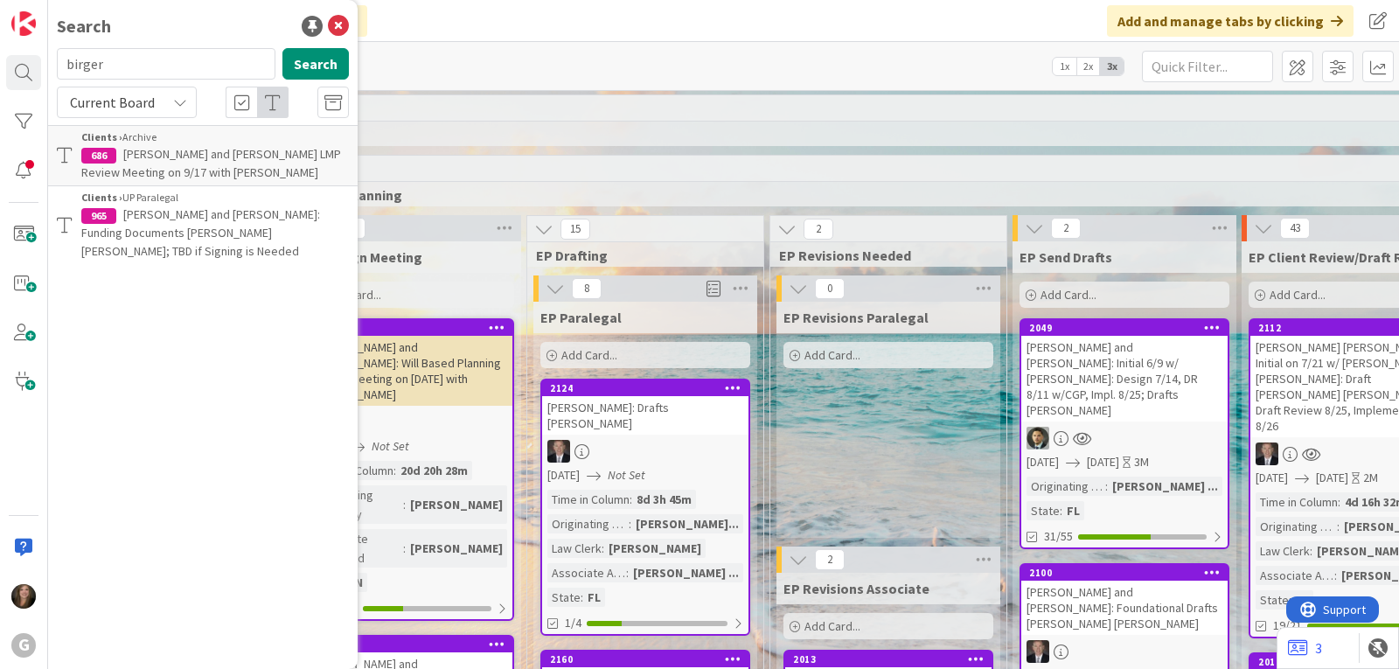
type input "birger"
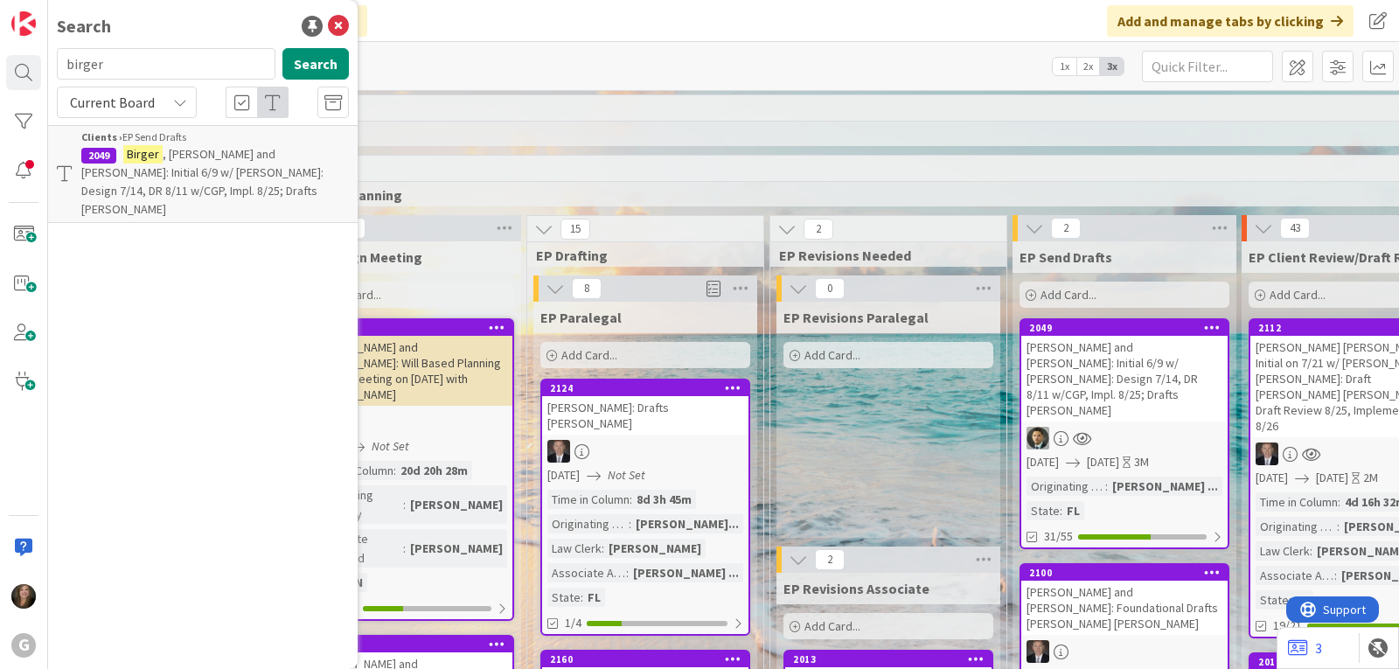
click at [131, 185] on span ", David and Aguero, Maria: Initial 6/9 w/ Chris: Design 7/14, DR 8/11 w/CGP, Im…" at bounding box center [202, 181] width 242 height 71
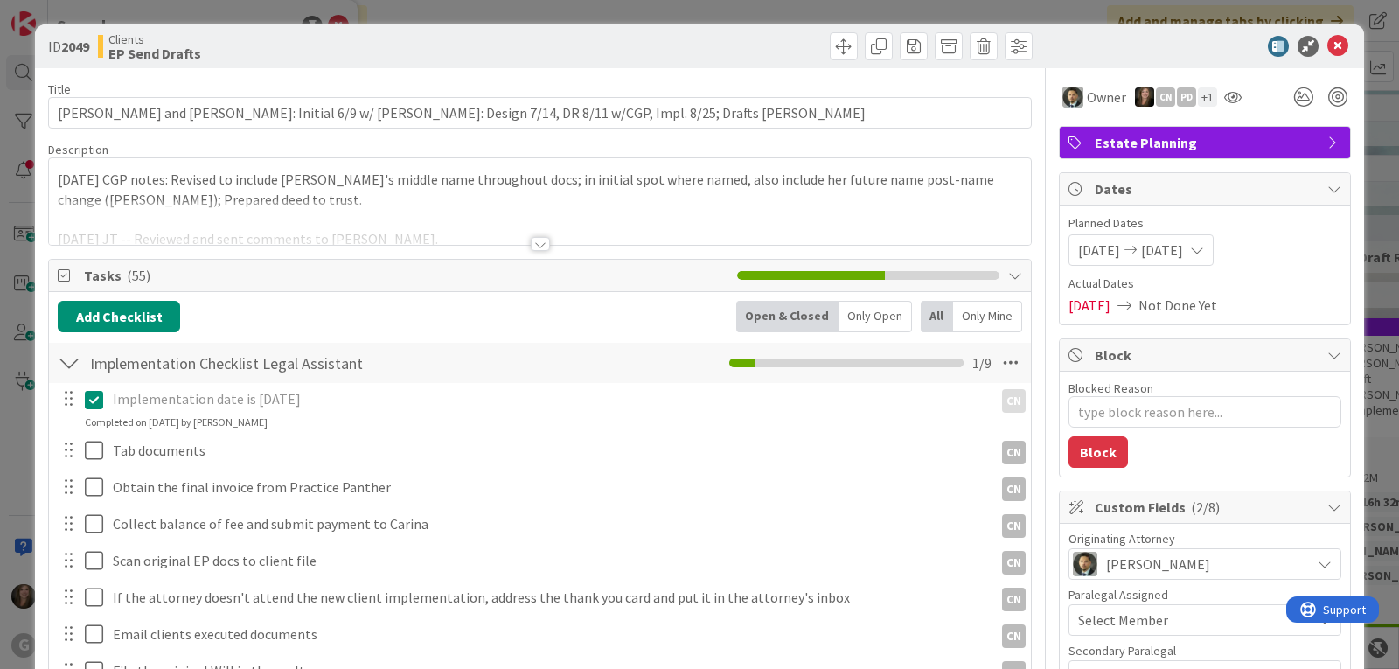
type textarea "x"
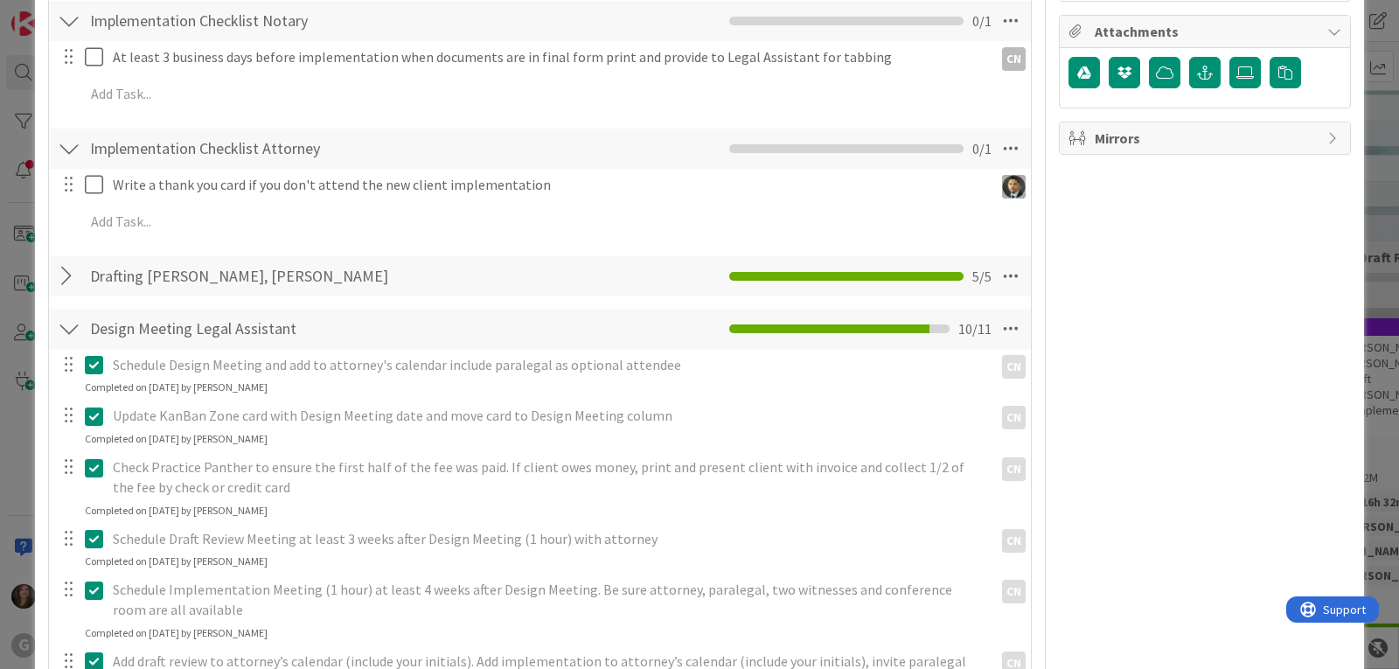
scroll to position [875, 0]
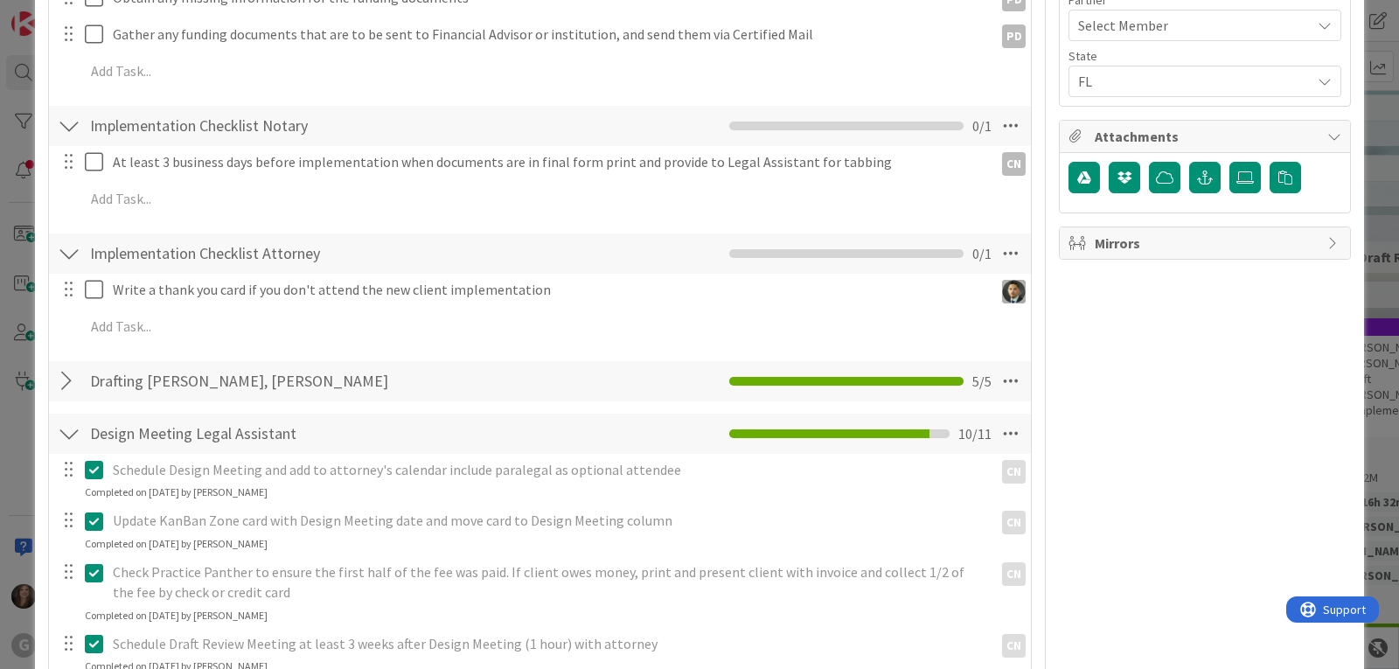
click at [59, 381] on div at bounding box center [69, 381] width 23 height 31
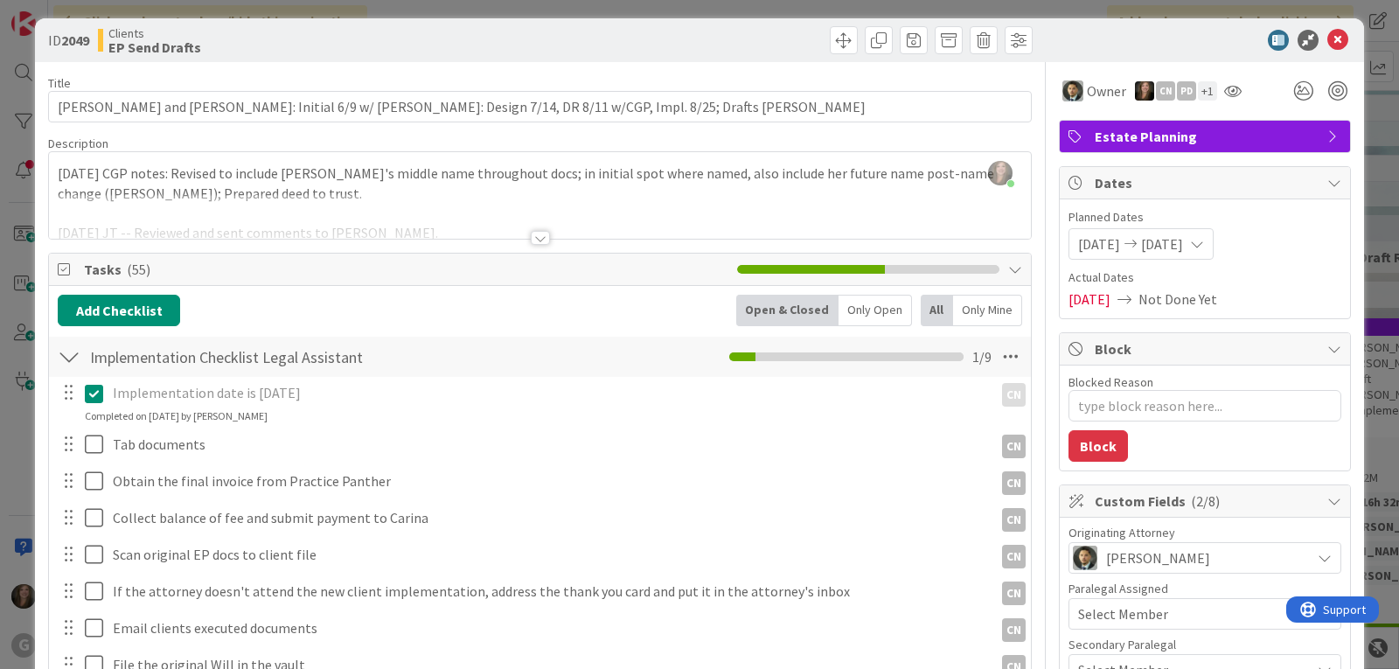
scroll to position [0, 0]
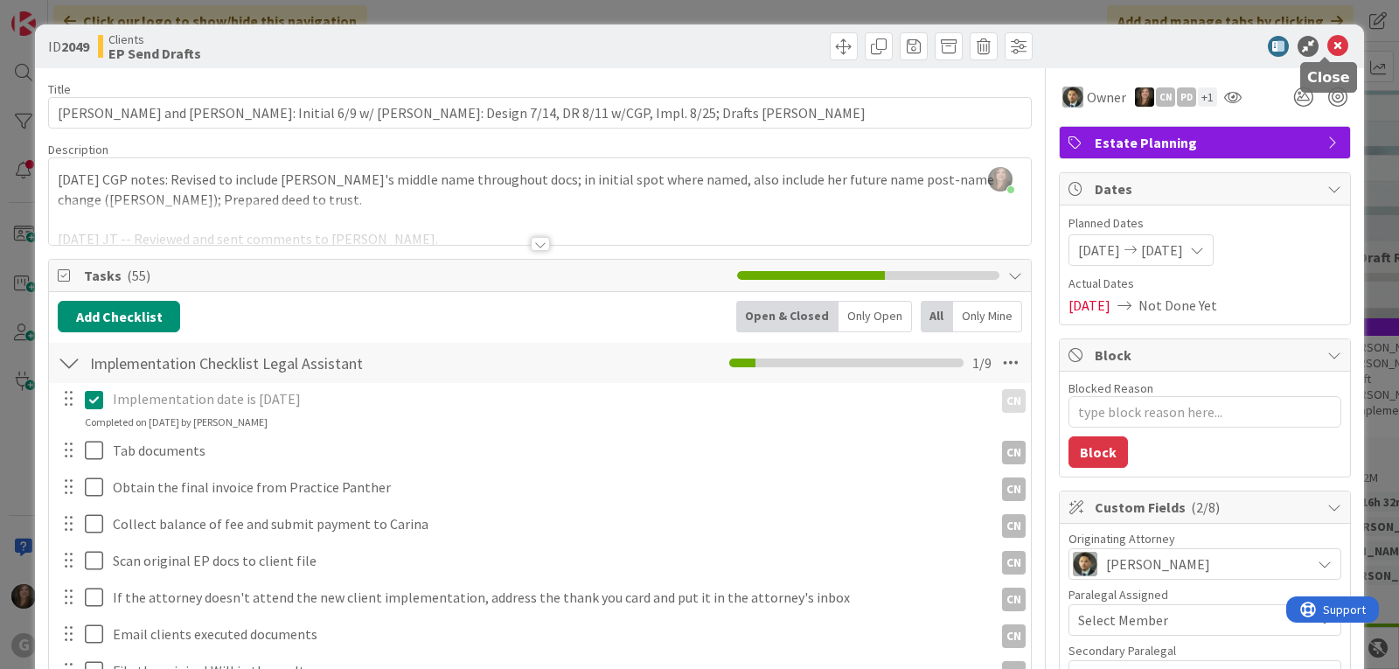
click at [1329, 50] on icon at bounding box center [1338, 46] width 21 height 21
